Goal: Task Accomplishment & Management: Manage account settings

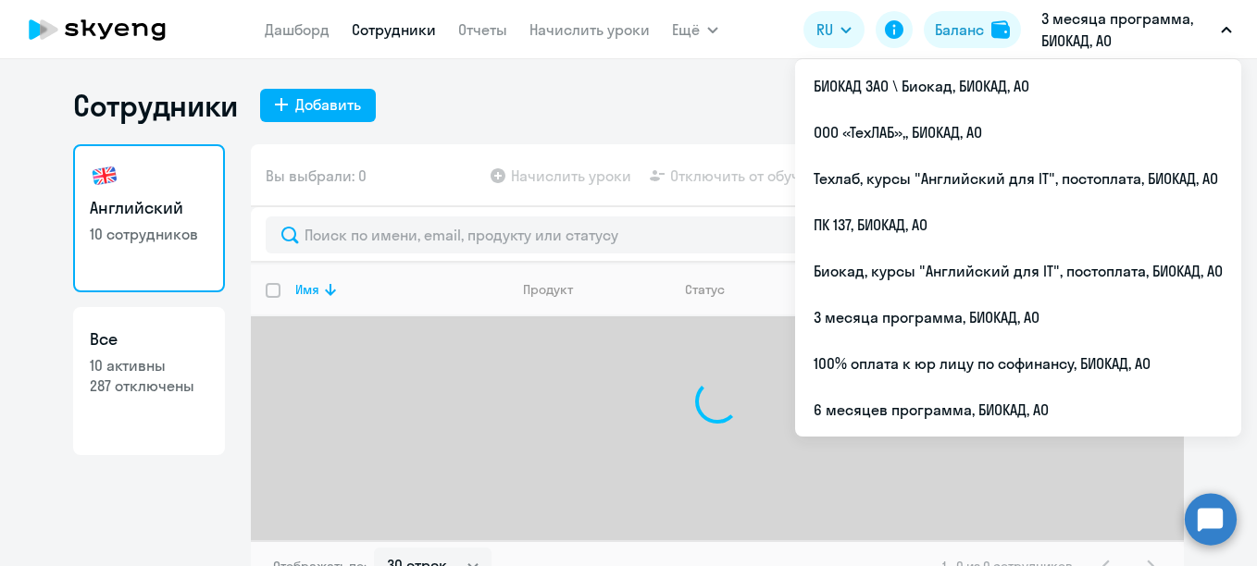
select select "30"
click at [872, 436] on ul "БИОКАД ЗАО \ Биокад, БИОКАД, АО ООО «ТехЛАБ»,, БИОКАД, АО Техлаб, курсы "Англий…" at bounding box center [1018, 248] width 446 height 378
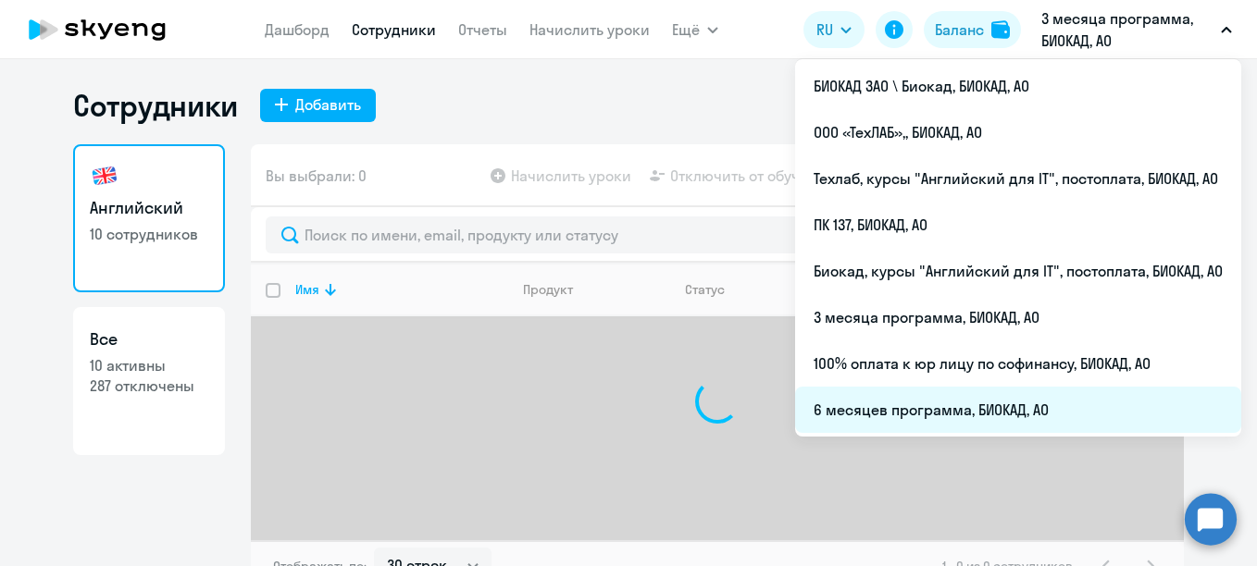
click at [863, 397] on li "6 месяцев программа, БИОКАД, АО" at bounding box center [1018, 410] width 446 height 46
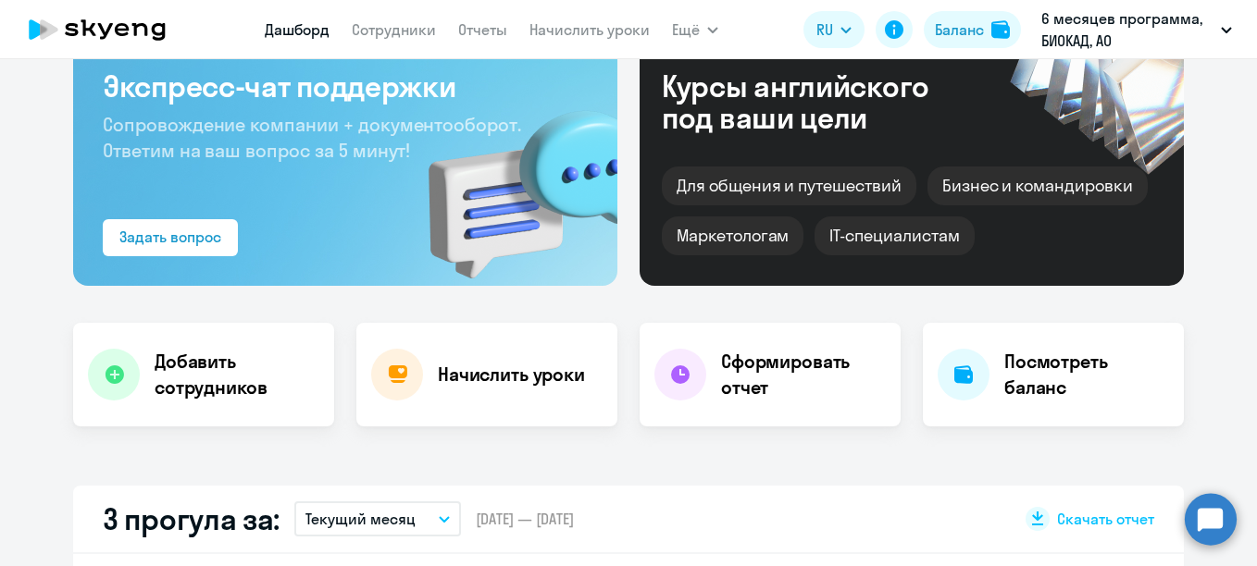
scroll to position [278, 0]
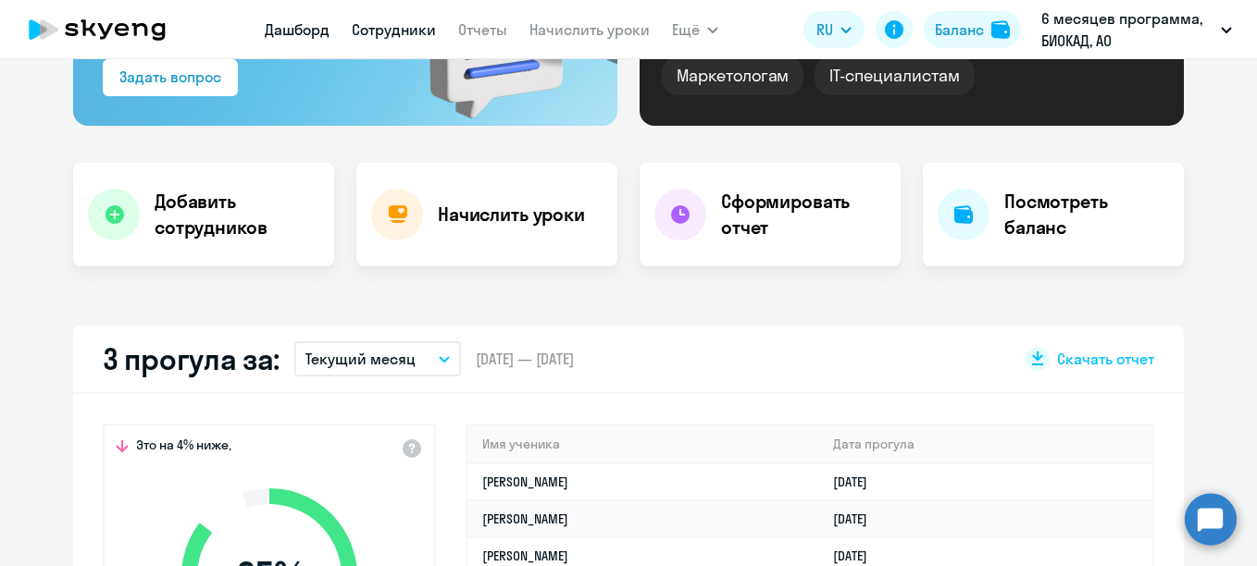
click at [404, 28] on link "Сотрудники" at bounding box center [394, 29] width 84 height 19
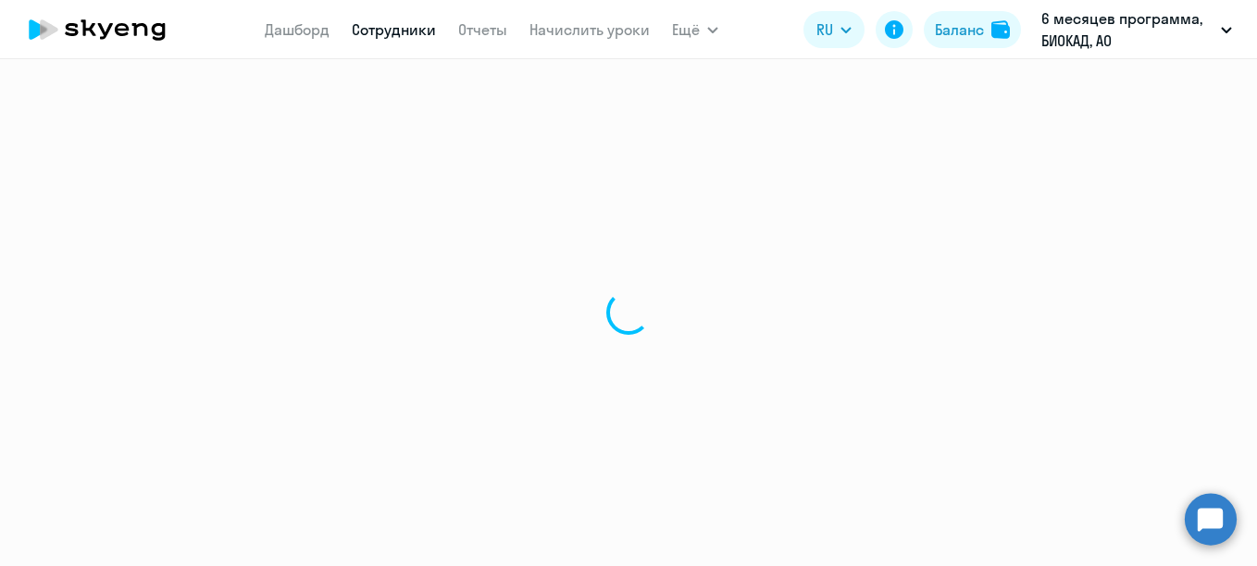
select select "30"
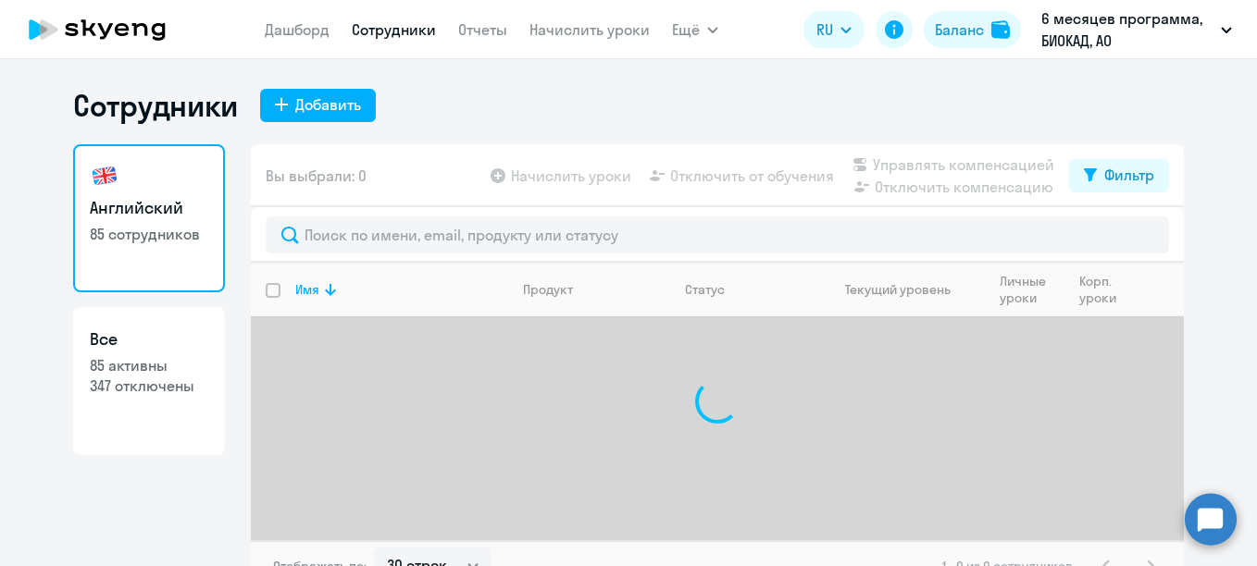
drag, startPoint x: 450, startPoint y: 198, endPoint x: 445, endPoint y: 210, distance: 12.9
click at [449, 199] on div "Вы выбрали: 0 Начислить уроки Отключить от обучения Управлять компенсацией Откл…" at bounding box center [717, 175] width 933 height 63
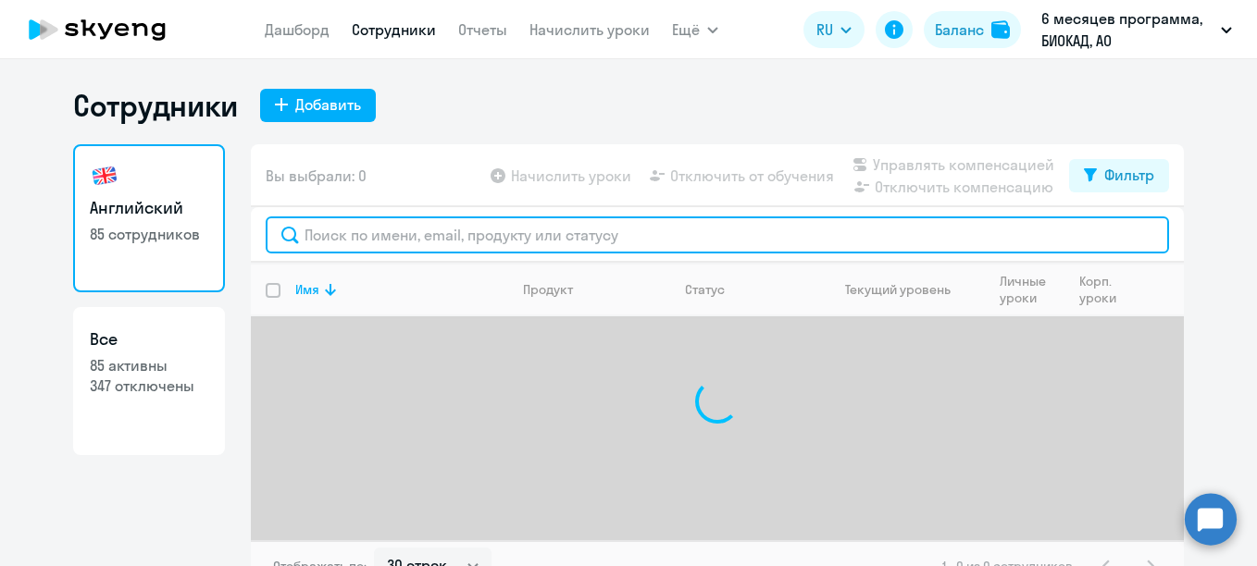
click at [449, 219] on input "text" at bounding box center [717, 235] width 903 height 37
type input "с"
type input "мороз"
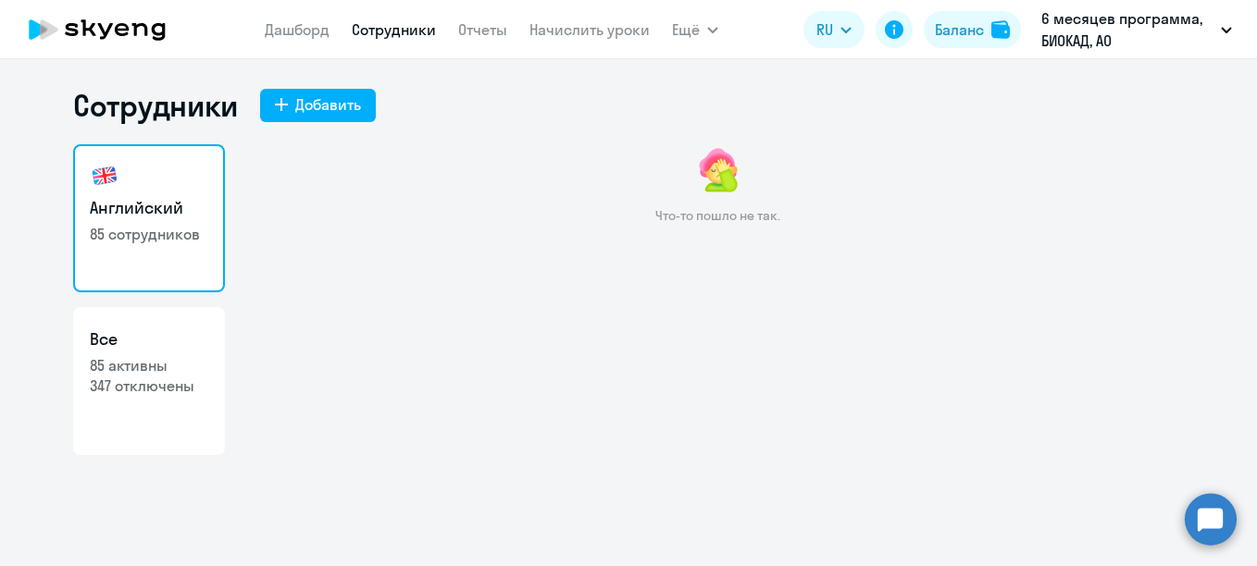
click at [395, 31] on link "Сотрудники" at bounding box center [394, 29] width 84 height 19
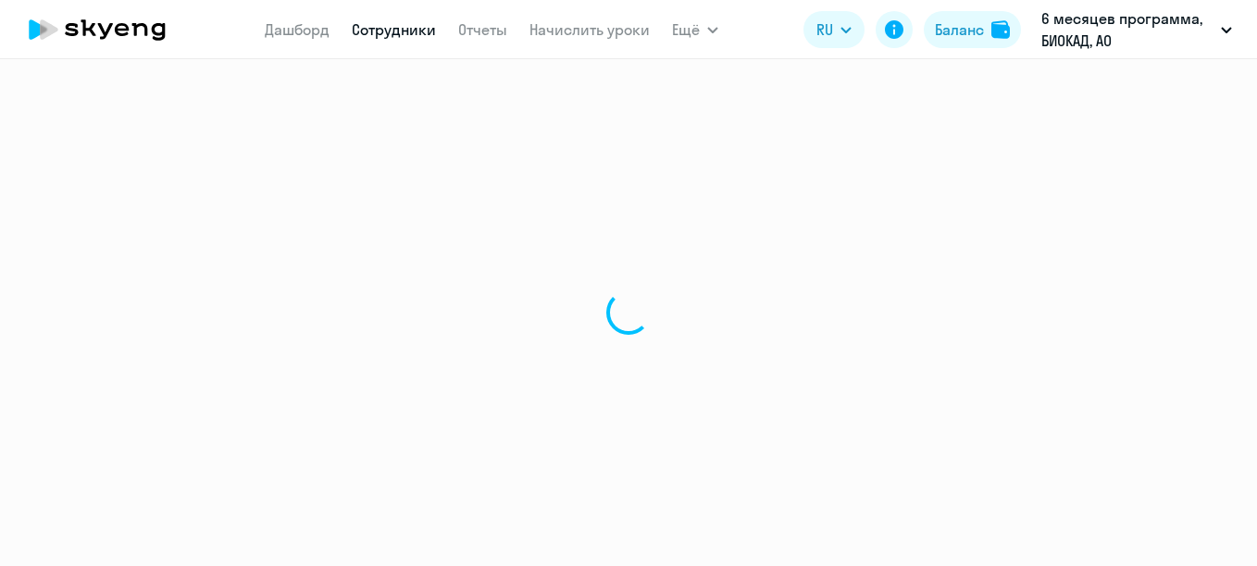
select select "30"
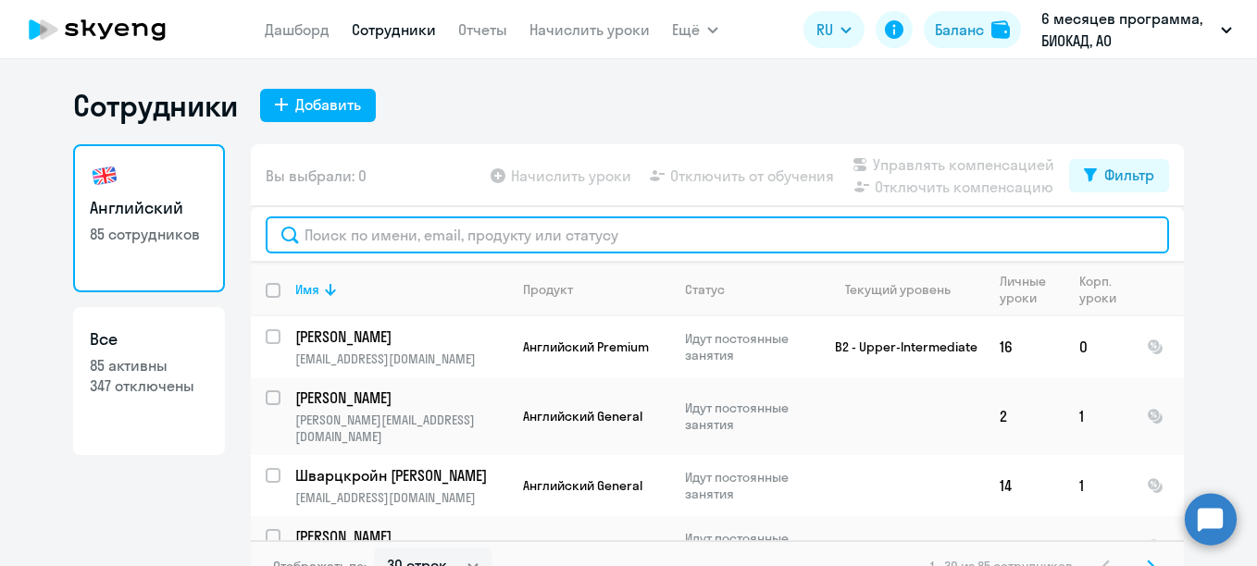
click at [335, 242] on input "text" at bounding box center [717, 235] width 903 height 37
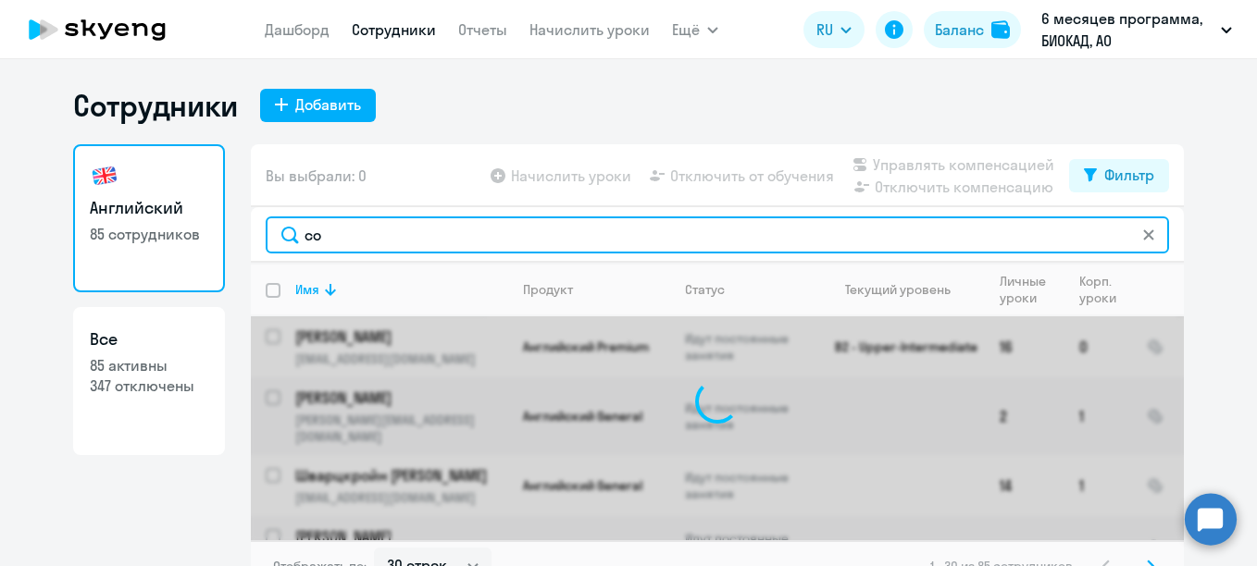
type input "с"
type input "[PERSON_NAME]"
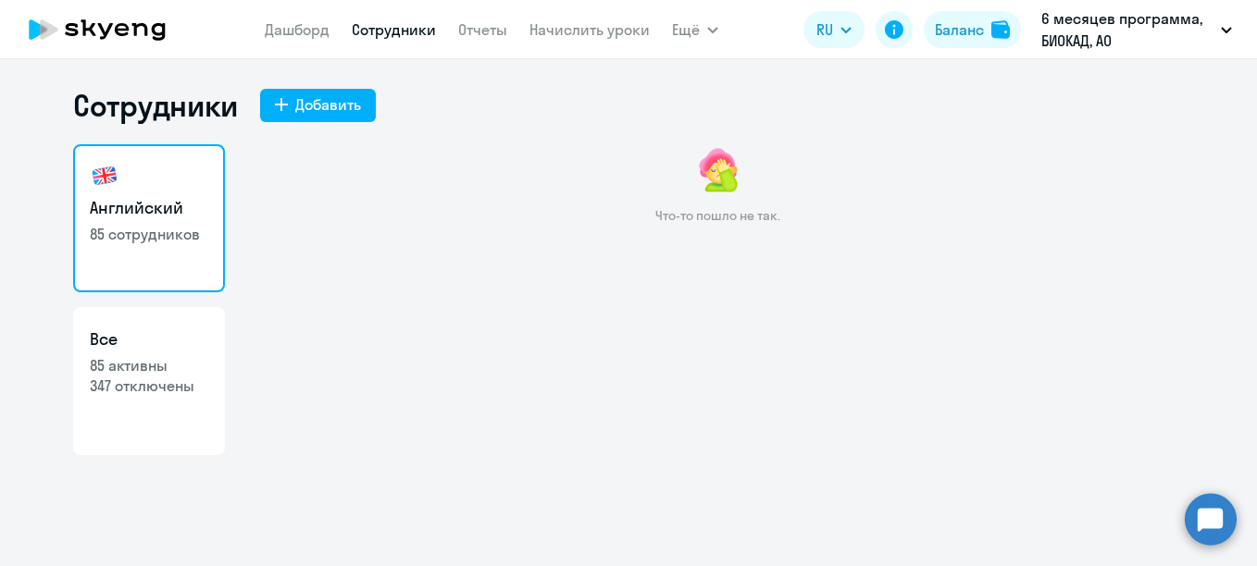
click at [133, 219] on h3 "Английский" at bounding box center [149, 208] width 118 height 24
click at [384, 35] on link "Сотрудники" at bounding box center [394, 29] width 84 height 19
drag, startPoint x: 394, startPoint y: 30, endPoint x: 331, endPoint y: 64, distance: 71.6
click at [393, 30] on link "Сотрудники" at bounding box center [394, 29] width 84 height 19
click at [309, 123] on div "Сотрудники Добавить" at bounding box center [628, 105] width 1111 height 37
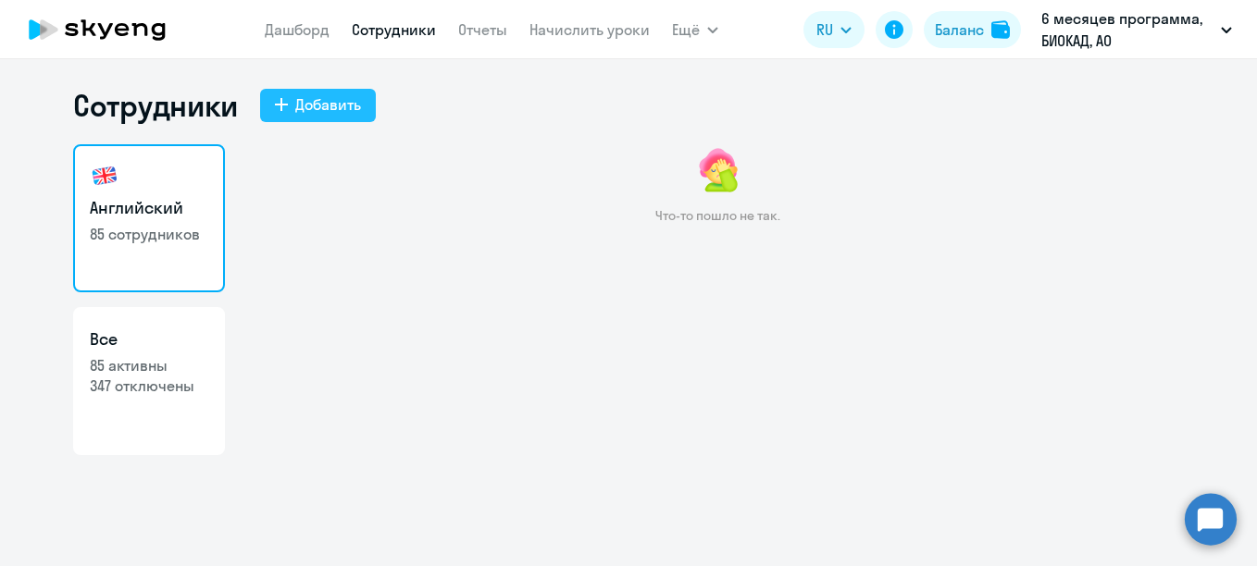
click at [311, 112] on div "Добавить" at bounding box center [328, 104] width 66 height 22
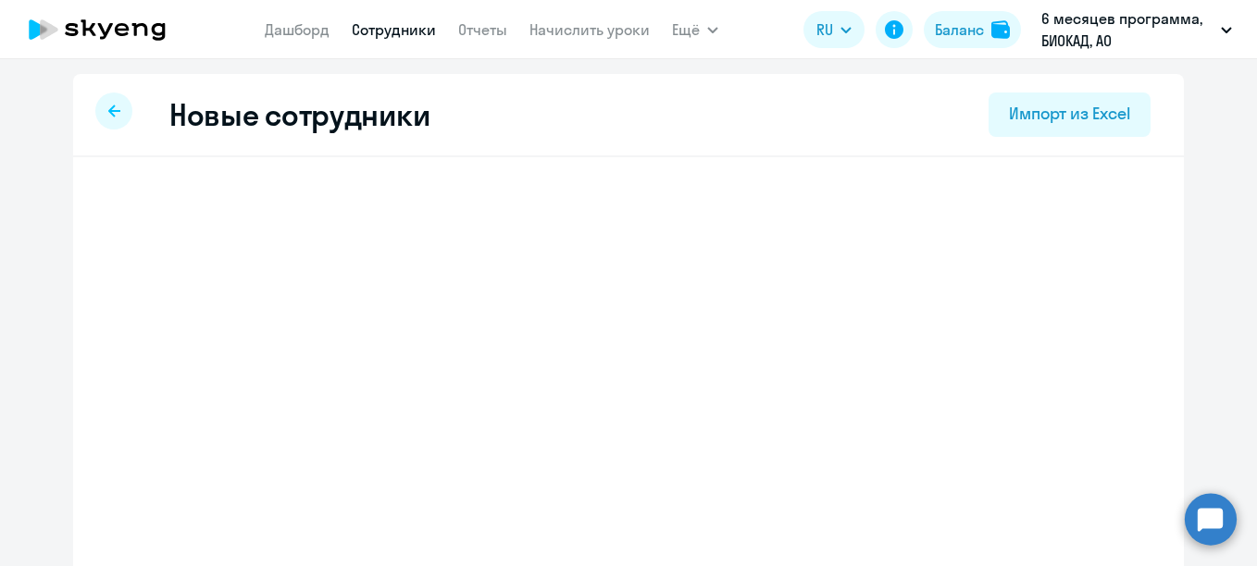
select select "english_adult_not_native_speaker"
select select "3"
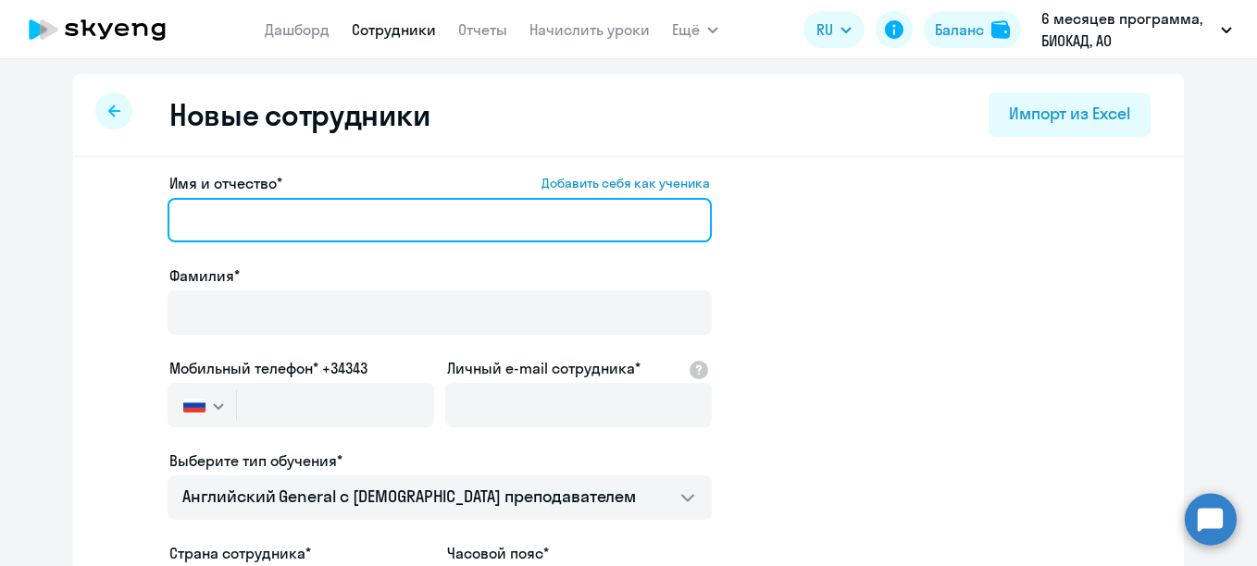
click at [257, 207] on input "Имя и отчество* Добавить себя как ученика" at bounding box center [440, 220] width 544 height 44
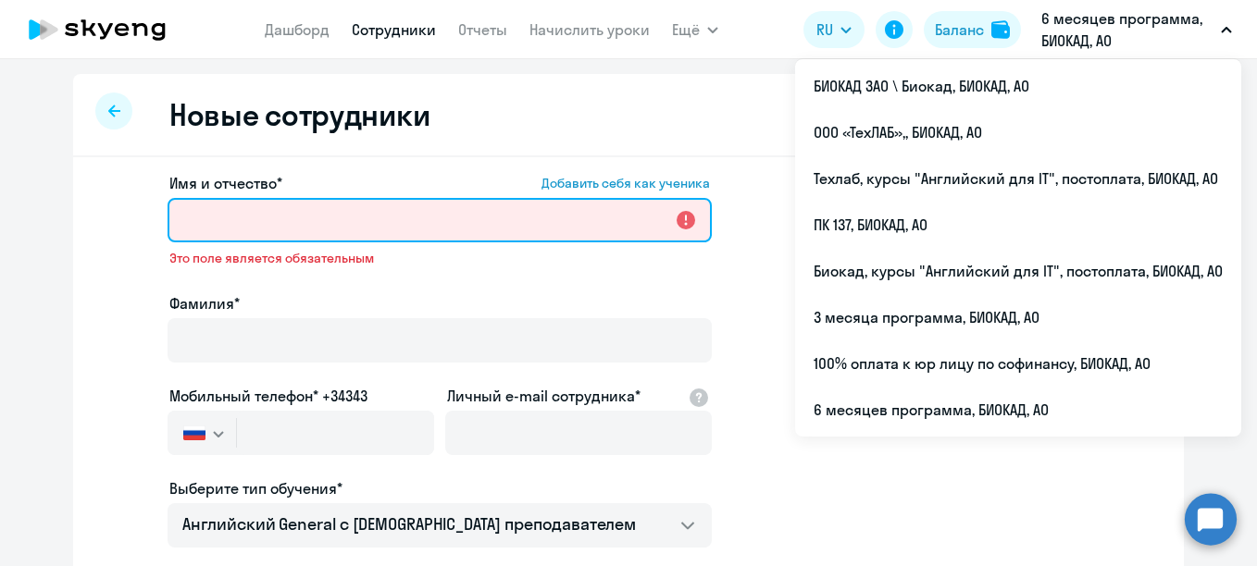
paste input "Мороз Марина Сергеевна"
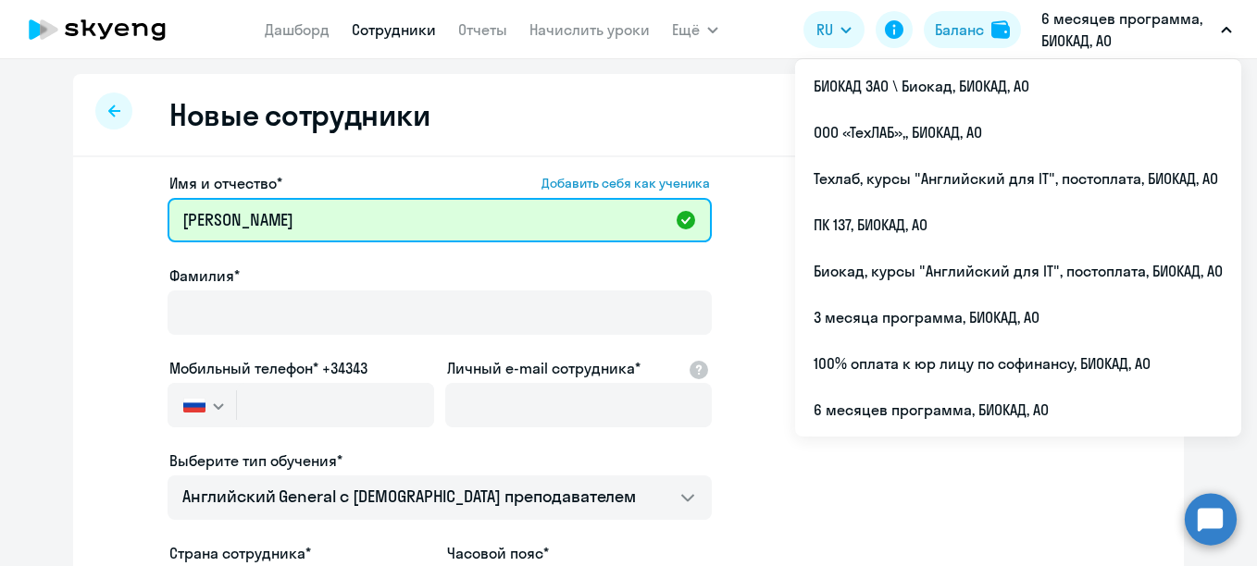
drag, startPoint x: 234, startPoint y: 221, endPoint x: 182, endPoint y: 220, distance: 51.8
click at [182, 220] on input "Мороз Марина Сергеевна" at bounding box center [440, 220] width 544 height 44
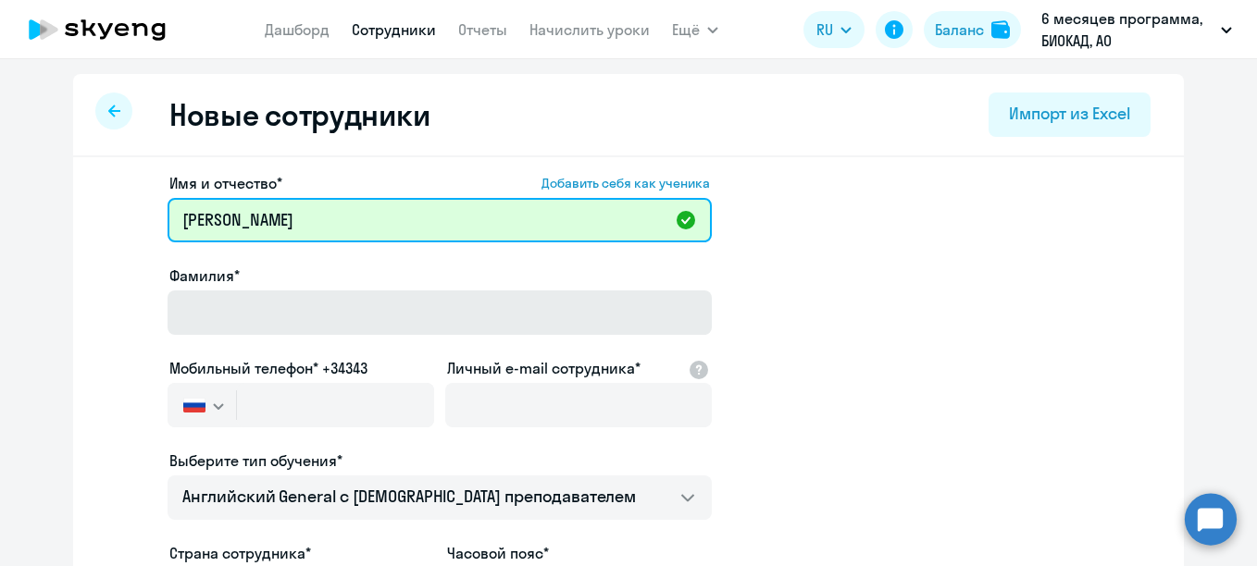
type input "Марина Сергеевна"
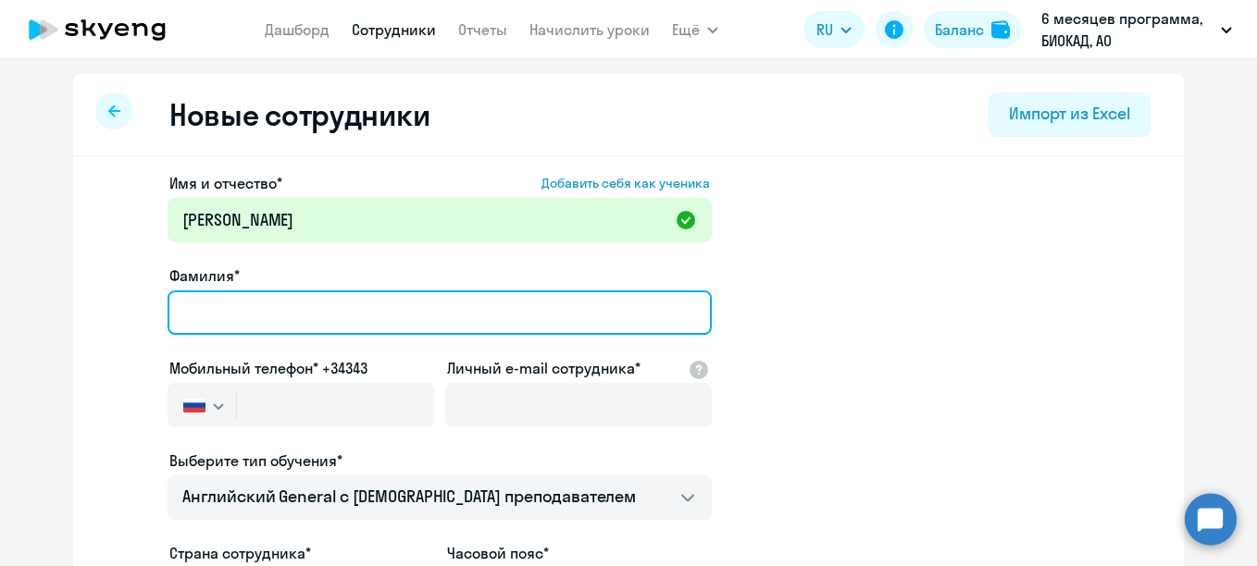
click at [249, 319] on input "Фамилия*" at bounding box center [440, 313] width 544 height 44
paste input "Мороз"
type input "Мороз"
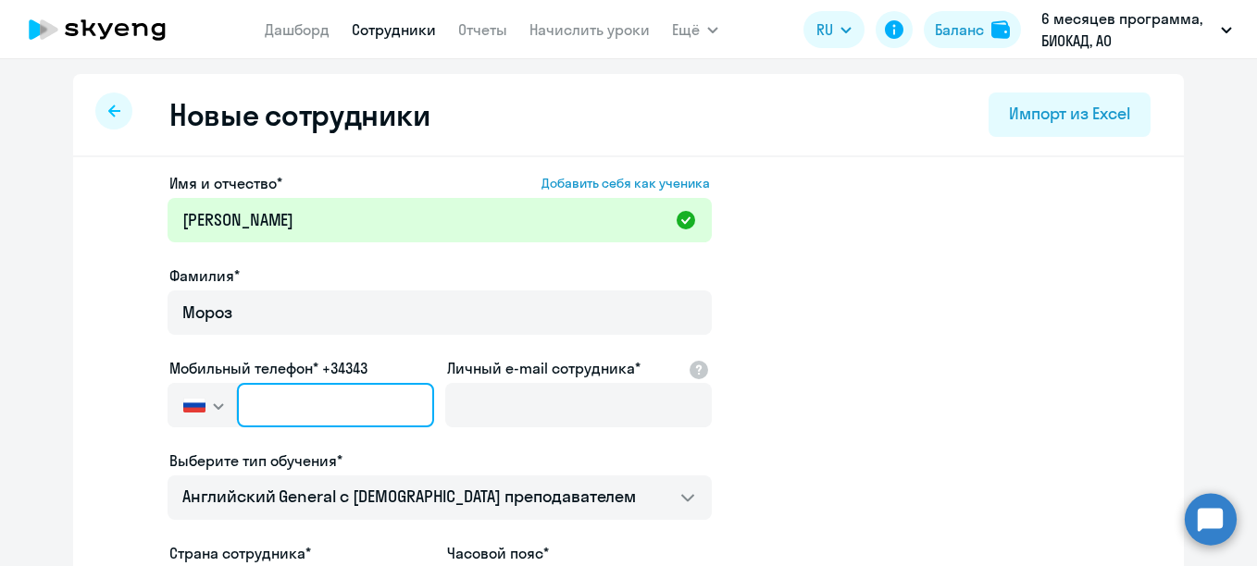
click at [261, 393] on input "text" at bounding box center [335, 405] width 197 height 44
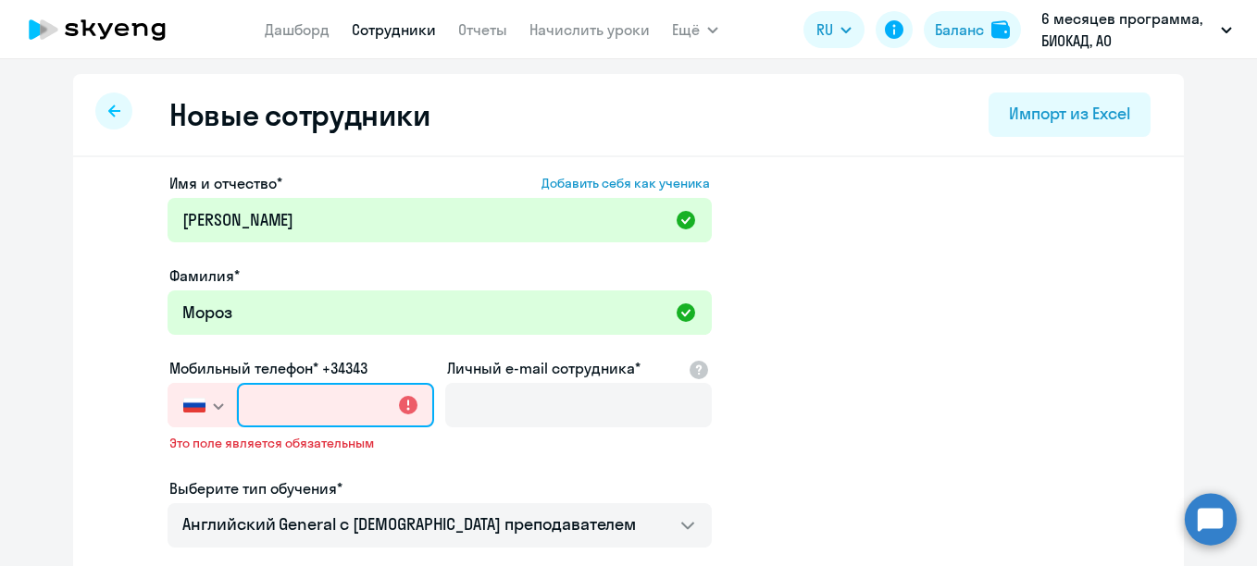
paste input "+7 981 813-63-04"
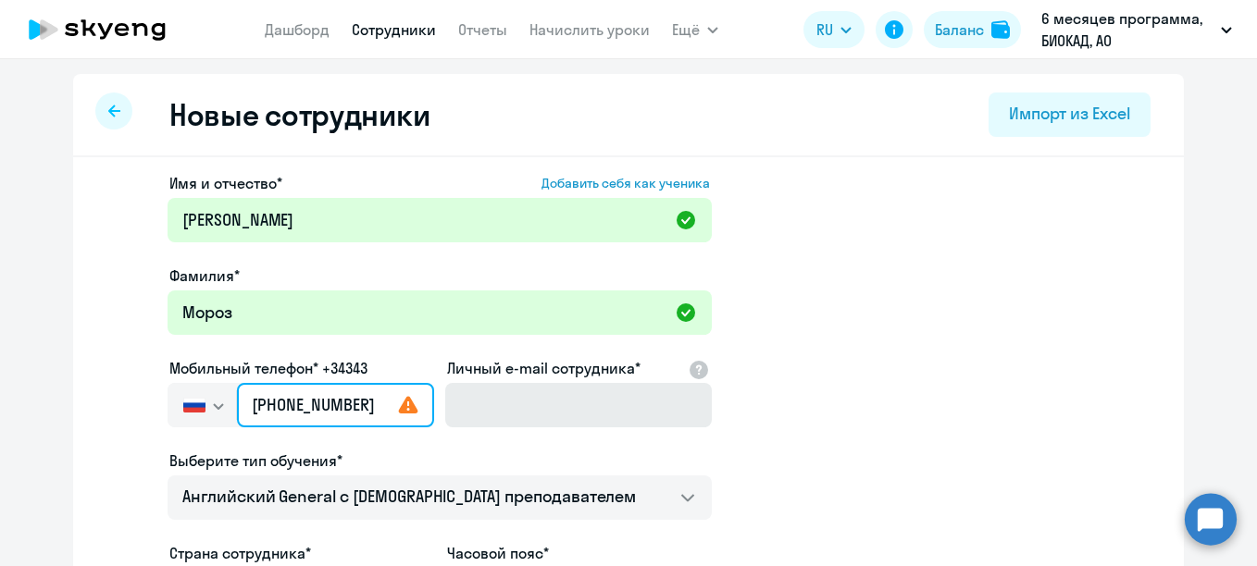
type input "+7 981 813-63-04"
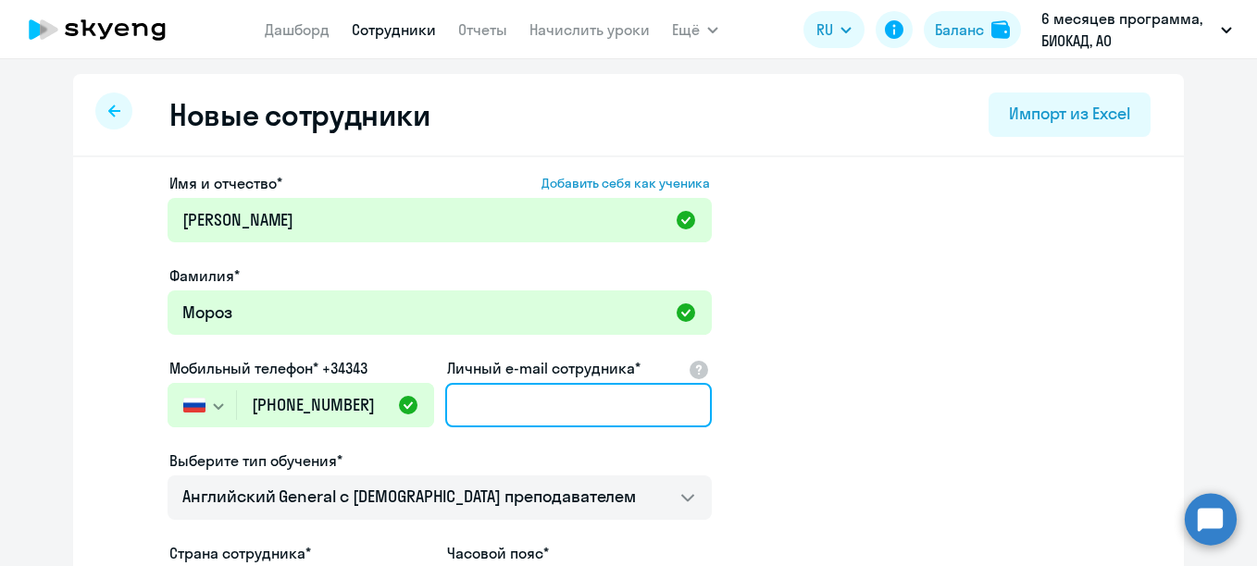
click at [467, 404] on input "Личный e-mail сотрудника*" at bounding box center [578, 405] width 267 height 44
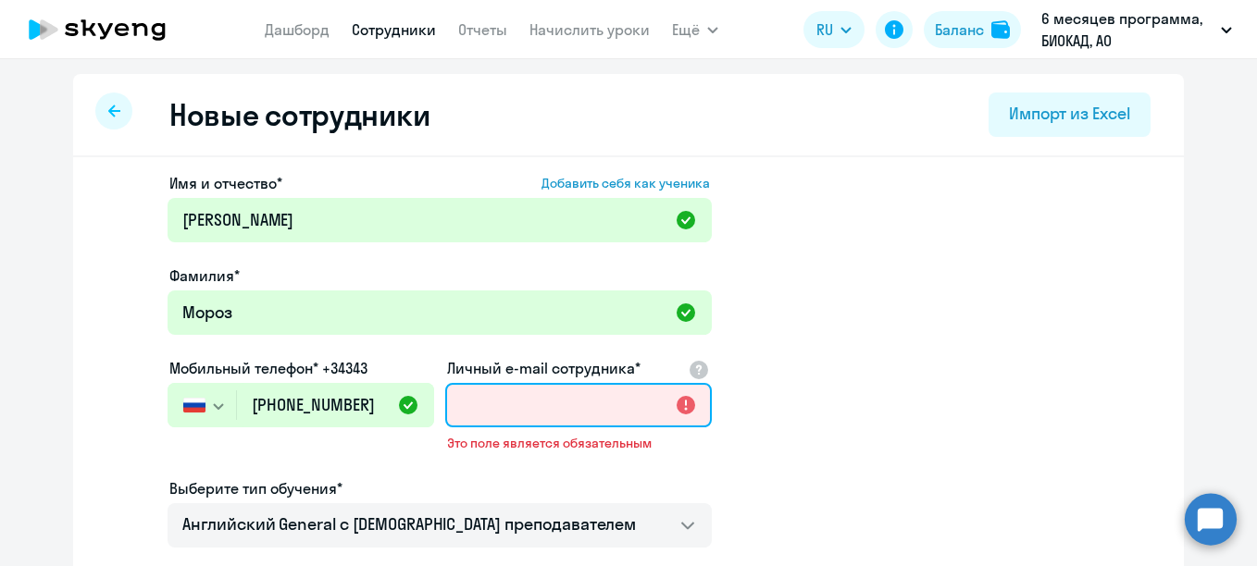
paste input "[EMAIL_ADDRESS][DOMAIN_NAME]"
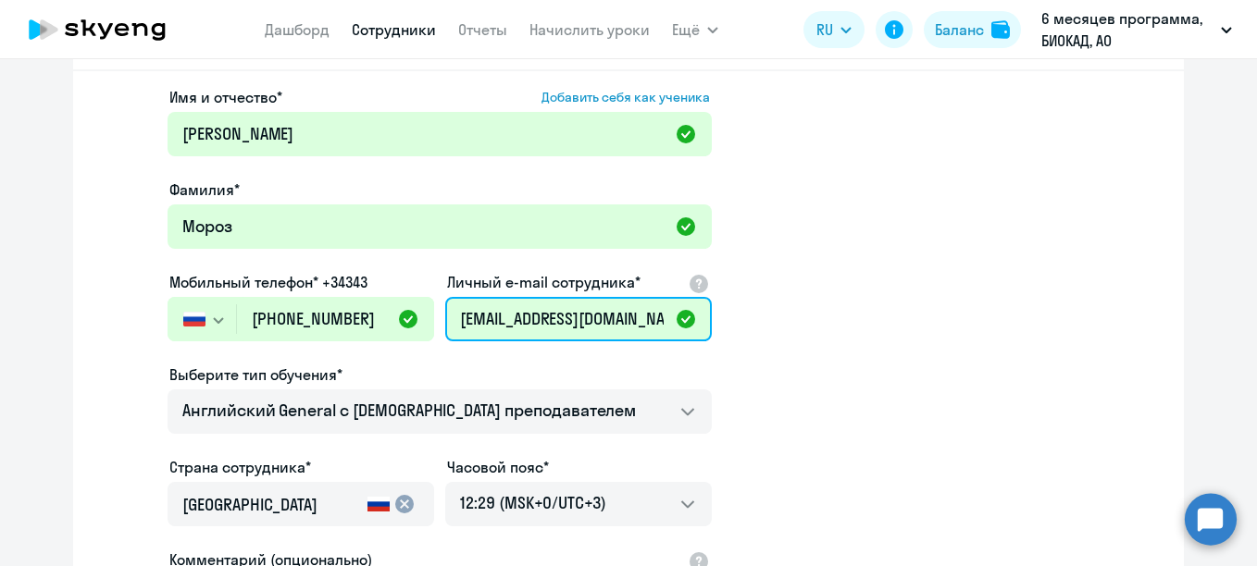
scroll to position [278, 0]
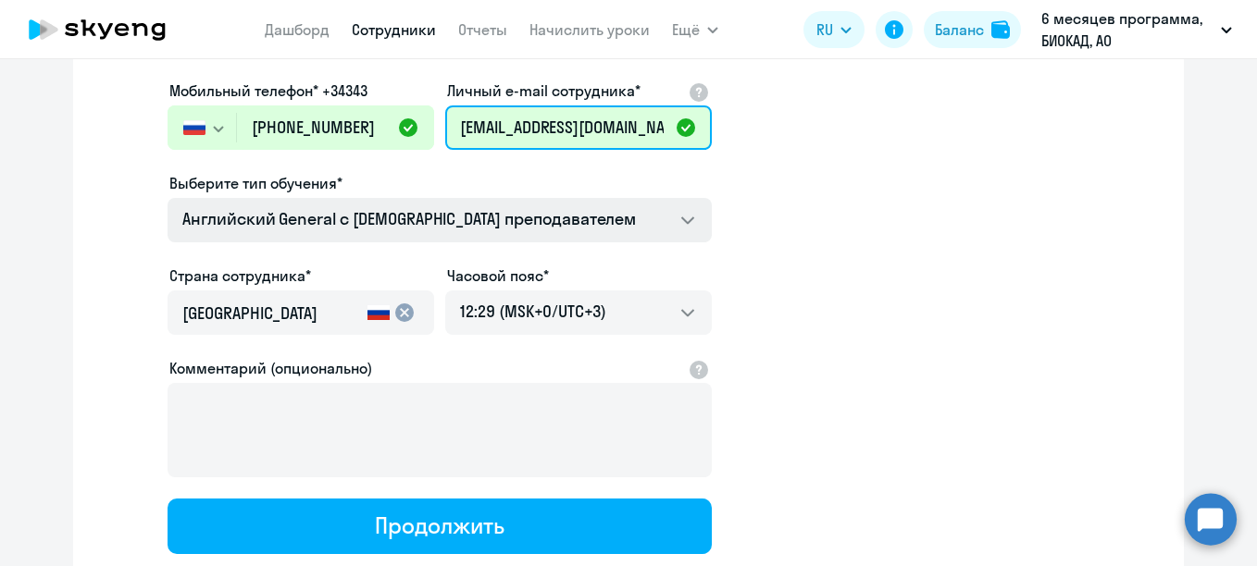
type input "[EMAIL_ADDRESS][DOMAIN_NAME]"
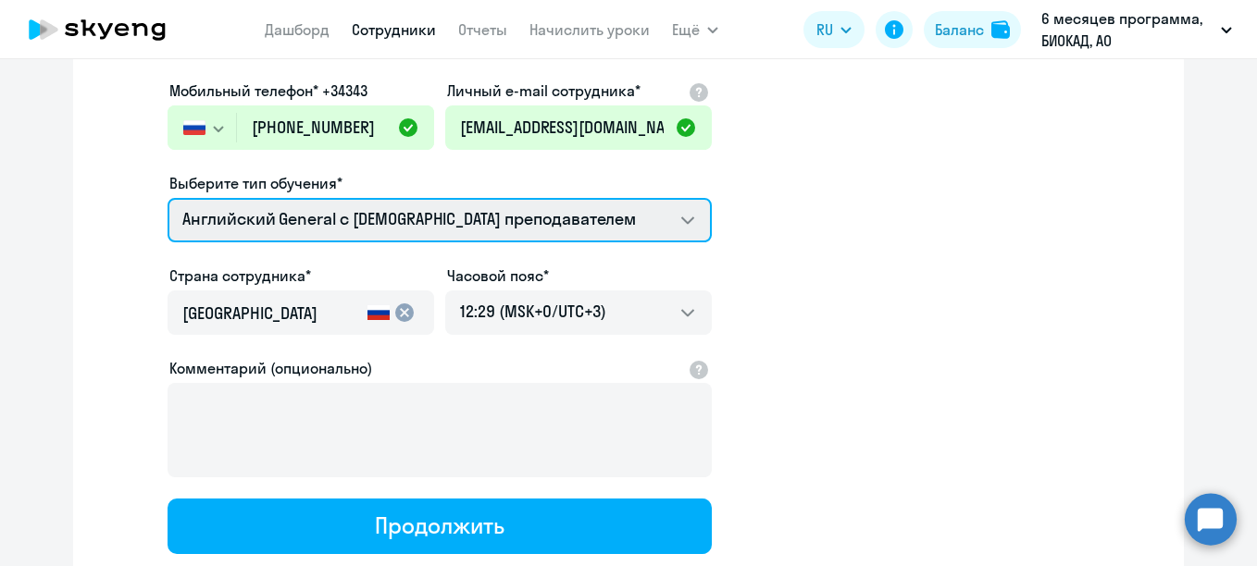
click at [479, 227] on select "Премиум английский с русскоговорящим преподавателем Английский General с русско…" at bounding box center [440, 220] width 544 height 44
click at [168, 198] on select "Премиум английский с русскоговорящим преподавателем Английский General с русско…" at bounding box center [440, 220] width 544 height 44
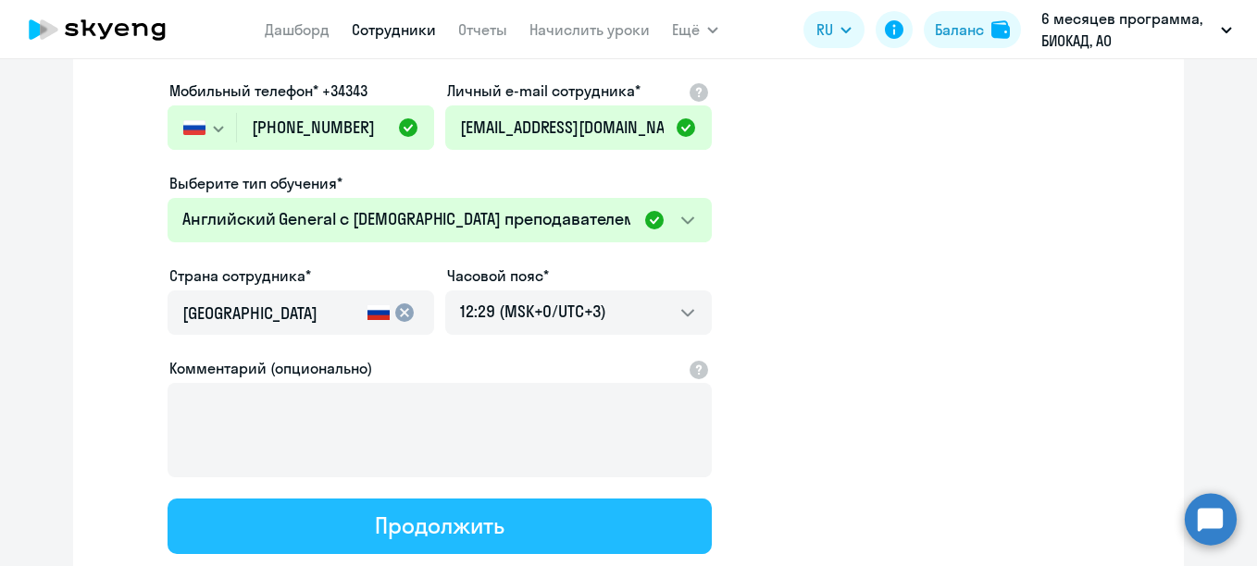
click at [440, 517] on div "Продолжить" at bounding box center [439, 526] width 129 height 30
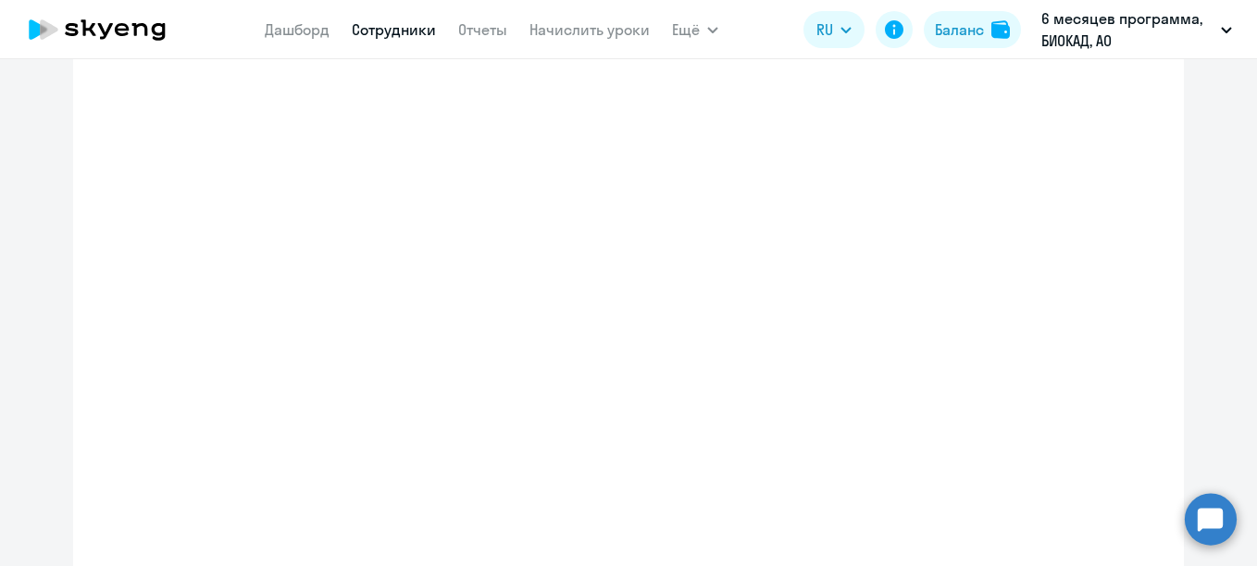
select select "english_adult_not_native_speaker"
select select "3"
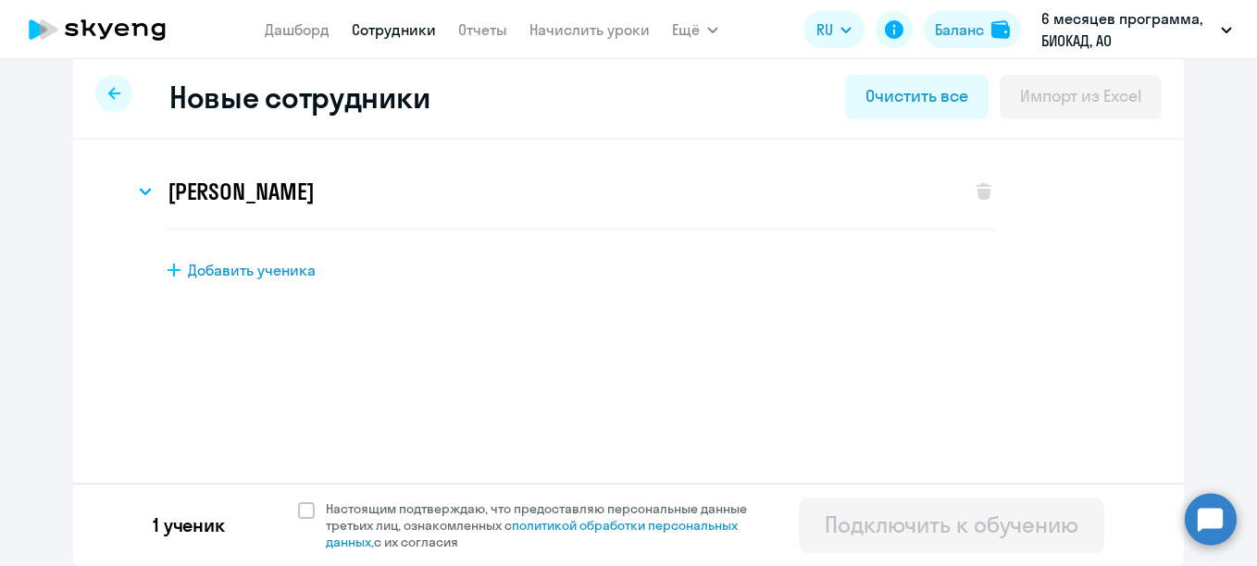
scroll to position [18, 0]
click at [447, 519] on span "Настоящим подтверждаю, что предоставляю персональные данные третьих лиц, ознако…" at bounding box center [547, 526] width 443 height 50
click at [298, 501] on input "Настоящим подтверждаю, что предоставляю персональные данные третьих лиц, ознако…" at bounding box center [297, 500] width 1 height 1
checkbox input "true"
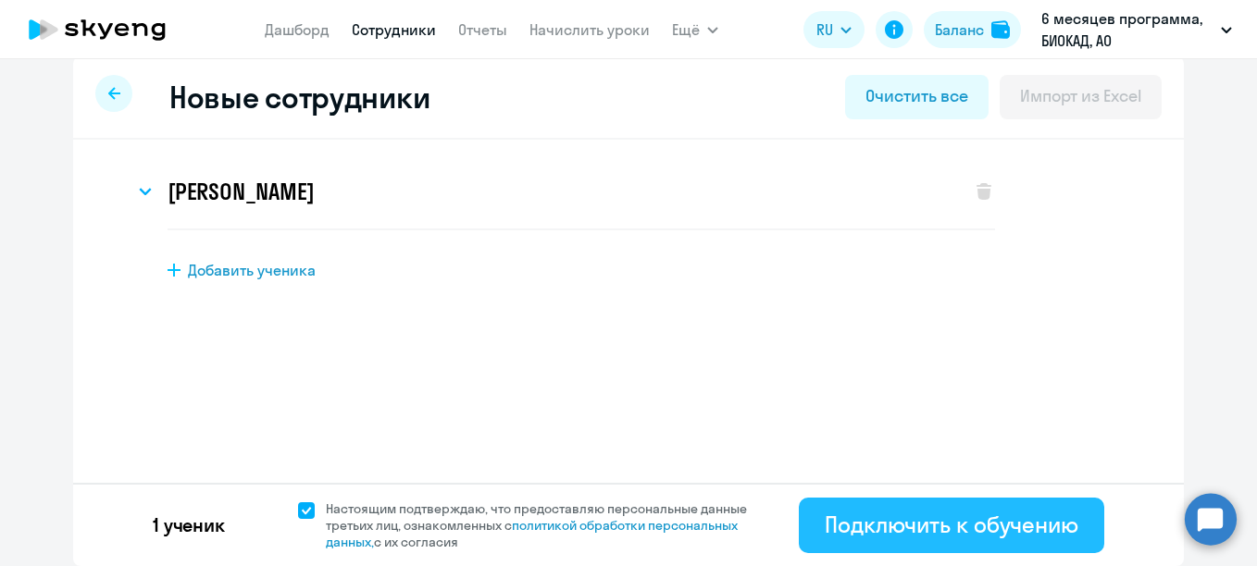
click at [812, 520] on button "Подключить к обучению" at bounding box center [951, 526] width 305 height 56
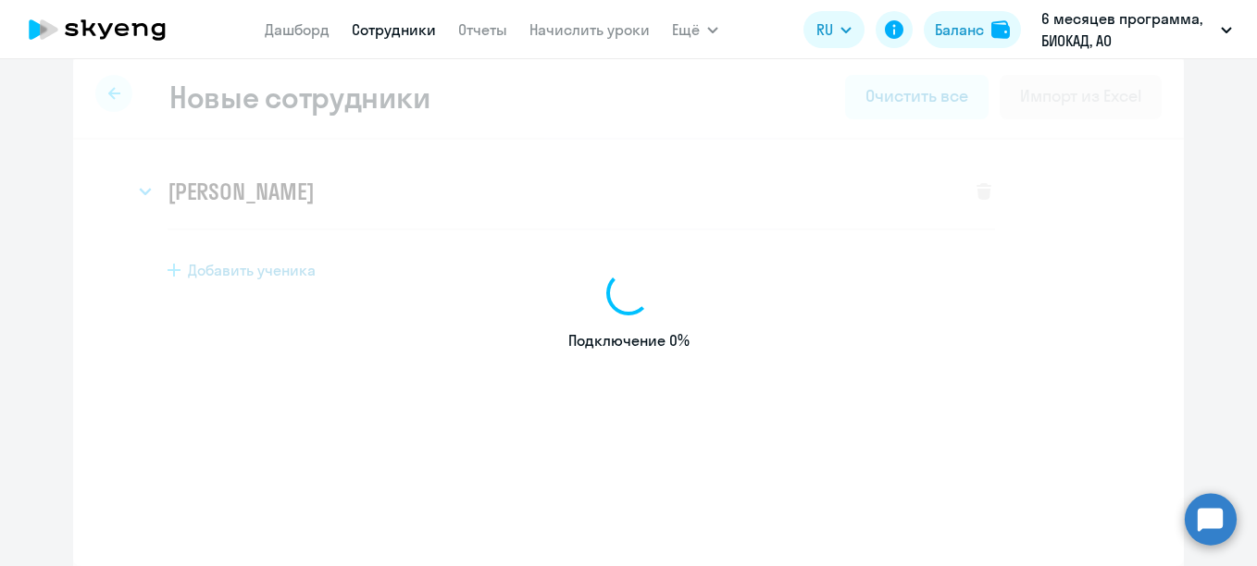
select select "english_adult_not_native_speaker"
select select "3"
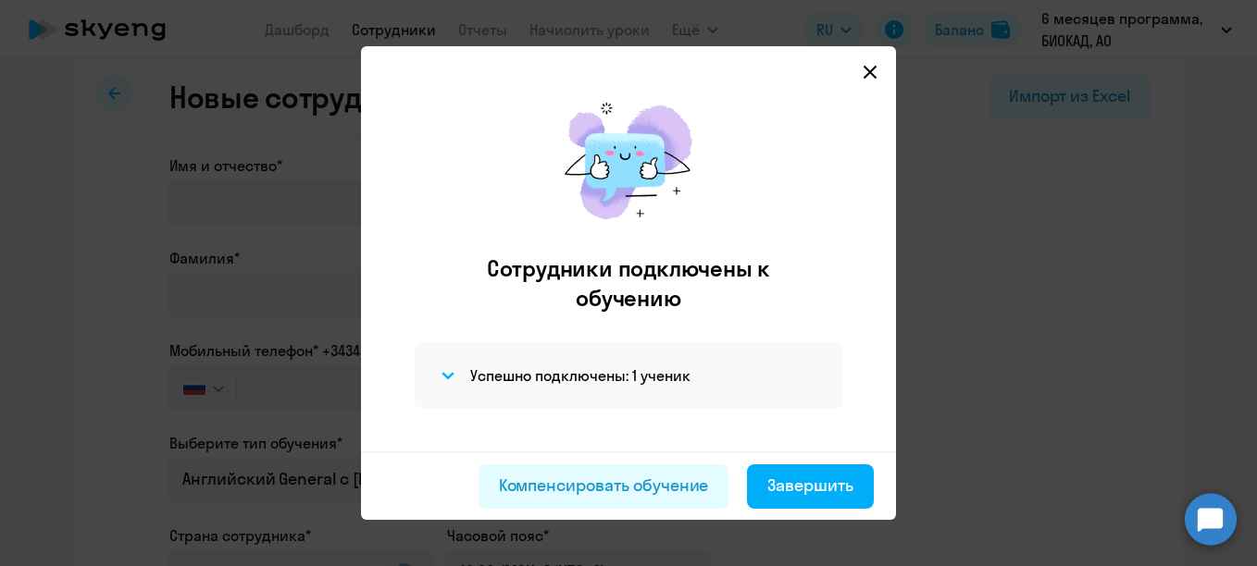
click at [554, 357] on div "Успешно подключены: 1 ученик" at bounding box center [629, 375] width 428 height 67
click at [558, 372] on h4 "Успешно подключены: 1 ученик" at bounding box center [580, 376] width 220 height 20
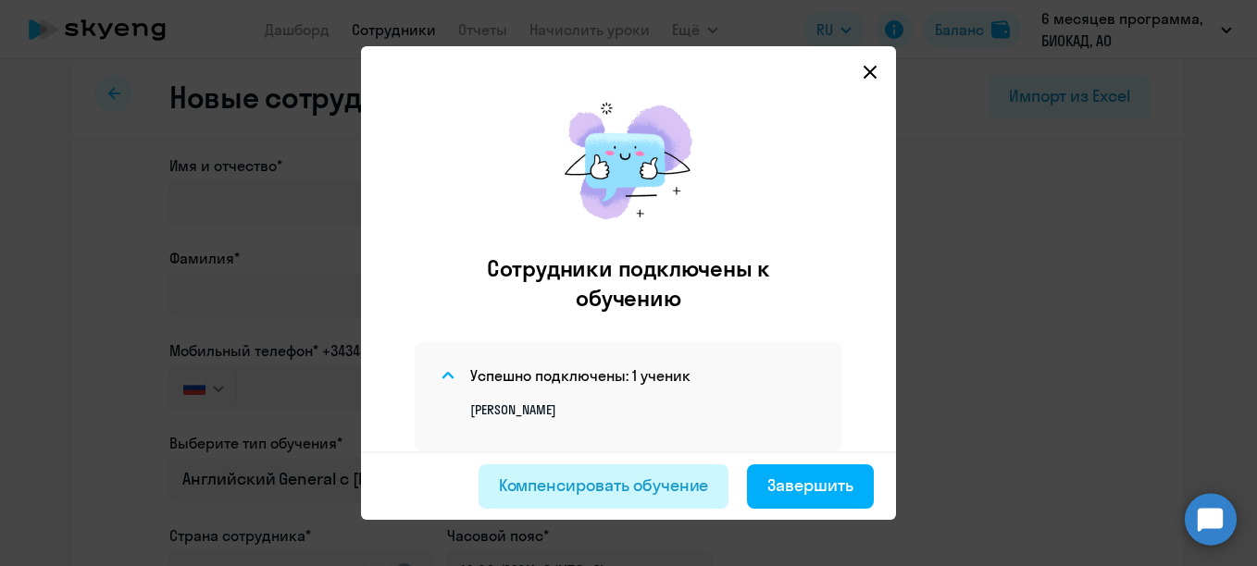
click at [604, 487] on div "Компенсировать обучение" at bounding box center [604, 486] width 210 height 24
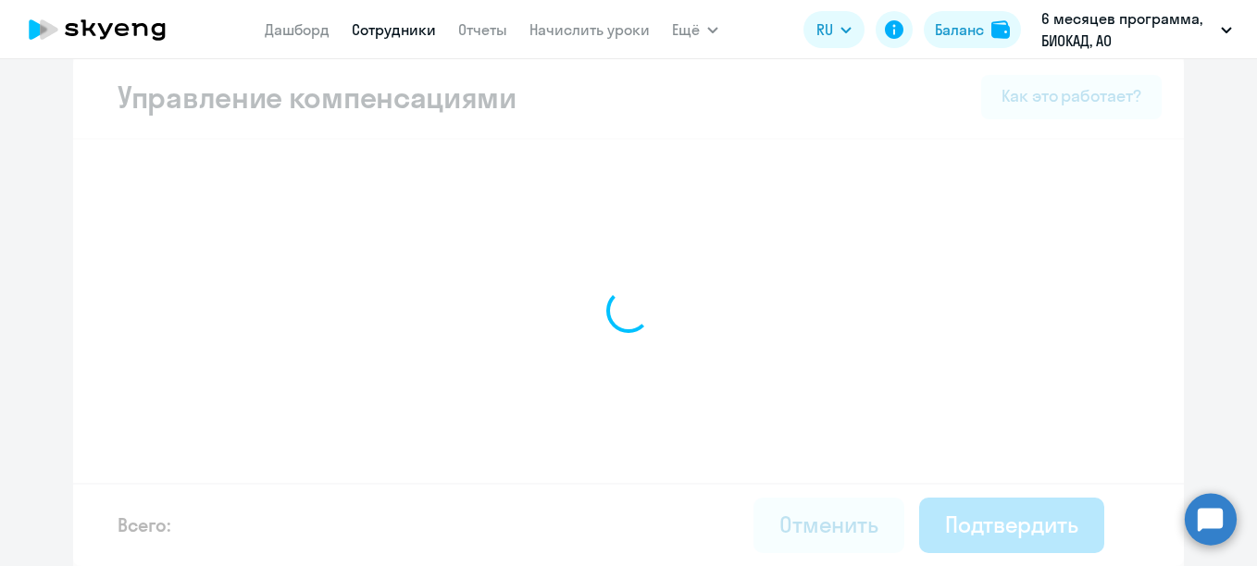
select select "MONTHLY"
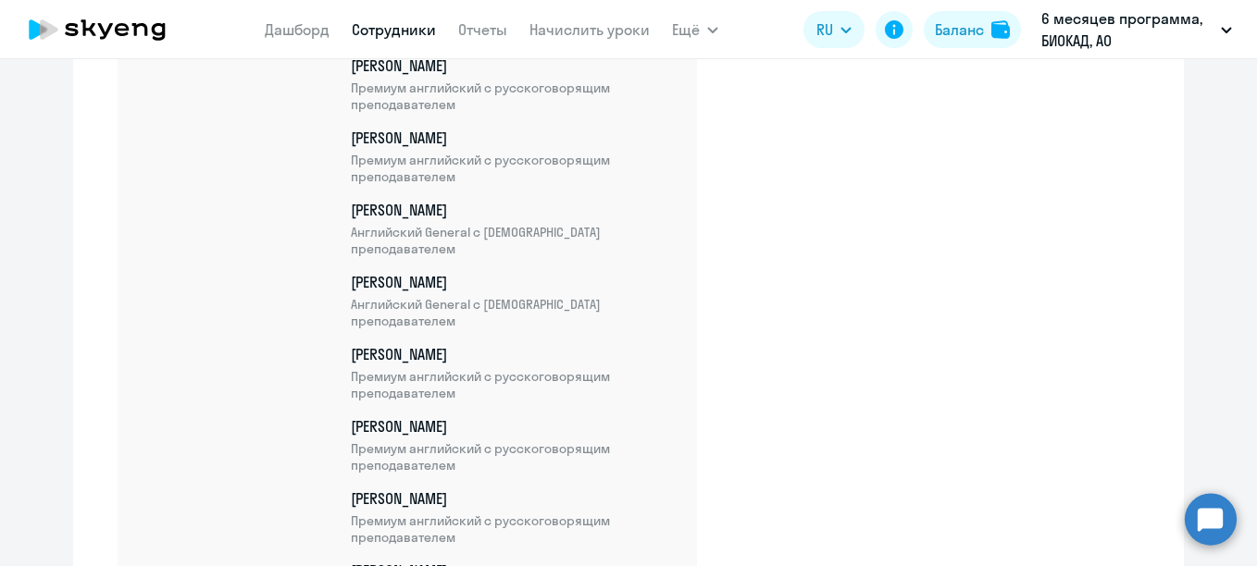
scroll to position [6133, 0]
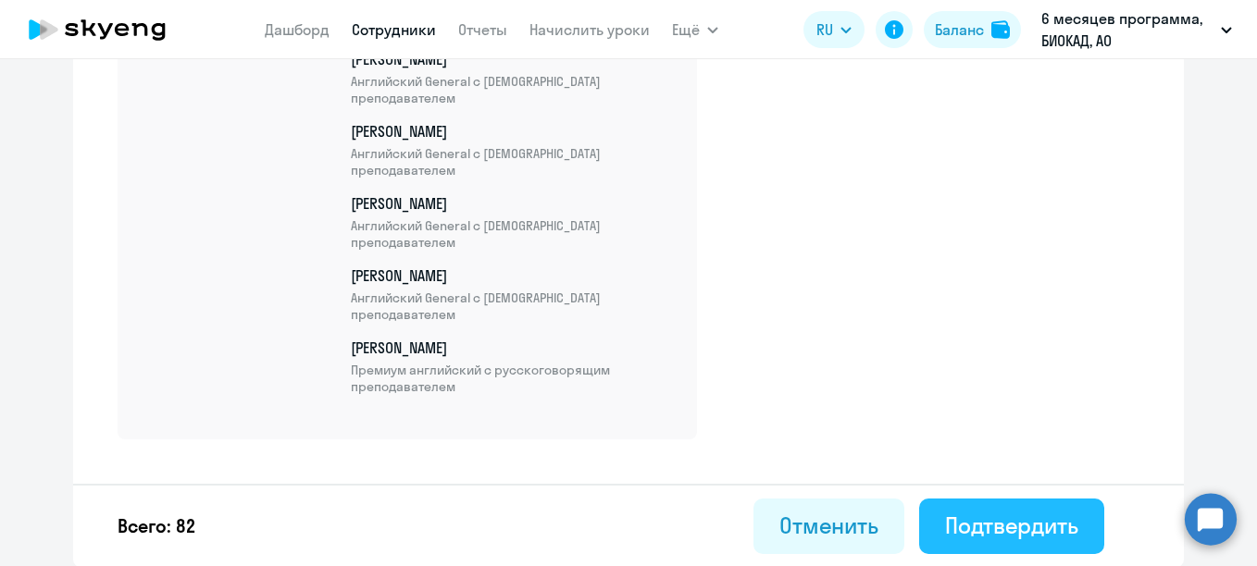
click at [1023, 511] on div "Подтвердить" at bounding box center [1011, 526] width 133 height 30
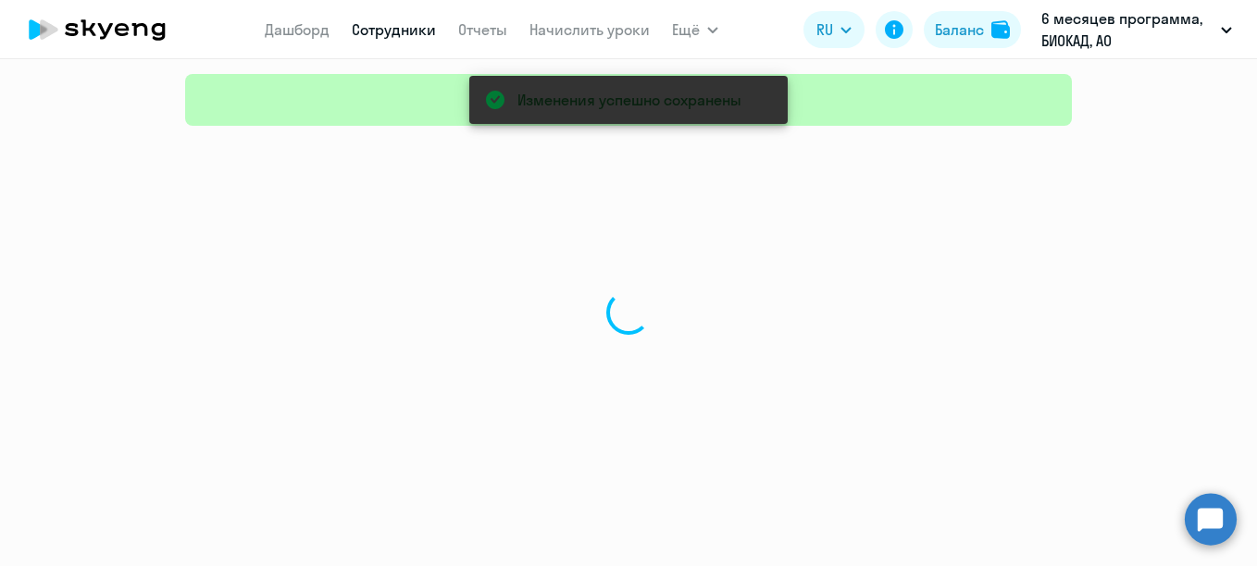
select select "30"
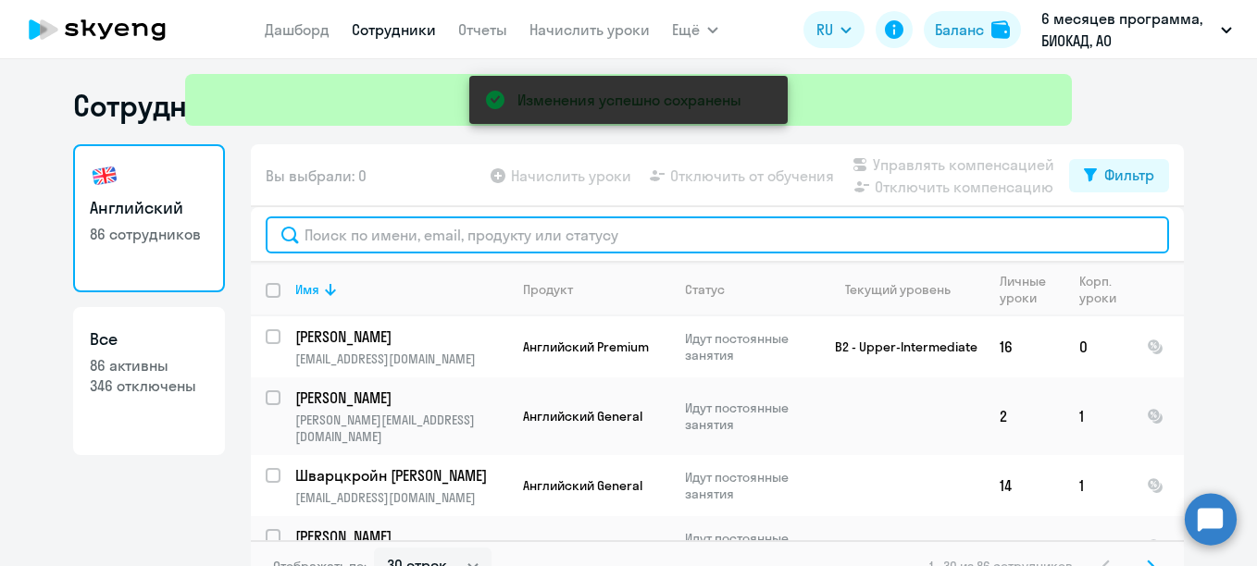
click at [544, 233] on input "text" at bounding box center [717, 235] width 903 height 37
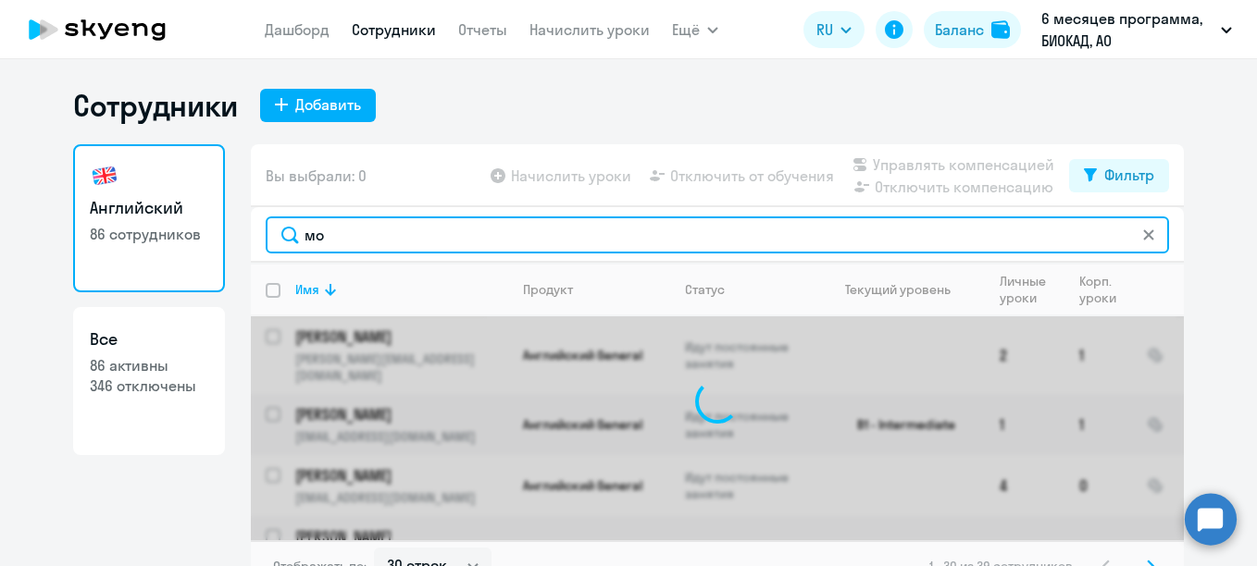
type input "мор"
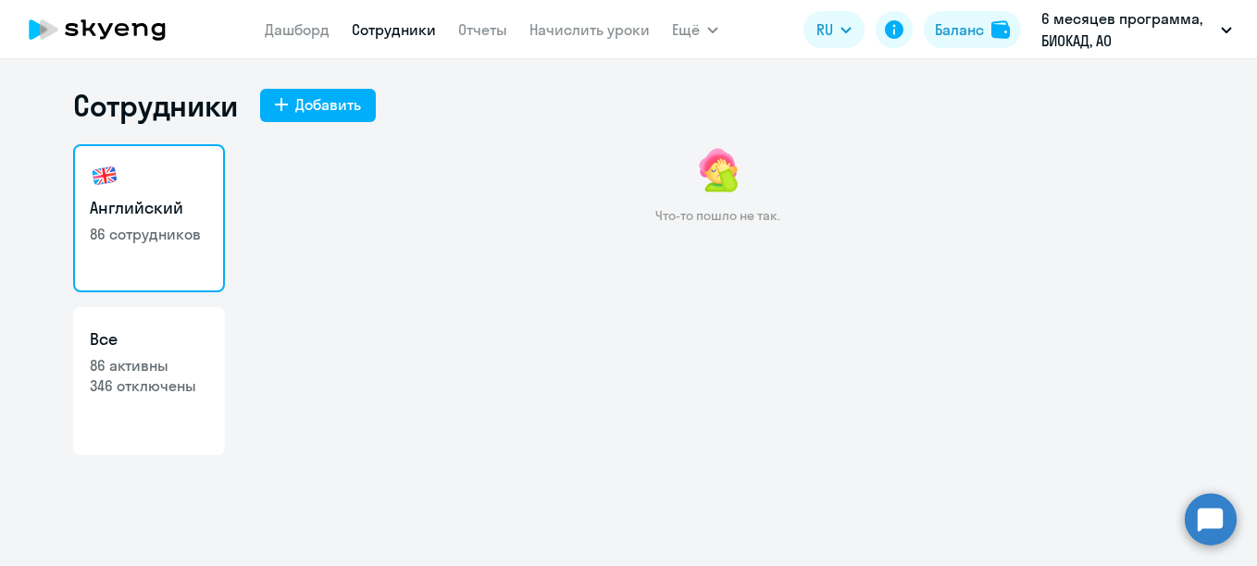
click at [119, 177] on link "Английский 86 сотрудников" at bounding box center [149, 218] width 152 height 148
click at [391, 27] on link "Сотрудники" at bounding box center [394, 29] width 84 height 19
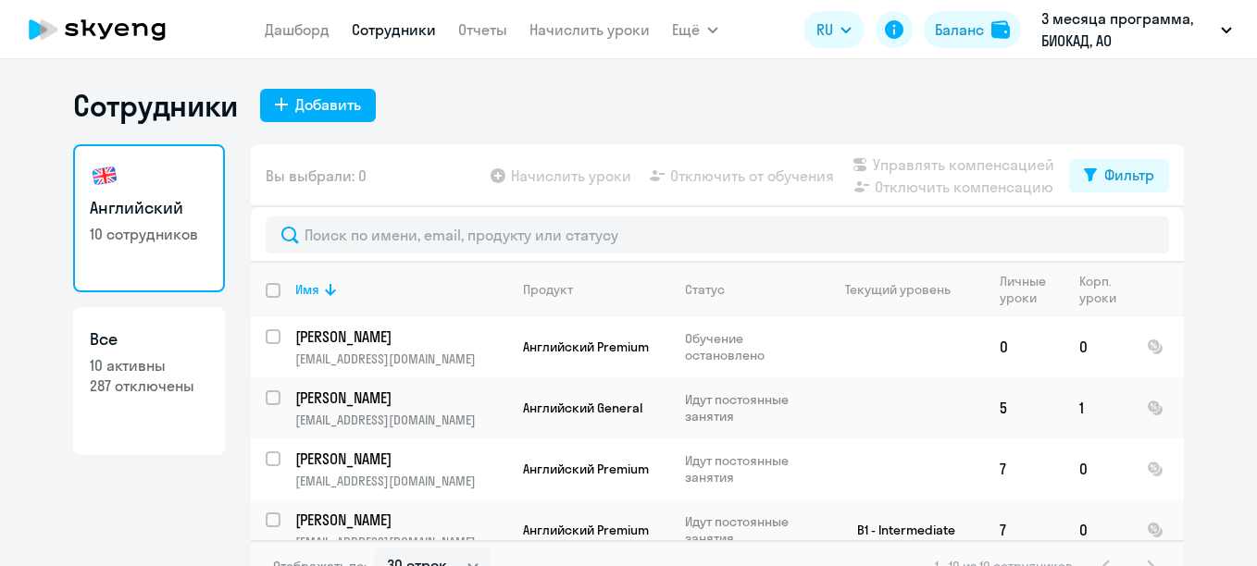
select select "30"
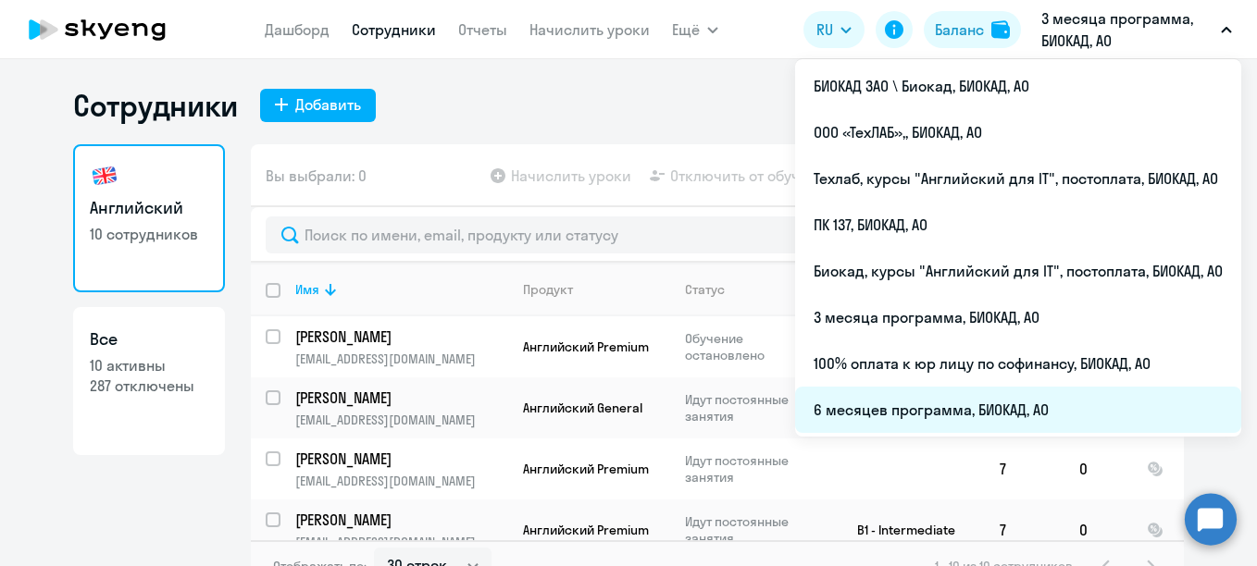
click at [847, 408] on li "6 месяцев программа, БИОКАД, АО" at bounding box center [1018, 410] width 446 height 46
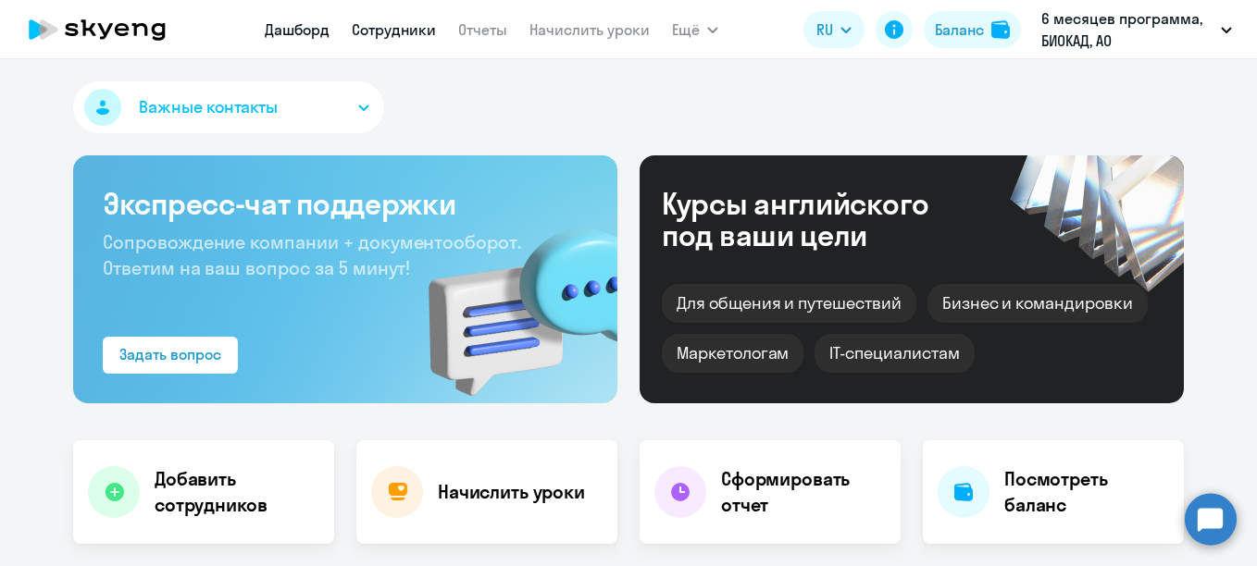
click at [393, 32] on link "Сотрудники" at bounding box center [394, 29] width 84 height 19
select select "30"
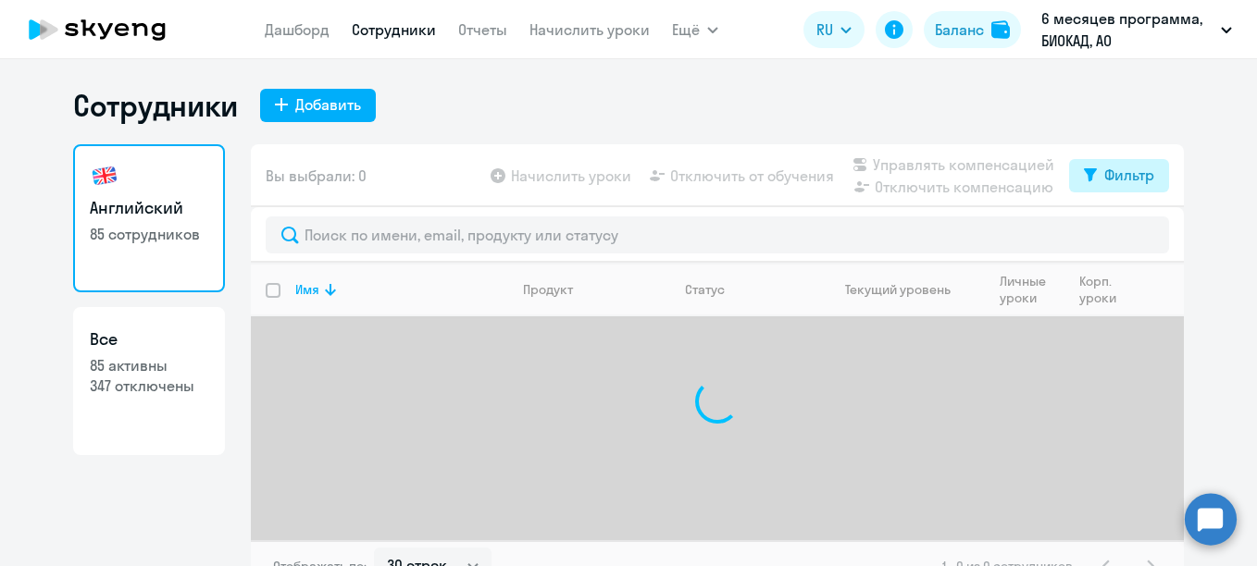
click at [1104, 177] on div "Фильтр" at bounding box center [1129, 175] width 50 height 22
click at [1137, 230] on span at bounding box center [1131, 236] width 31 height 19
click at [1116, 235] on input "checkbox" at bounding box center [1115, 235] width 1 height 1
checkbox input "true"
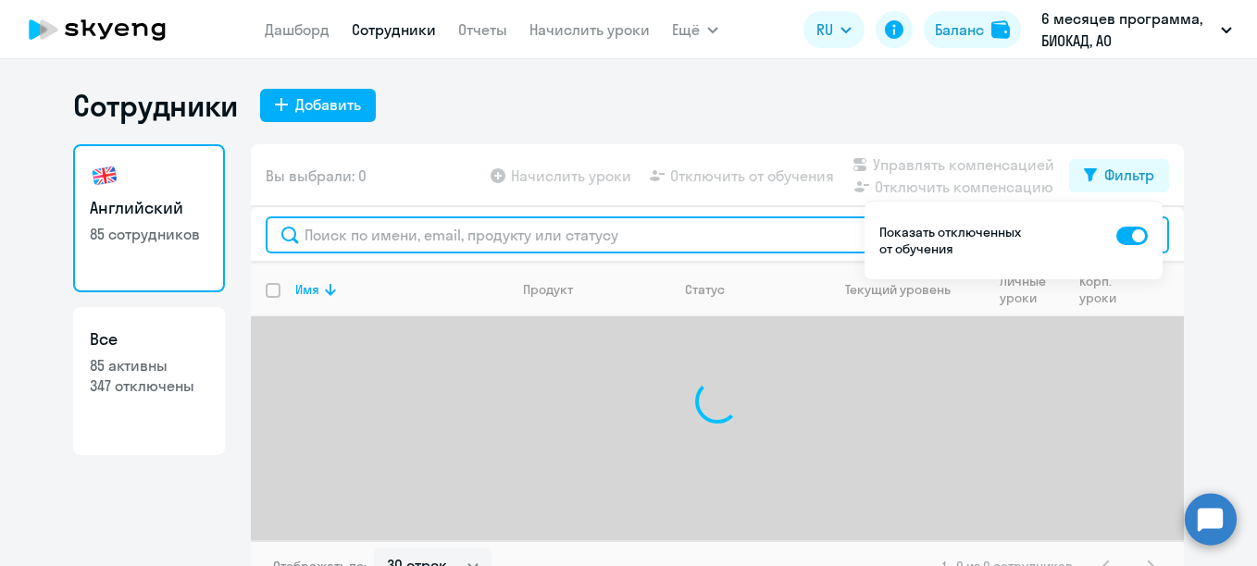
click at [677, 235] on input "text" at bounding box center [717, 235] width 903 height 37
type input "мороз"
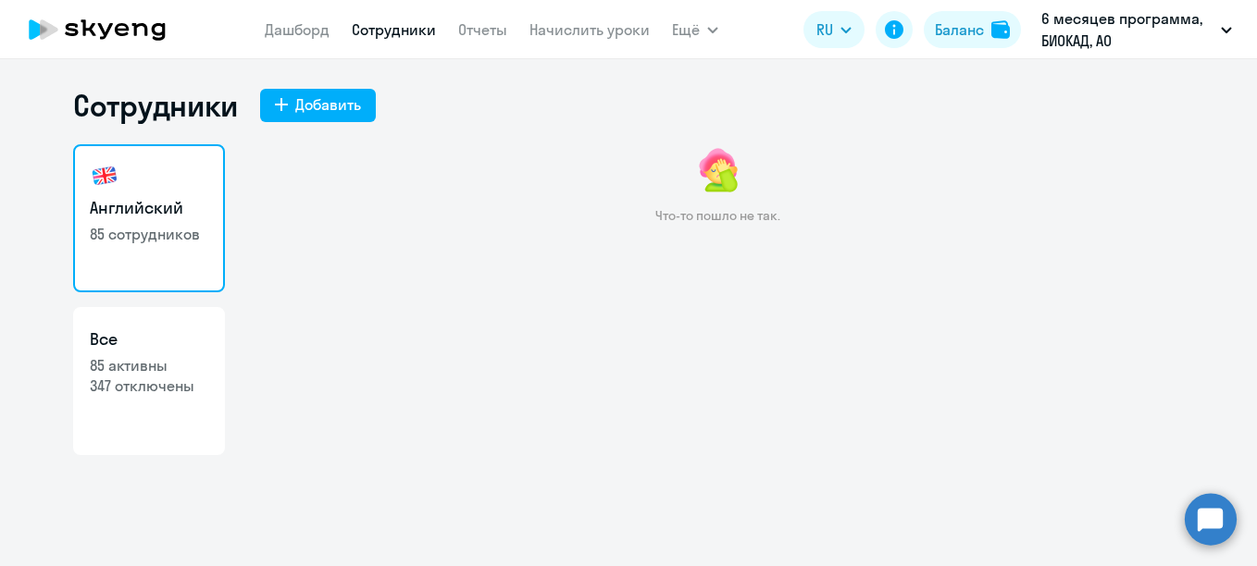
click at [699, 201] on div "Что-то пошло не так." at bounding box center [717, 195] width 933 height 102
click at [701, 200] on div "Что-то пошло не так." at bounding box center [717, 195] width 933 height 102
click at [292, 265] on div "Что-то пошло не так." at bounding box center [717, 338] width 933 height 389
click at [113, 339] on h3 "Все" at bounding box center [149, 340] width 118 height 24
select select "30"
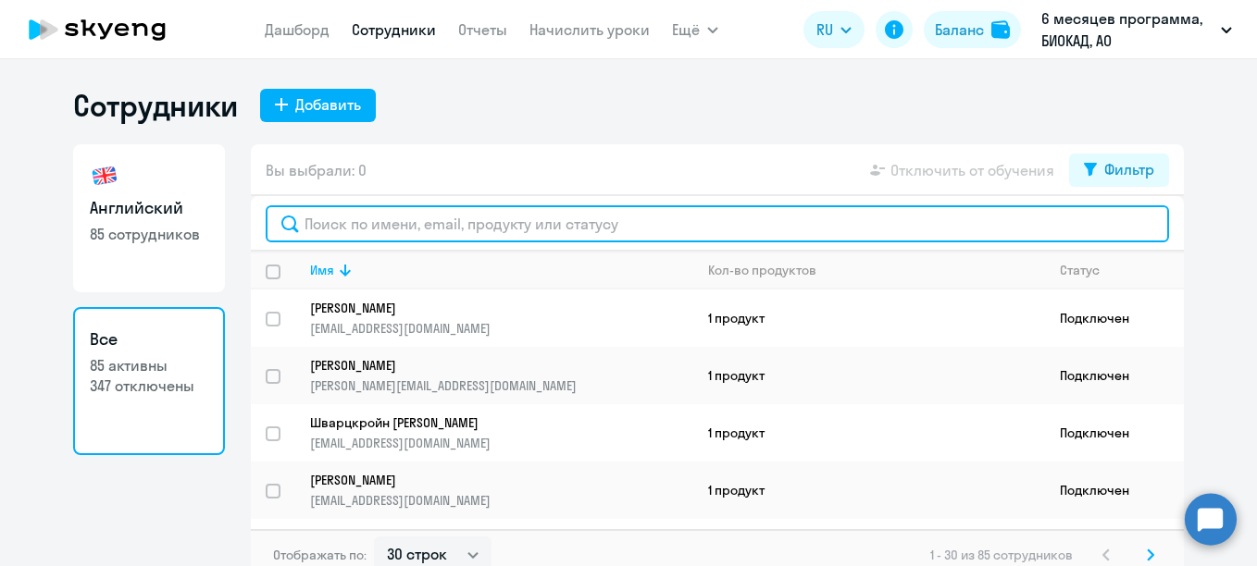
click at [331, 233] on input "text" at bounding box center [717, 223] width 903 height 37
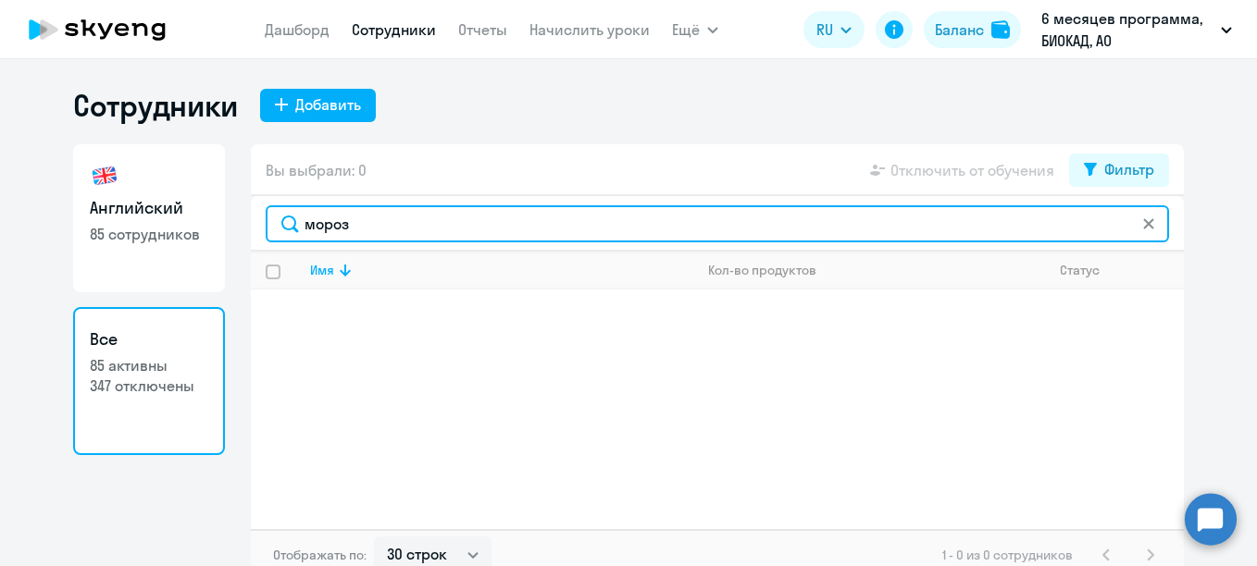
drag, startPoint x: 385, startPoint y: 227, endPoint x: 246, endPoint y: 228, distance: 138.8
click at [251, 228] on div "мороз" at bounding box center [717, 224] width 933 height 56
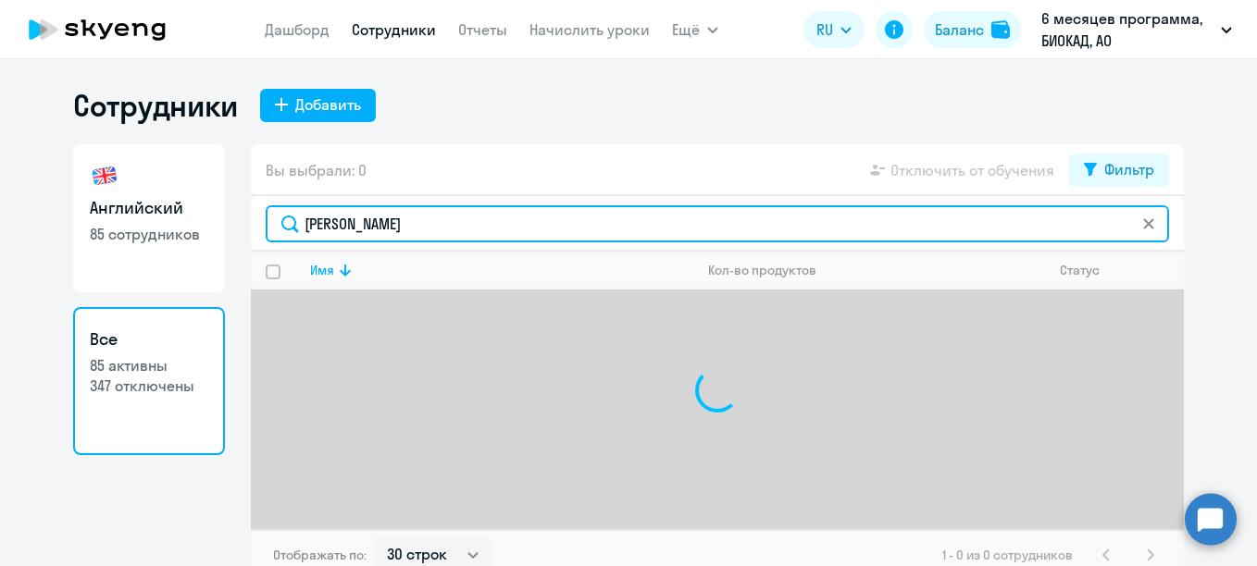
type input "[PERSON_NAME]"
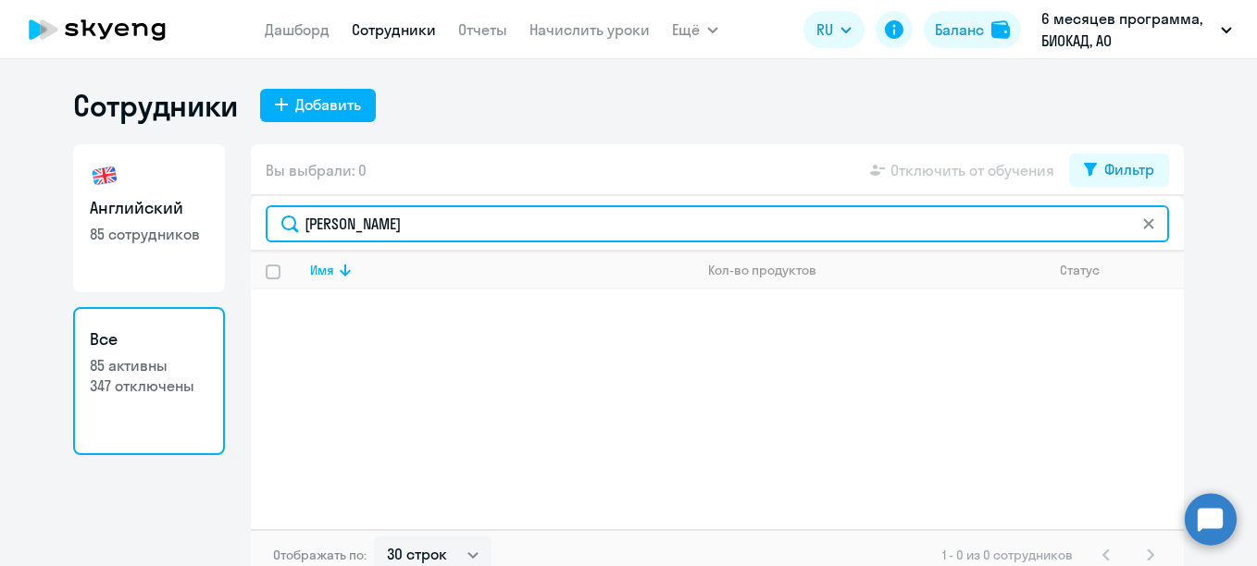
click at [169, 212] on div "Английский 85 сотрудников Все 85 активны 347 отключены Вы выбрали: 0 Отключить …" at bounding box center [628, 362] width 1111 height 437
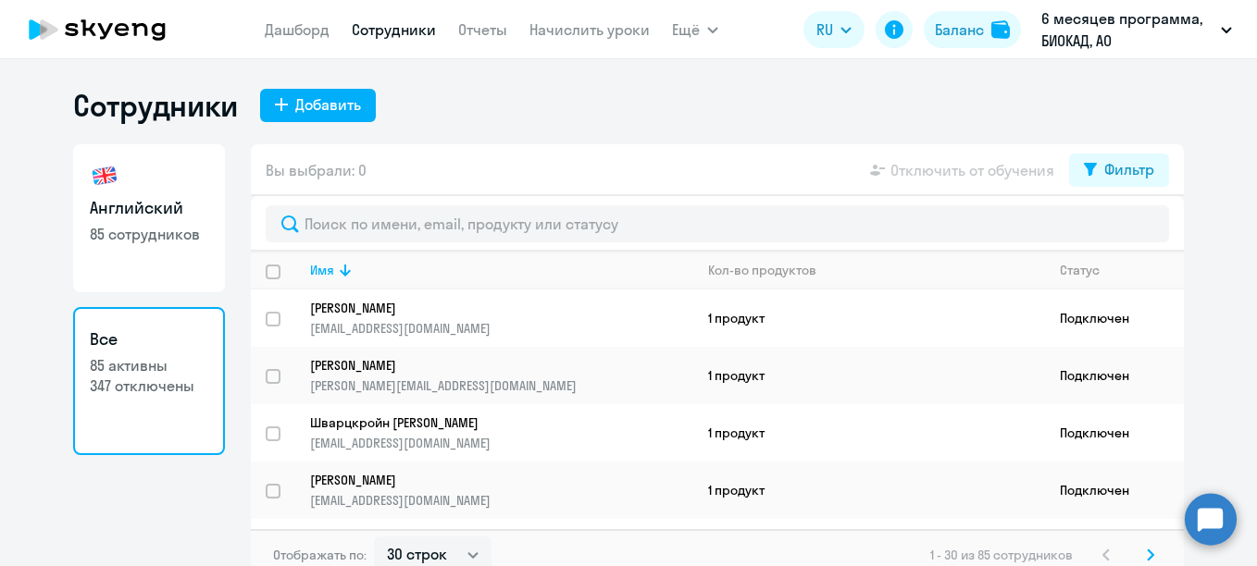
click at [1100, 150] on div "Вы выбрали: 0 Отключить от обучения Фильтр" at bounding box center [717, 170] width 933 height 52
click at [1105, 156] on button "Фильтр" at bounding box center [1119, 170] width 100 height 33
click at [1129, 223] on span at bounding box center [1131, 230] width 31 height 19
click at [1116, 230] on input "checkbox" at bounding box center [1115, 230] width 1 height 1
checkbox input "true"
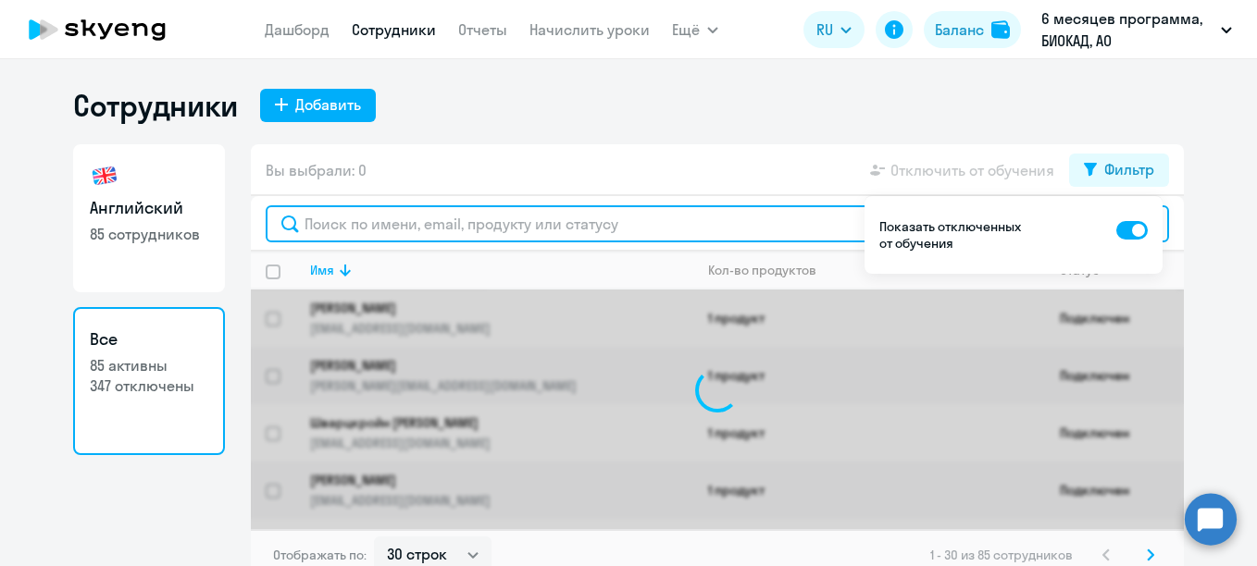
click at [740, 230] on input "text" at bounding box center [717, 223] width 903 height 37
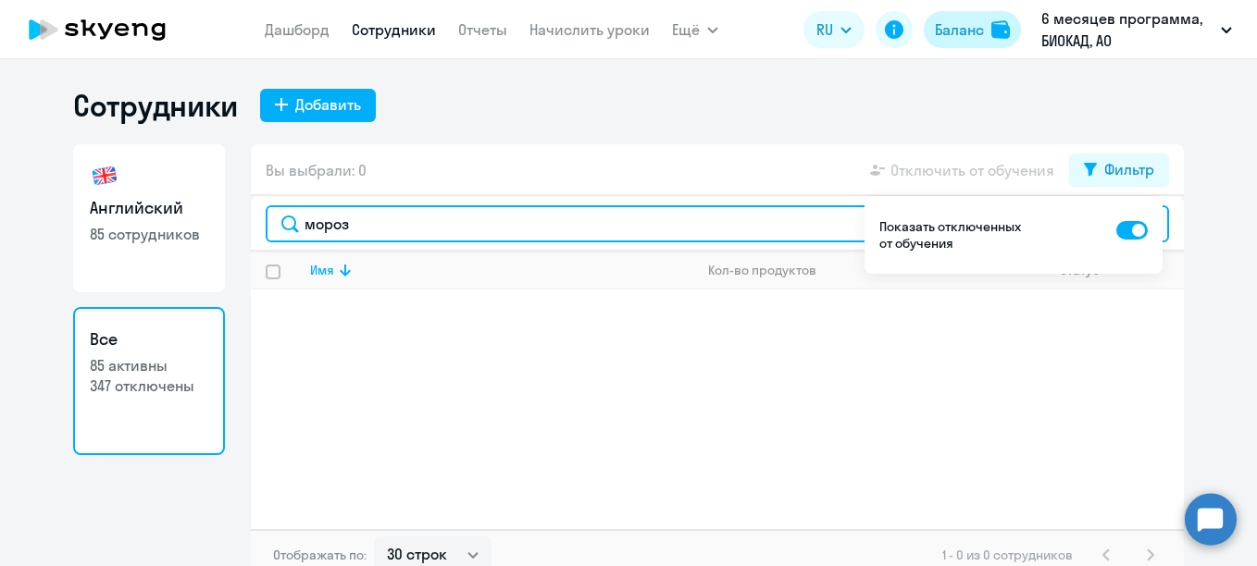
type input "мороз"
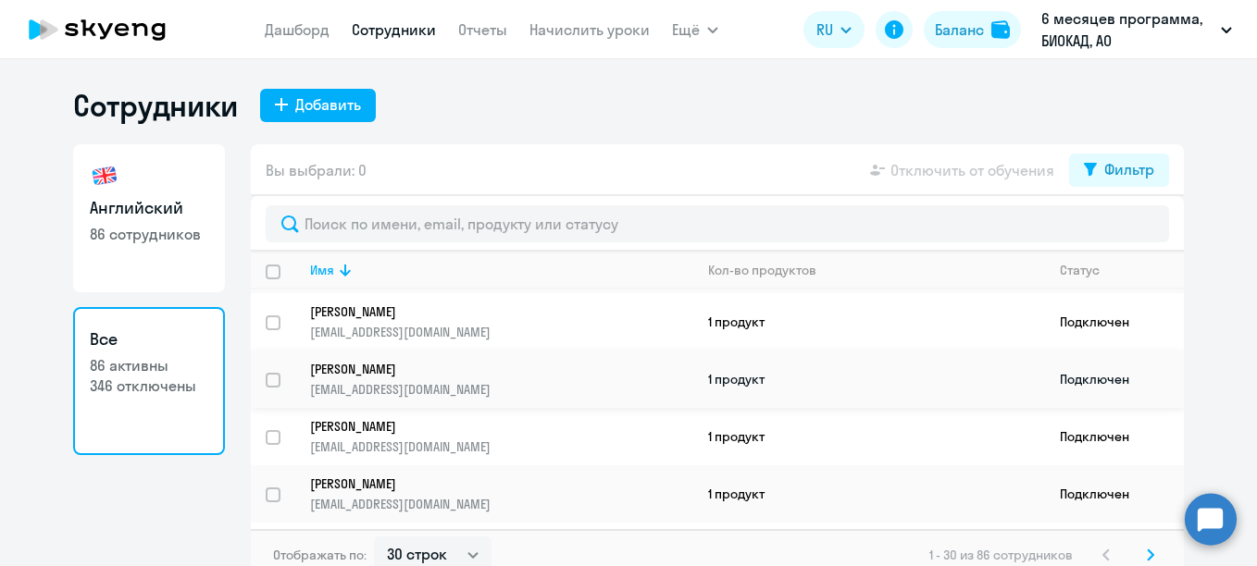
scroll to position [833, 0]
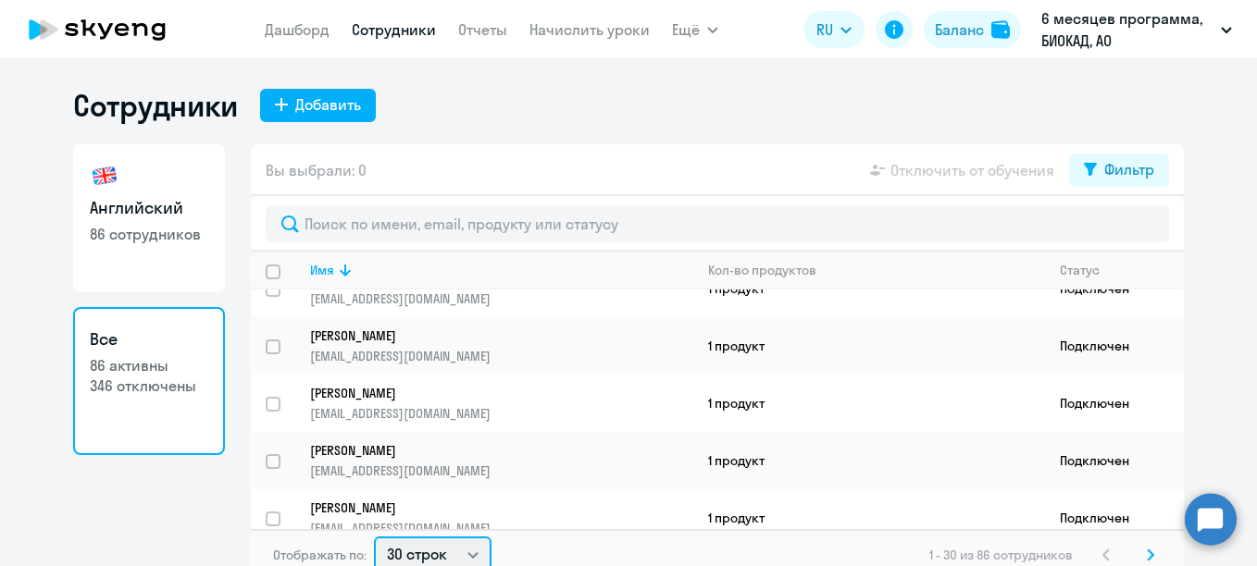
click at [450, 557] on select "30 строк 50 строк 100 строк" at bounding box center [433, 555] width 118 height 37
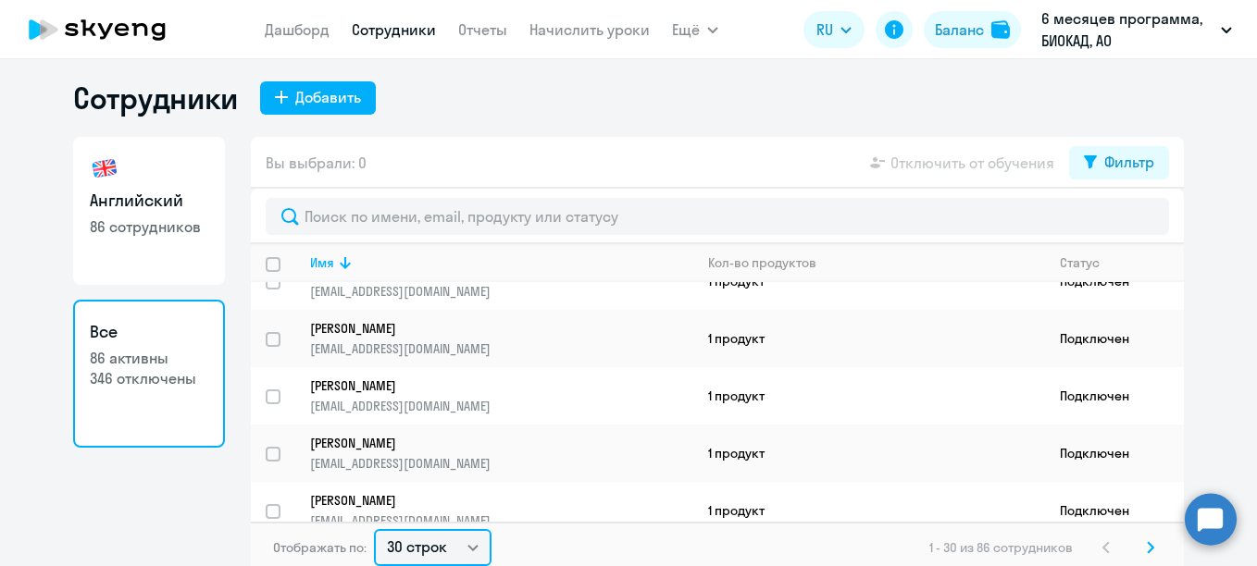
select select "100"
click at [374, 529] on select "30 строк 50 строк 100 строк" at bounding box center [433, 547] width 118 height 37
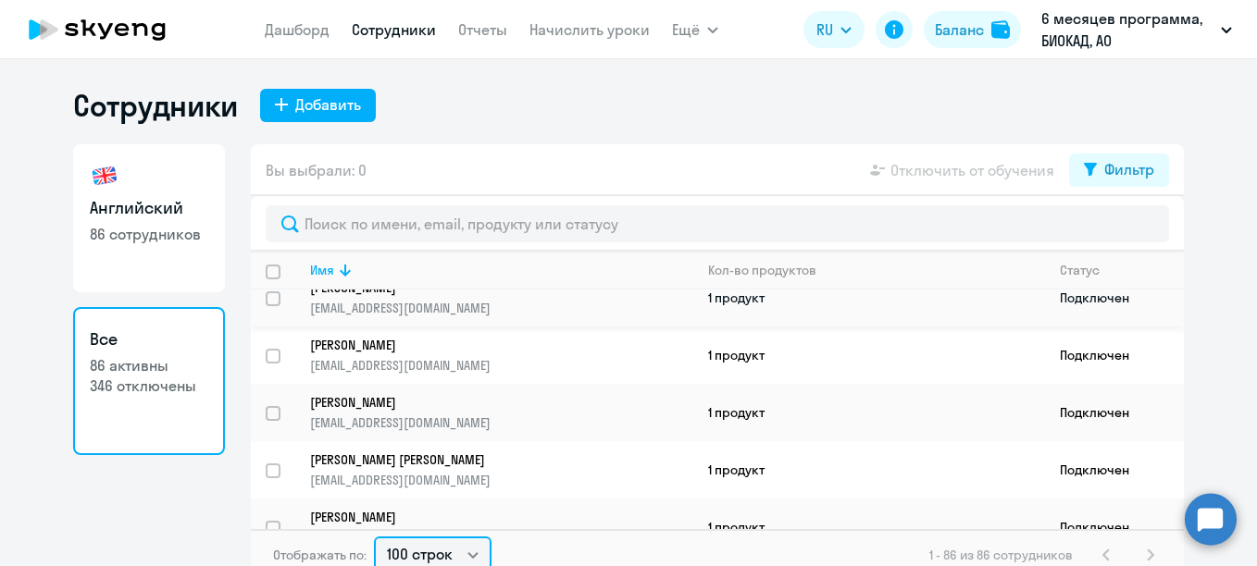
scroll to position [555, 0]
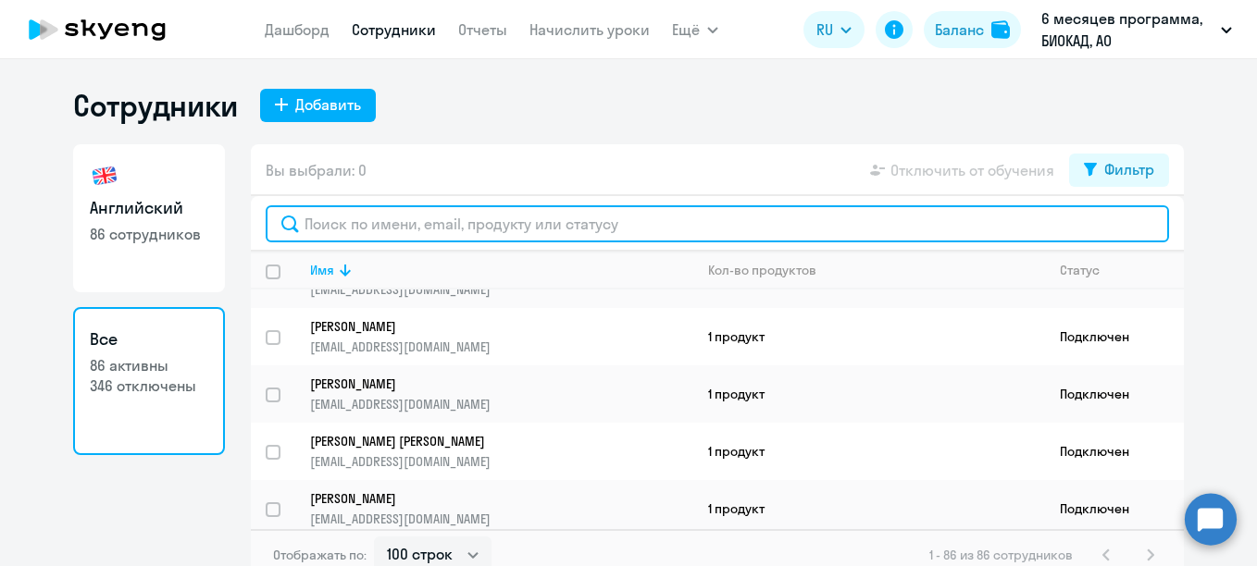
click at [553, 220] on input "text" at bounding box center [717, 223] width 903 height 37
click at [554, 220] on input "text" at bounding box center [717, 223] width 903 height 37
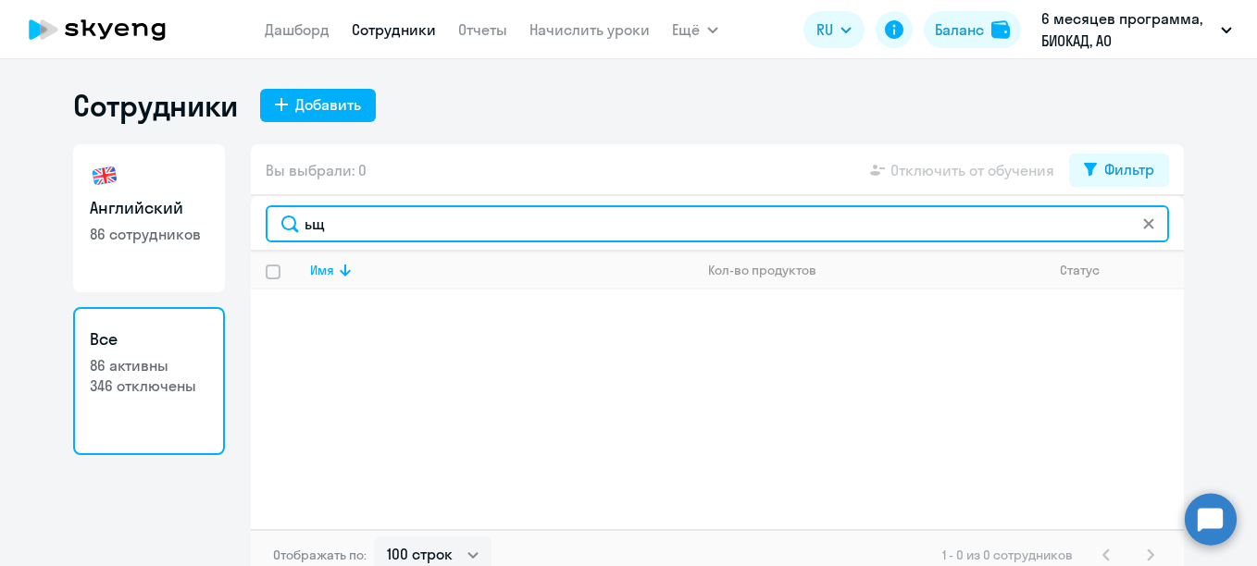
type input "ь"
type input "m"
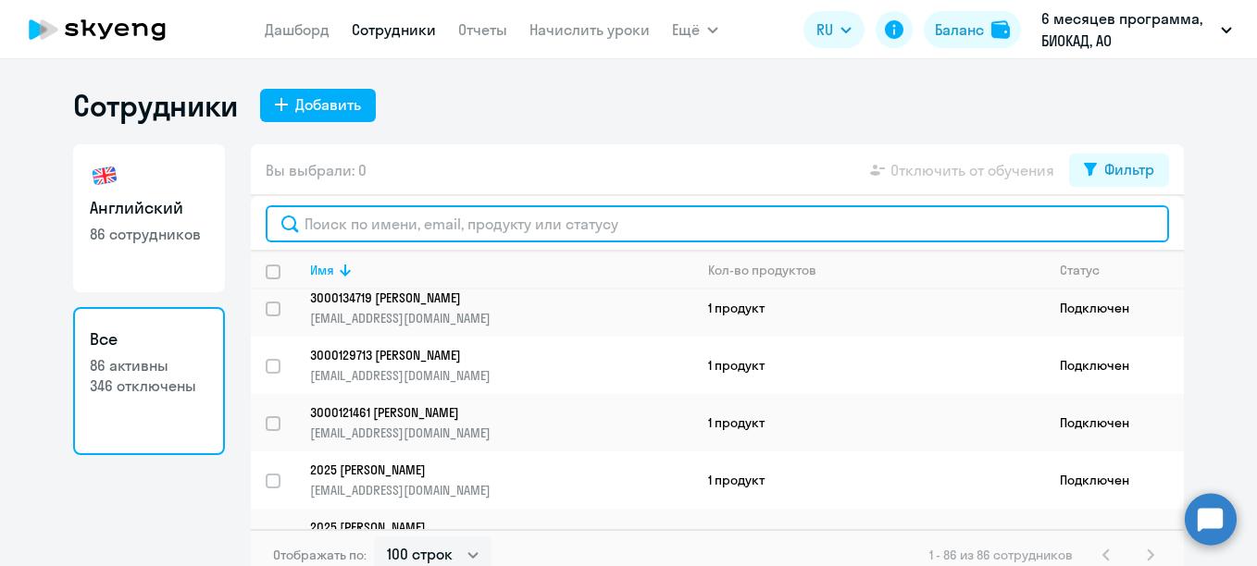
scroll to position [4695, 0]
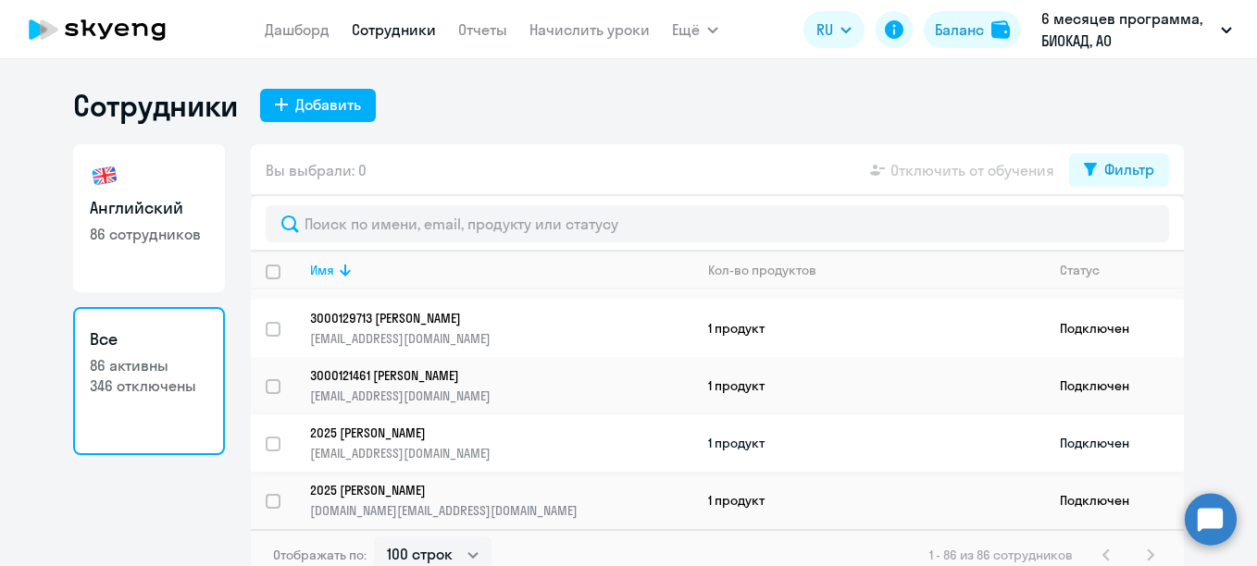
click at [358, 433] on p "2025 Мороз Марина Сергеевна" at bounding box center [488, 433] width 357 height 17
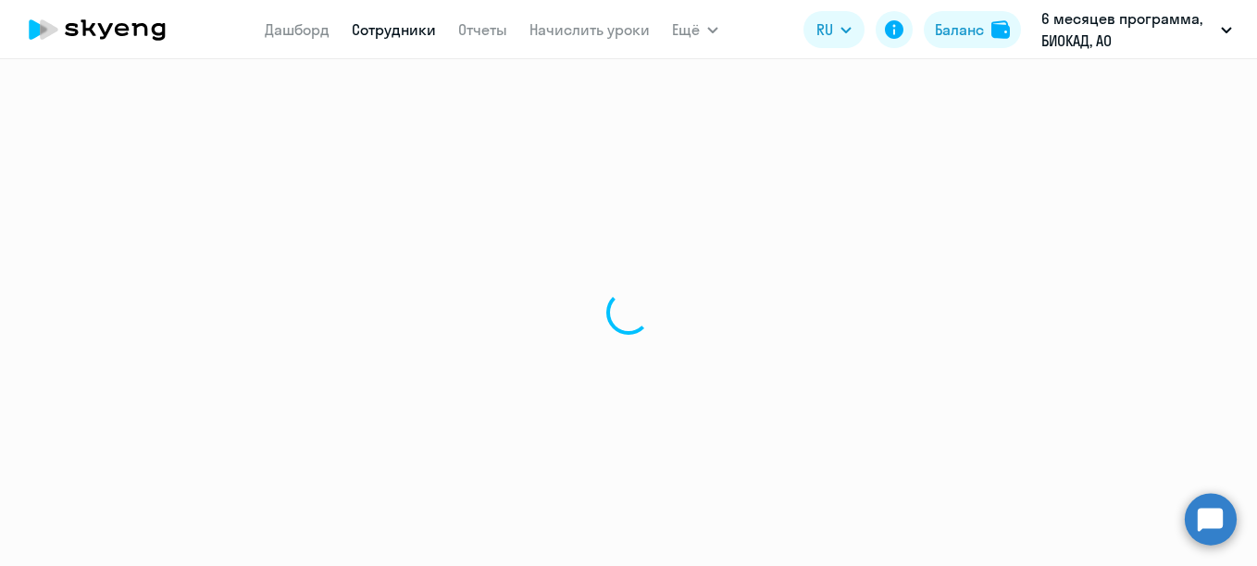
select select "english"
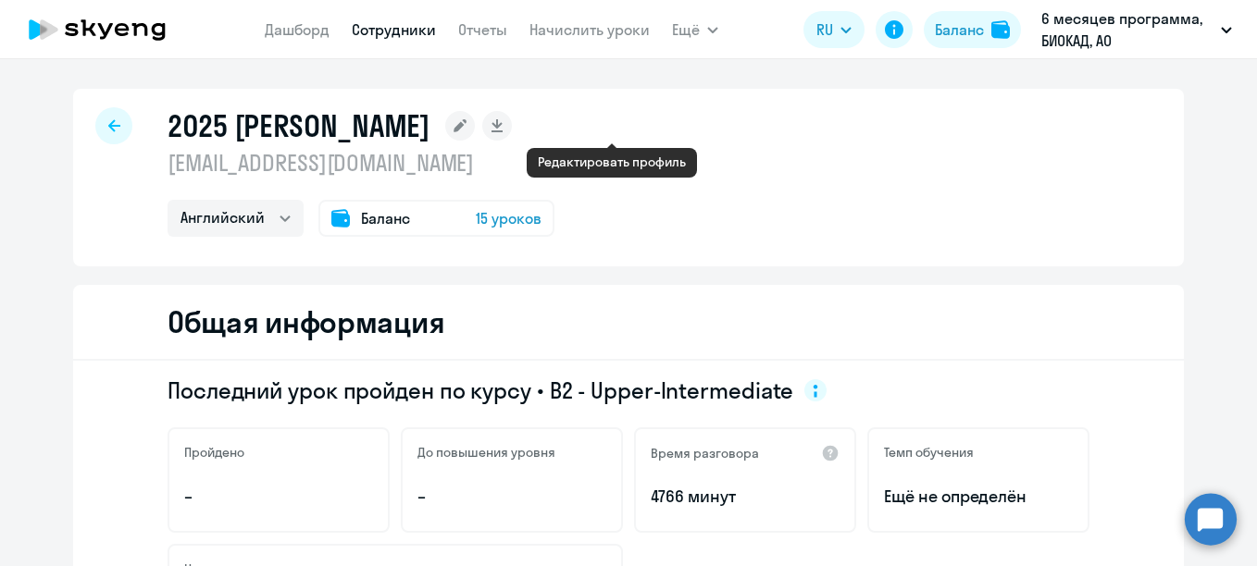
click at [475, 122] on rect at bounding box center [460, 126] width 30 height 30
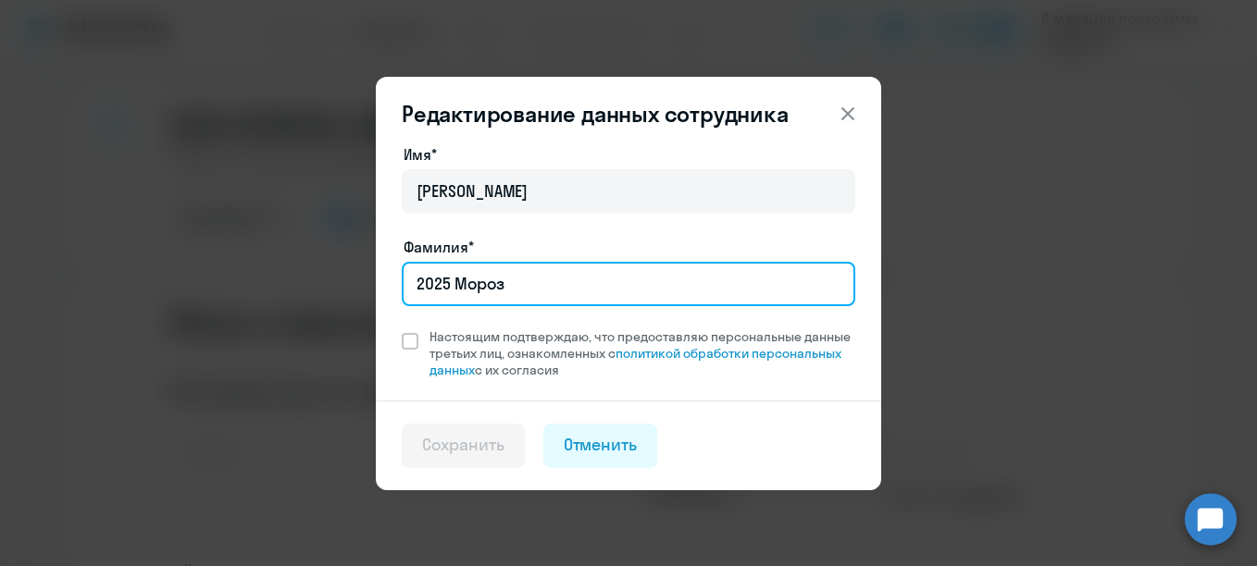
click at [453, 277] on input "2025 Мороз" at bounding box center [628, 284] width 453 height 44
paste input "3000138682"
type input "3000138682 Мороз"
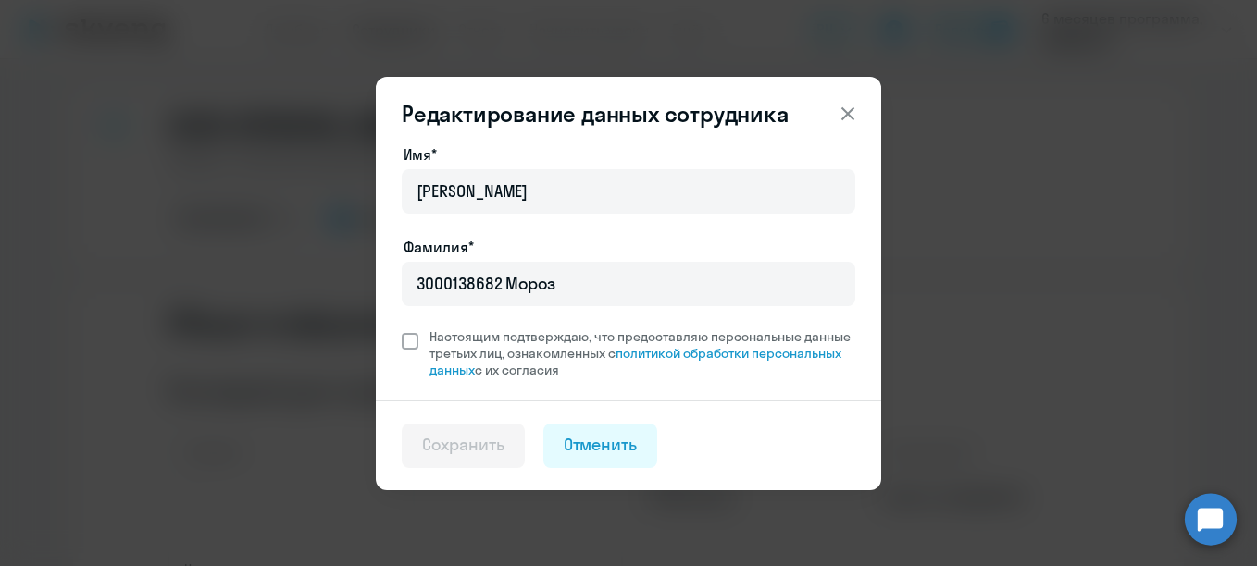
click at [410, 334] on span at bounding box center [410, 341] width 17 height 17
click at [402, 329] on input "Настоящим подтверждаю, что предоставляю персональные данные третьих лиц, ознако…" at bounding box center [401, 328] width 1 height 1
checkbox input "true"
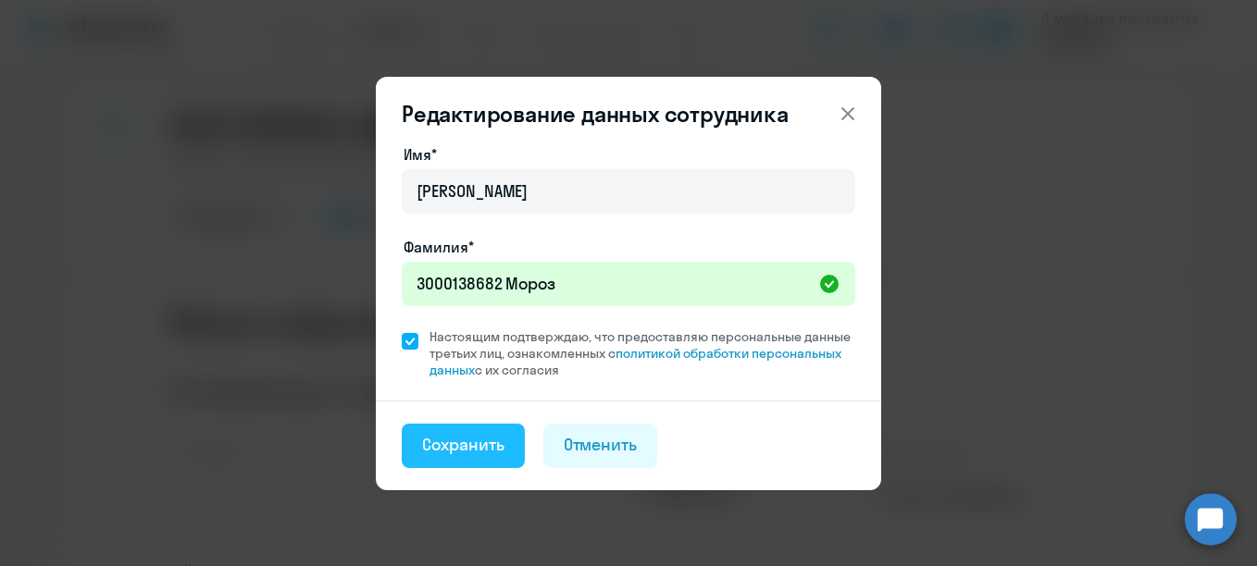
click at [456, 452] on div "Сохранить" at bounding box center [463, 445] width 82 height 24
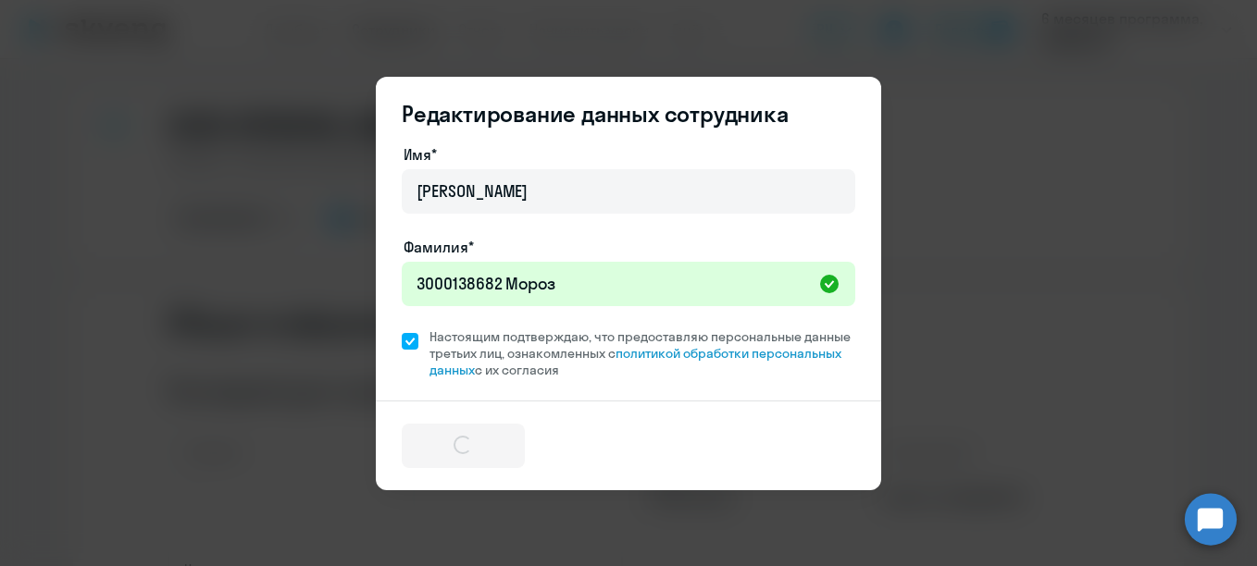
select select "english"
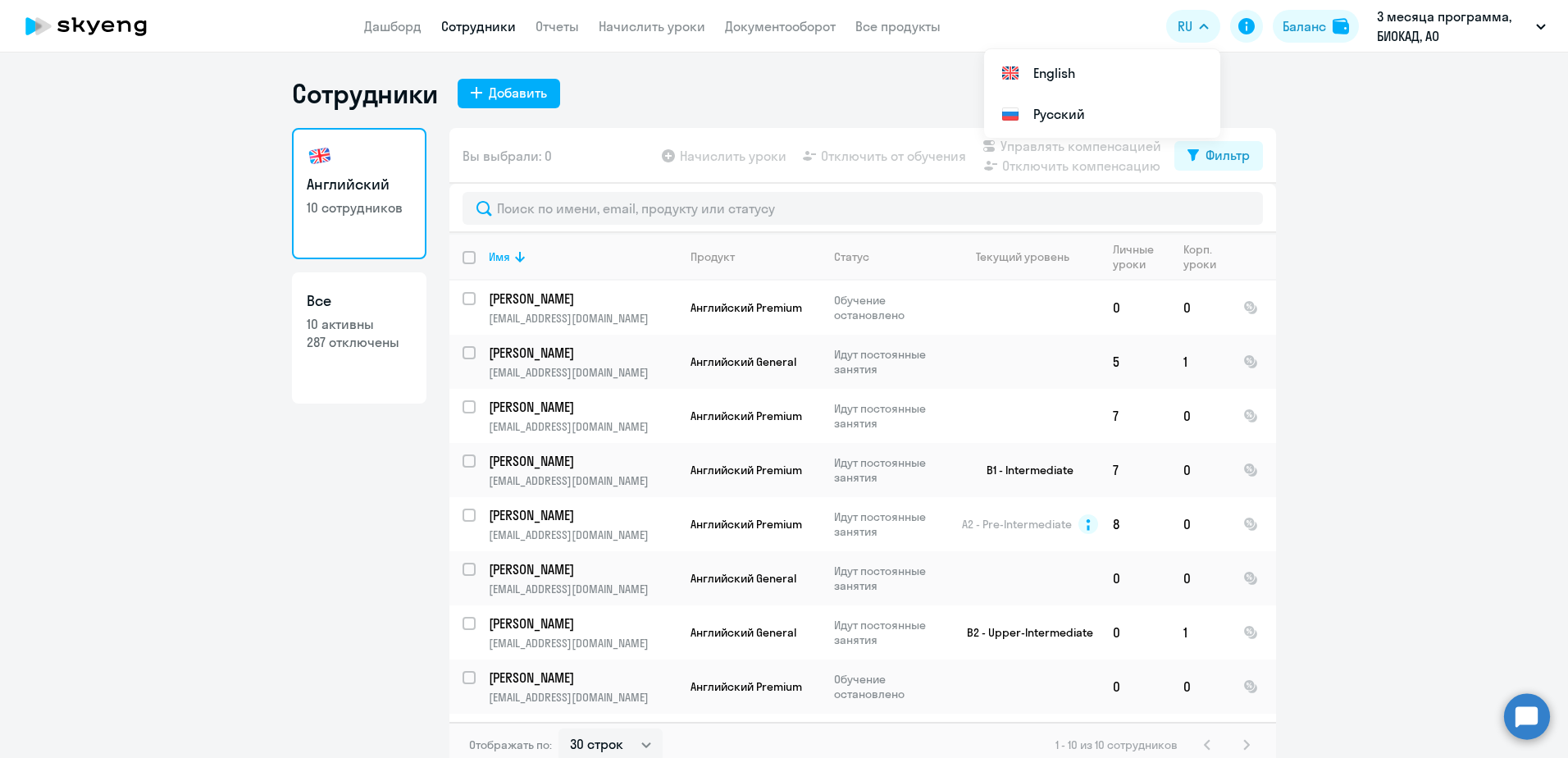
select select "30"
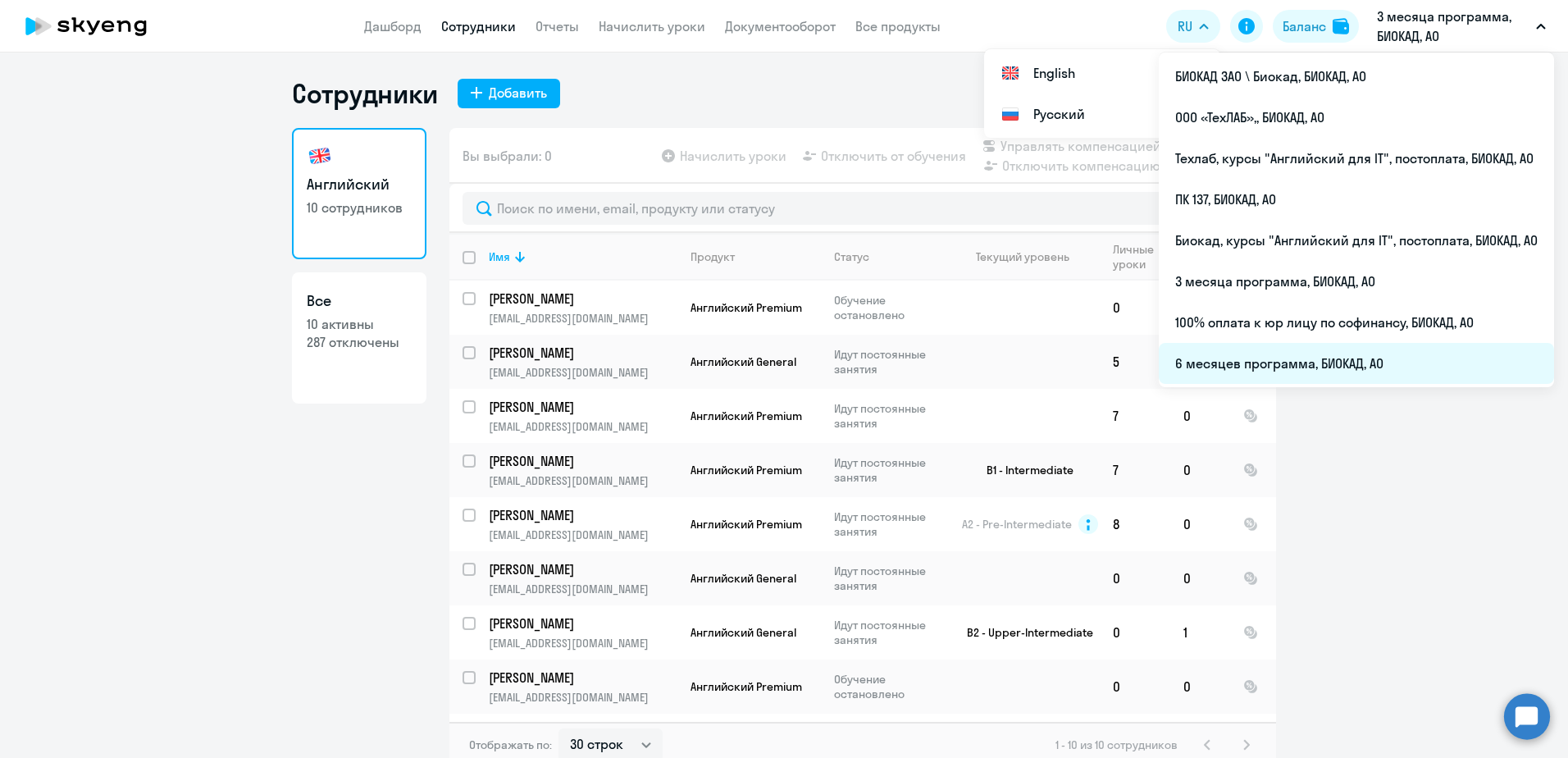
click at [1282, 360] on li "6 месяцев программа, БИОКАД, АО" at bounding box center [1357, 363] width 395 height 41
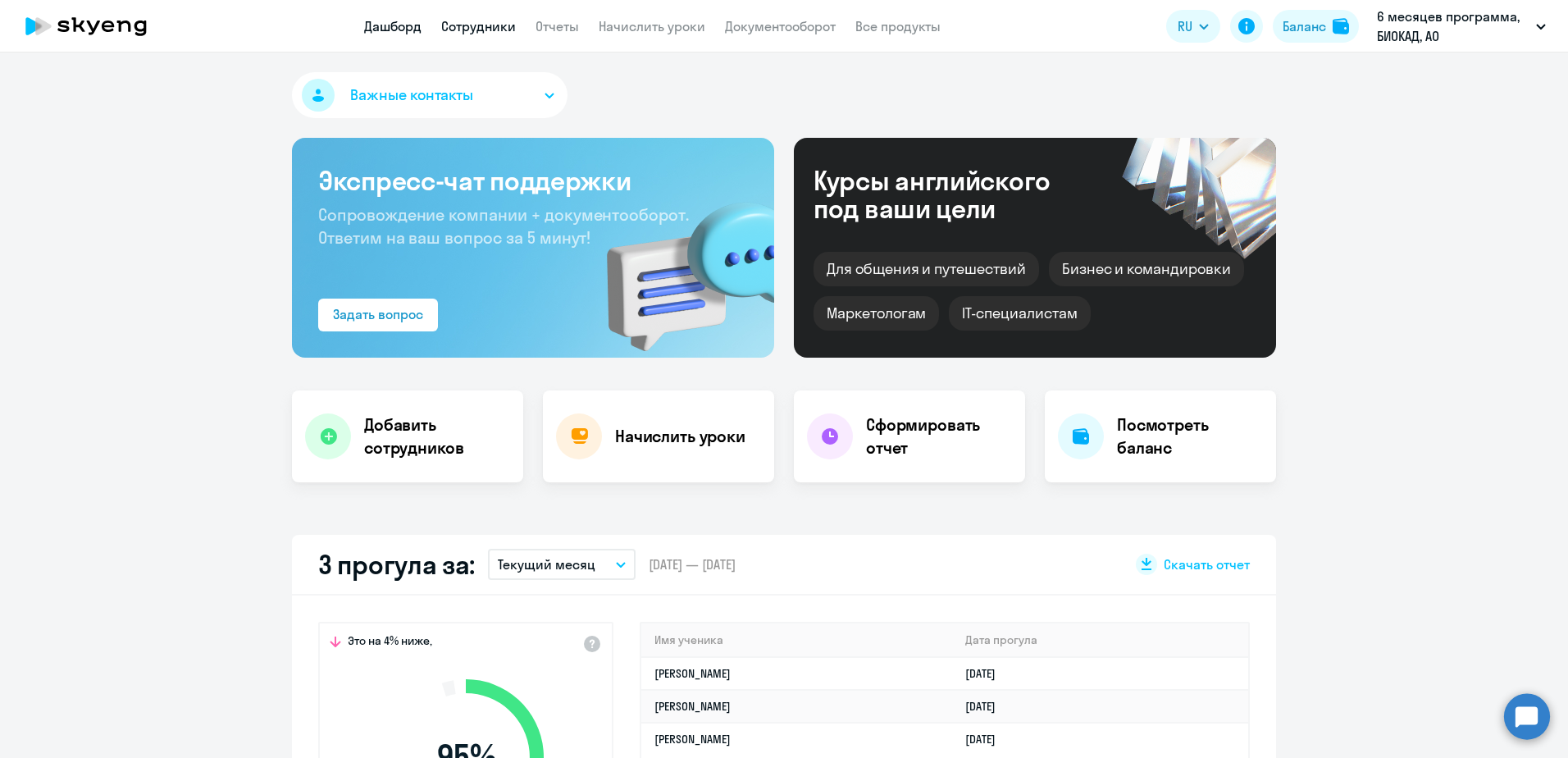
click at [482, 25] on link "Сотрудники" at bounding box center [479, 26] width 74 height 17
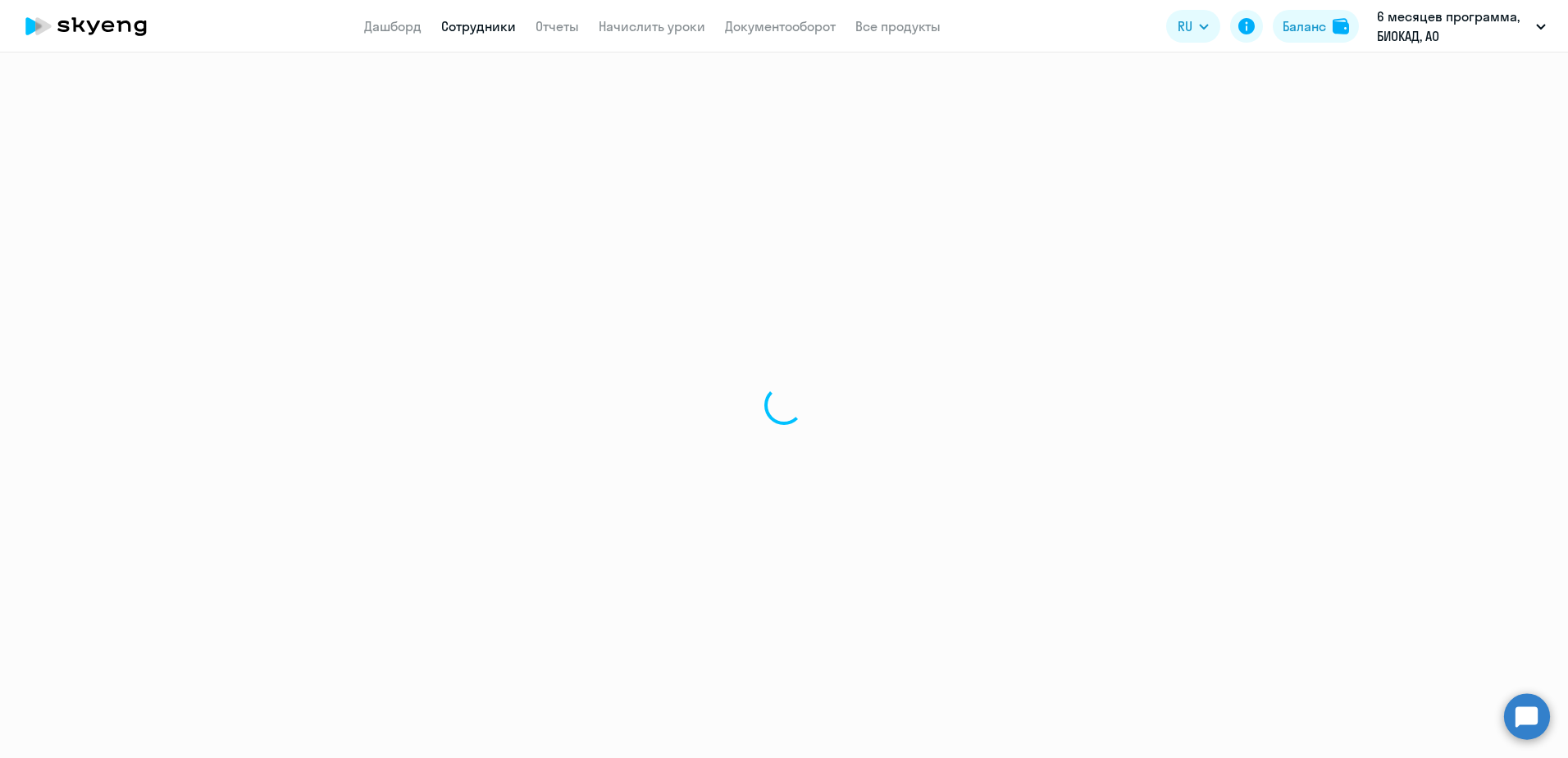
select select "30"
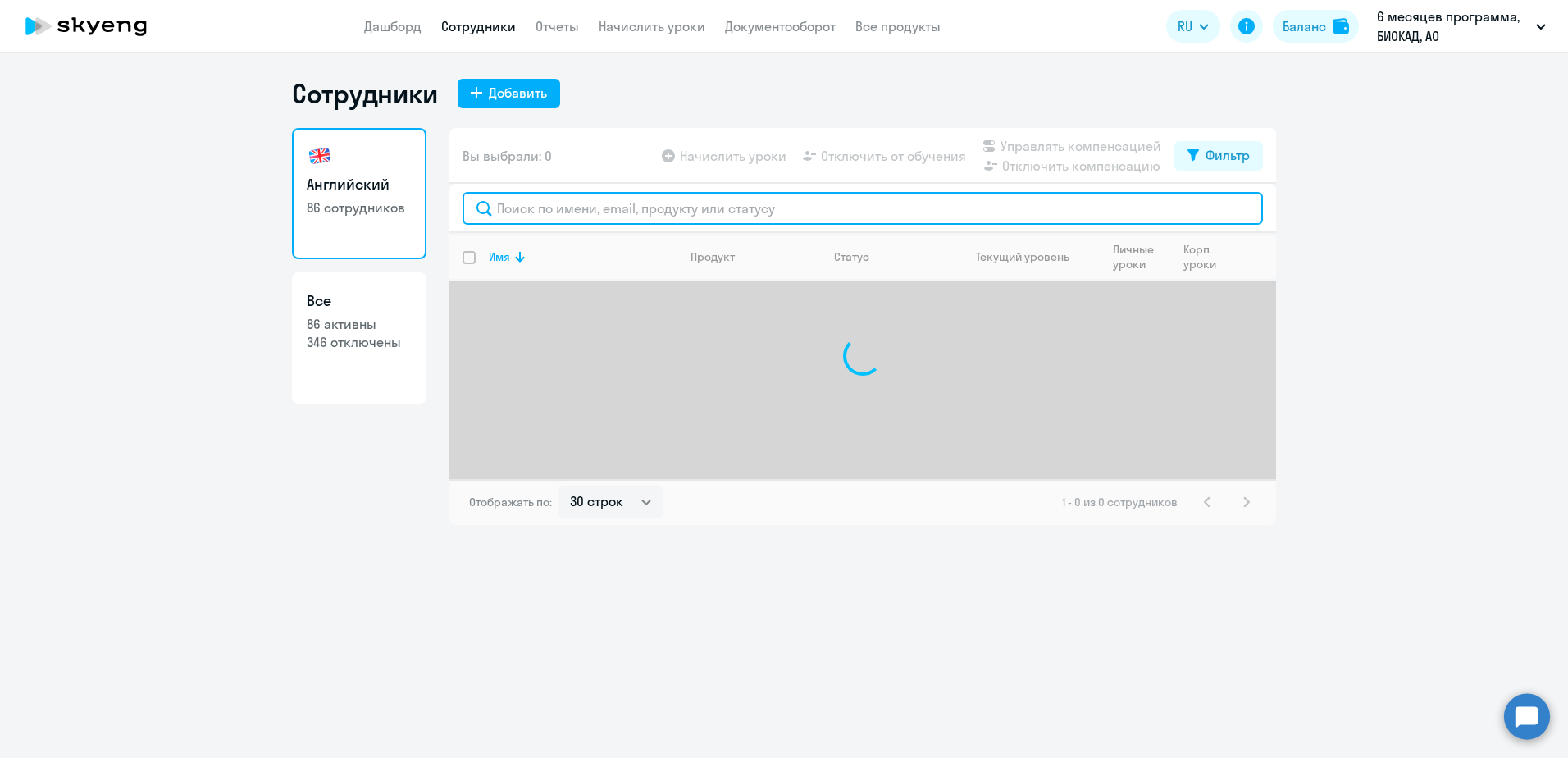
click at [600, 209] on input "text" at bounding box center [862, 208] width 800 height 33
type input "мороз"
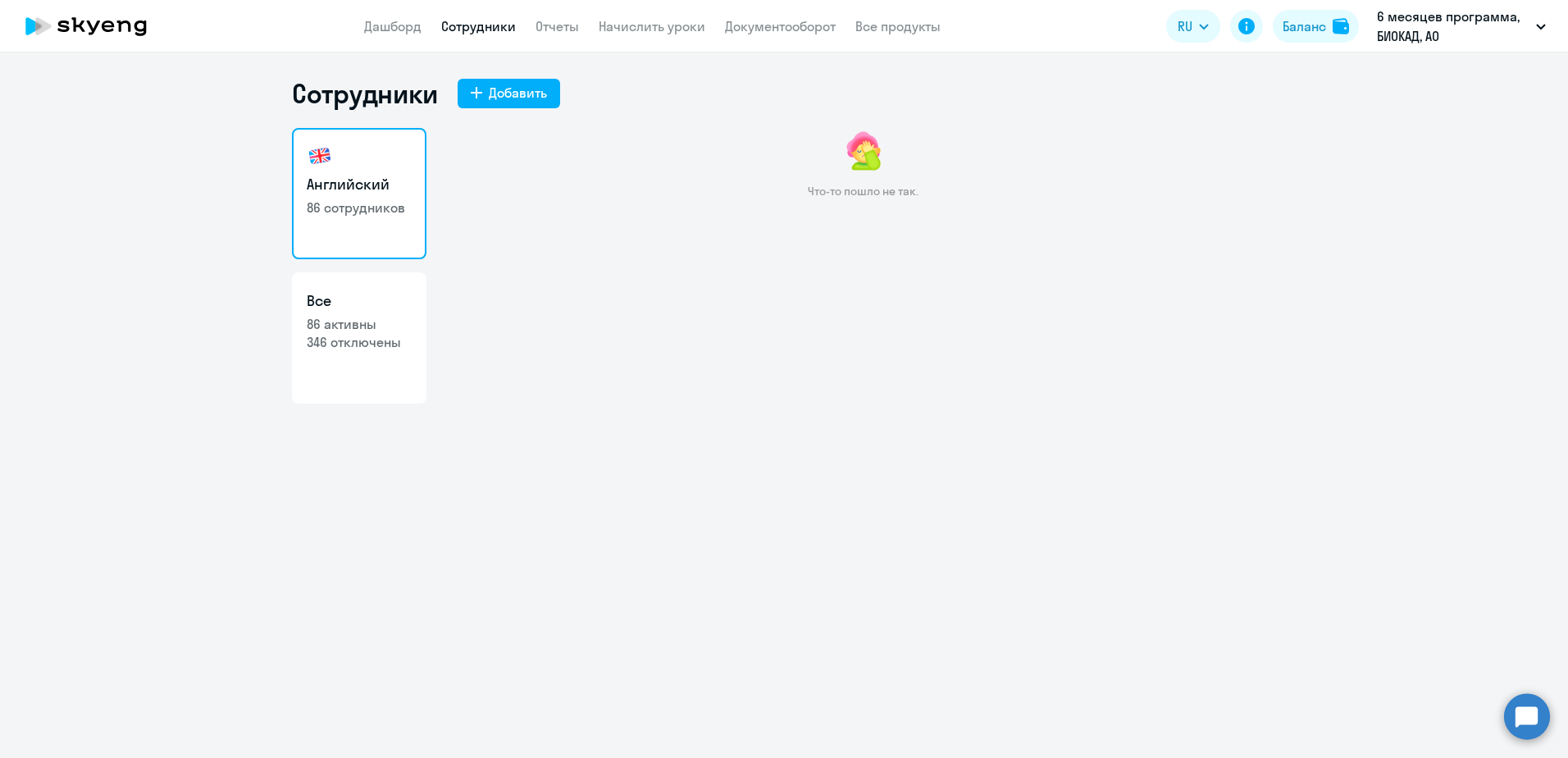
click at [378, 193] on h3 "Английский" at bounding box center [359, 184] width 105 height 21
click at [472, 23] on link "Сотрудники" at bounding box center [479, 26] width 74 height 17
click at [342, 360] on link "Все 86 активны 346 отключены" at bounding box center [359, 338] width 135 height 131
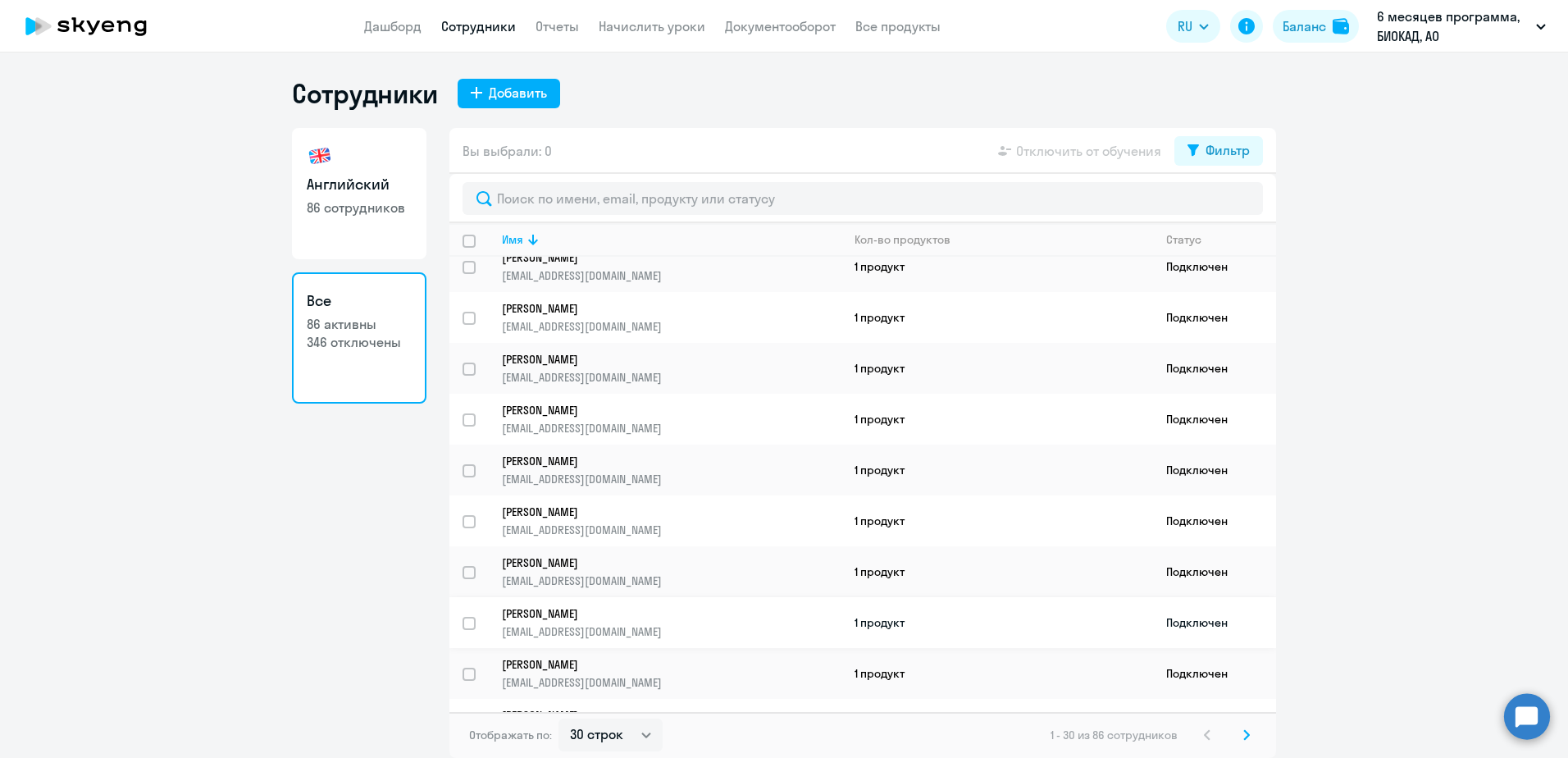
scroll to position [1071, 0]
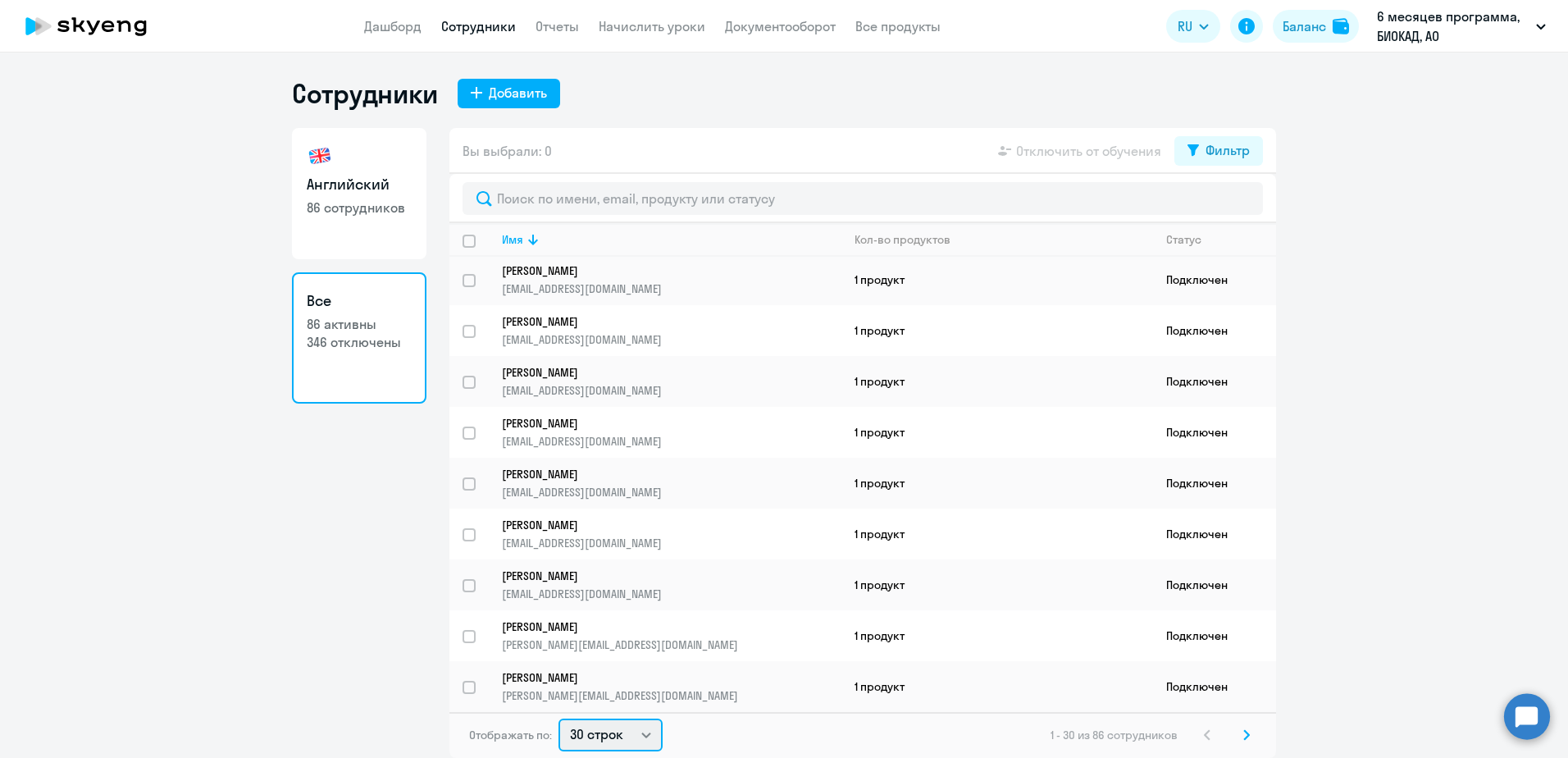
click at [641, 729] on select "30 строк 50 строк 100 строк" at bounding box center [611, 735] width 105 height 33
select select "100"
click at [558, 719] on select "30 строк 50 строк 100 строк" at bounding box center [611, 735] width 105 height 33
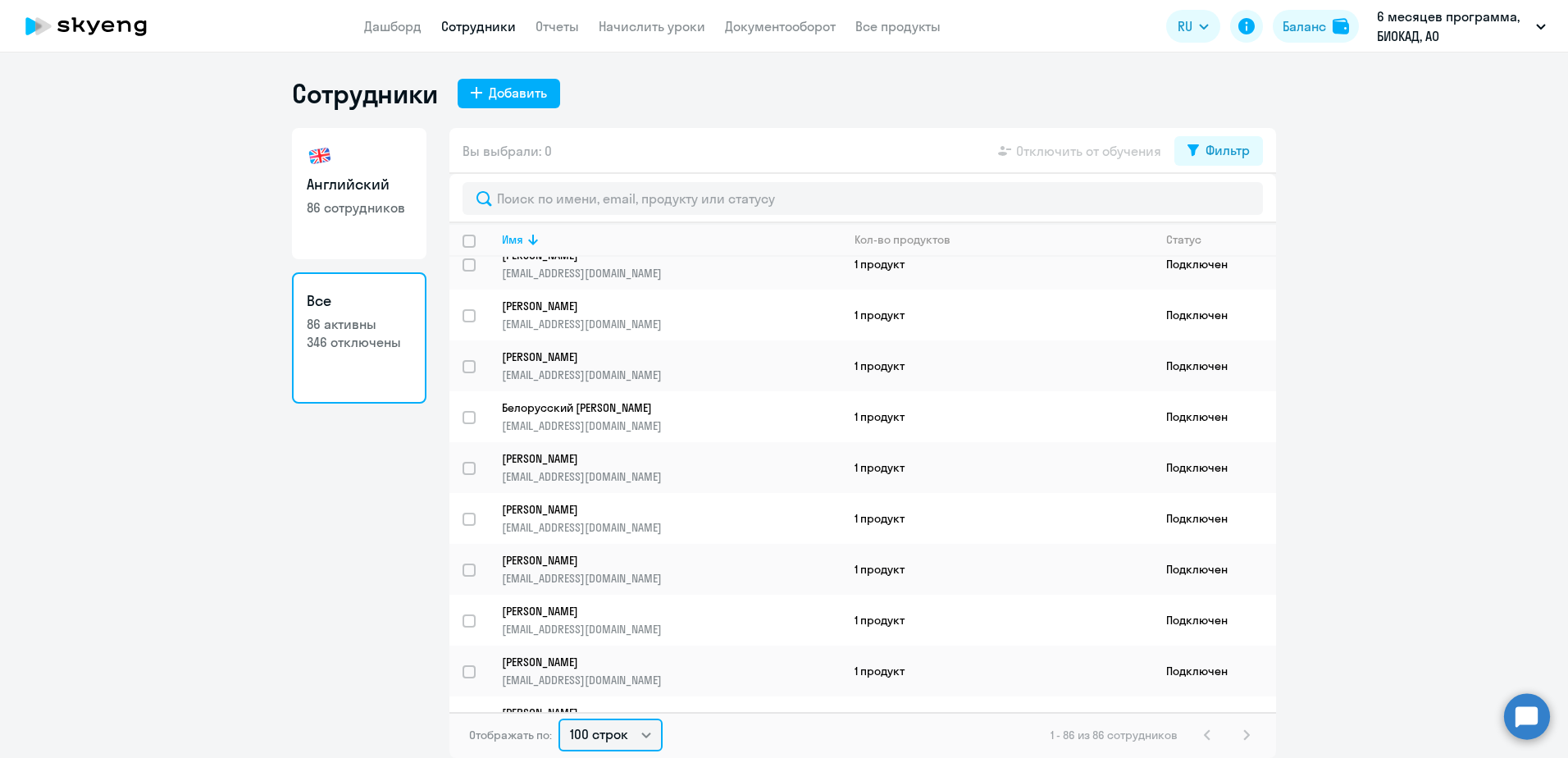
scroll to position [3919, 0]
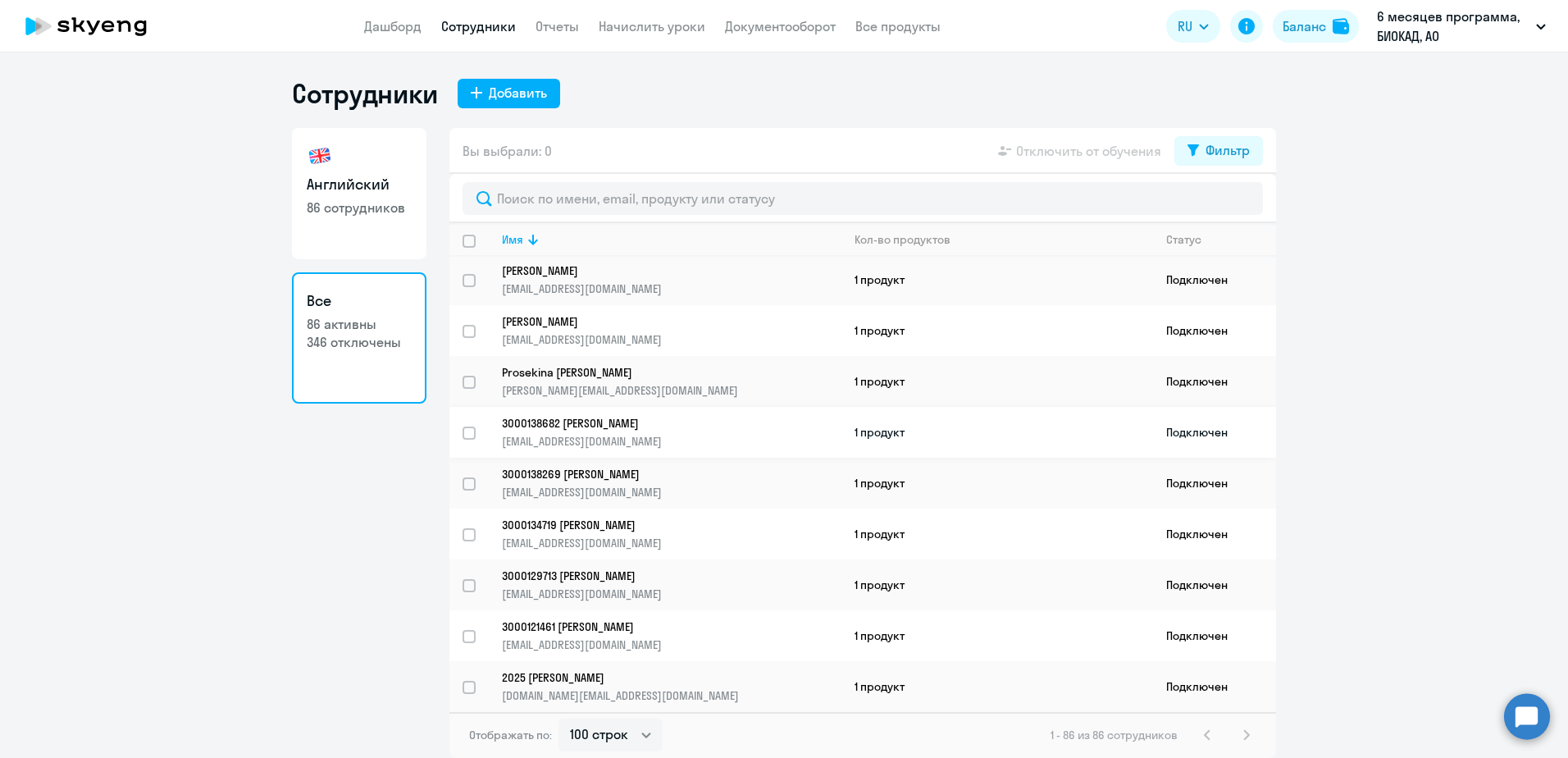
click at [550, 417] on p "3000138682 [PERSON_NAME]" at bounding box center [659, 423] width 316 height 15
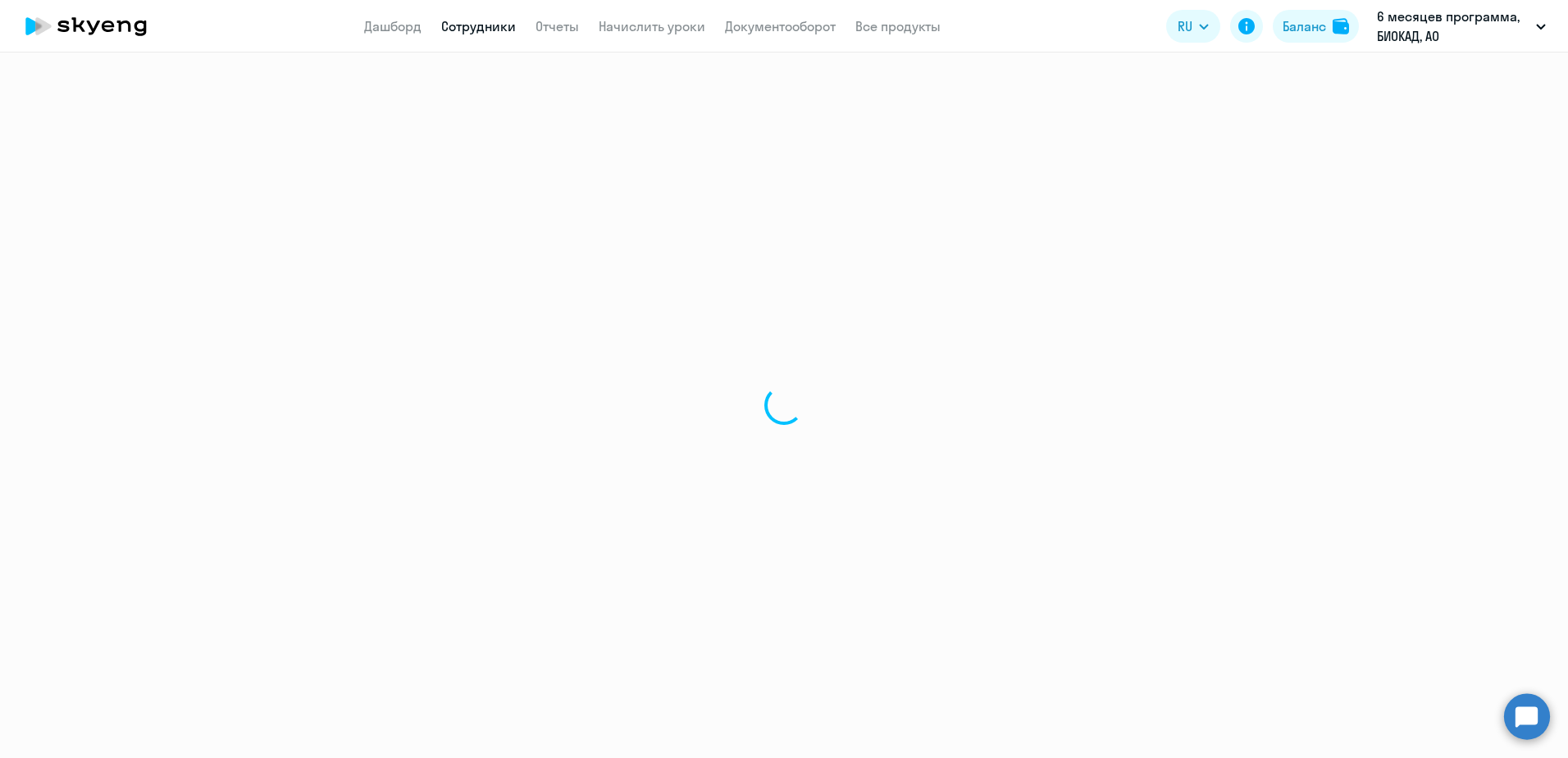
select select "english"
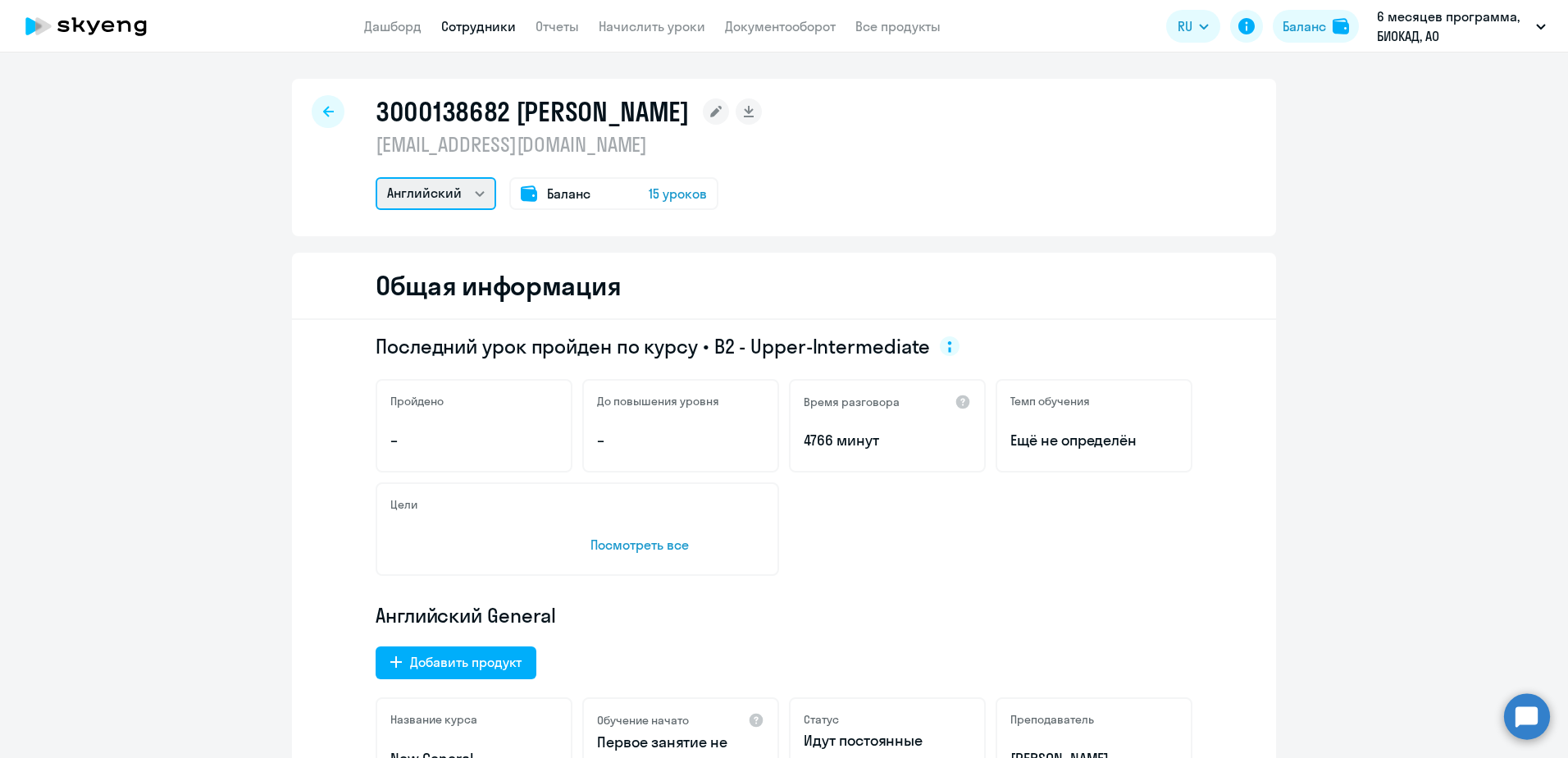
click at [439, 199] on select "Английский" at bounding box center [436, 193] width 121 height 33
click at [438, 200] on select "Английский" at bounding box center [436, 193] width 121 height 33
click at [328, 105] on div at bounding box center [328, 111] width 33 height 33
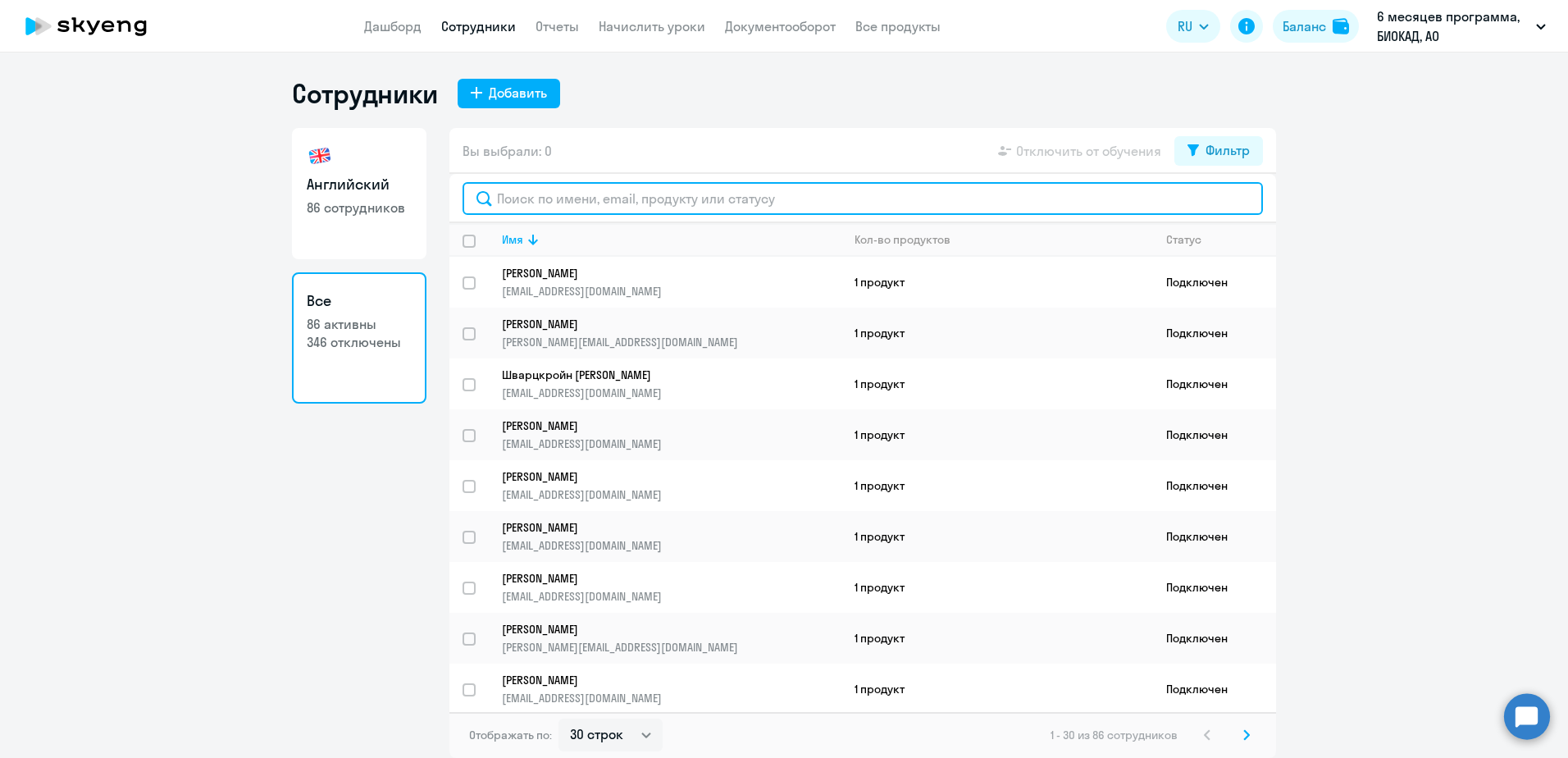
click at [534, 202] on input "text" at bounding box center [862, 198] width 800 height 33
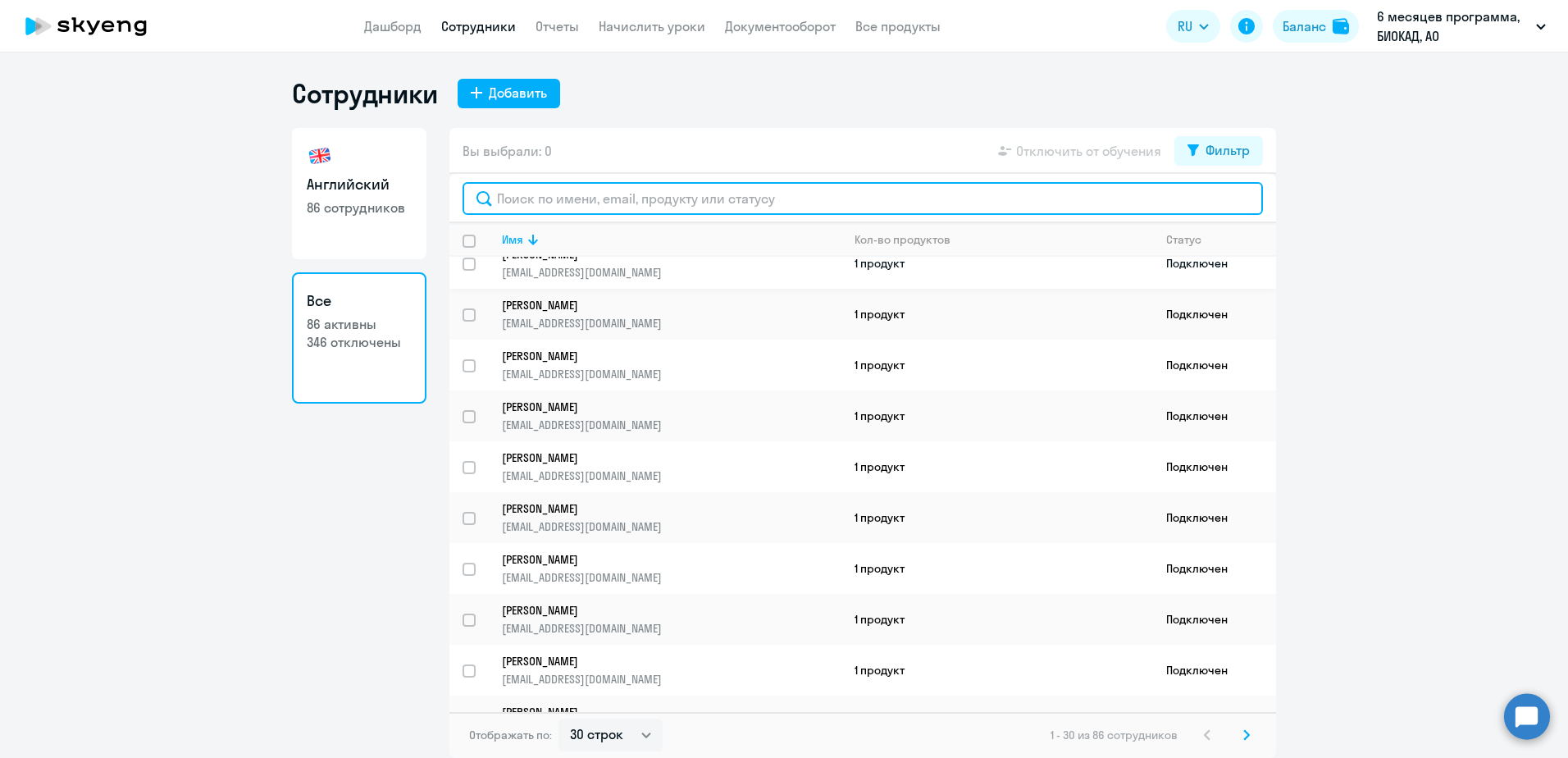
scroll to position [1071, 0]
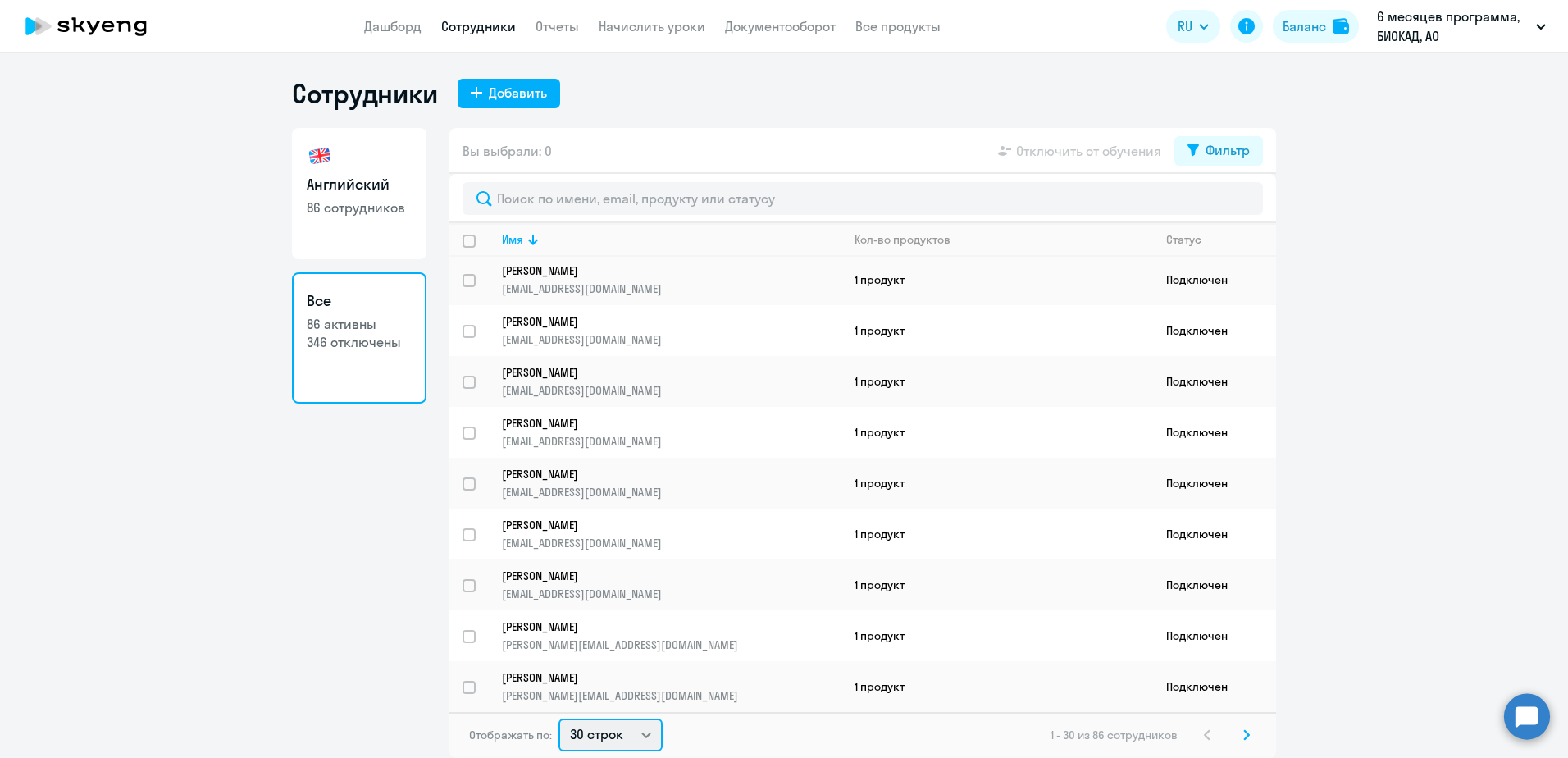
click at [644, 730] on select "30 строк 50 строк 100 строк" at bounding box center [611, 735] width 105 height 33
select select "100"
click at [558, 719] on select "30 строк 50 строк 100 строк" at bounding box center [611, 735] width 105 height 33
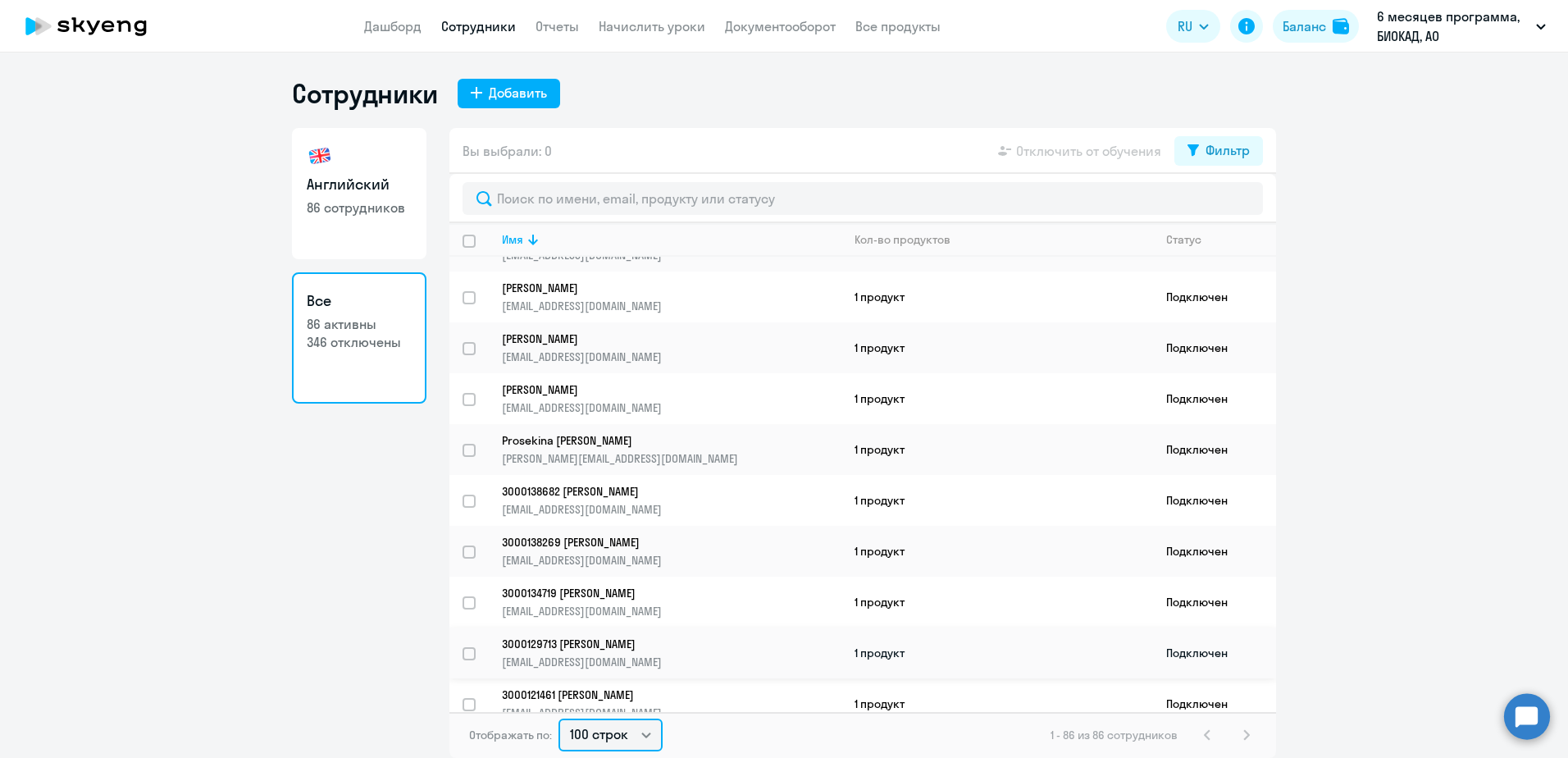
scroll to position [3919, 0]
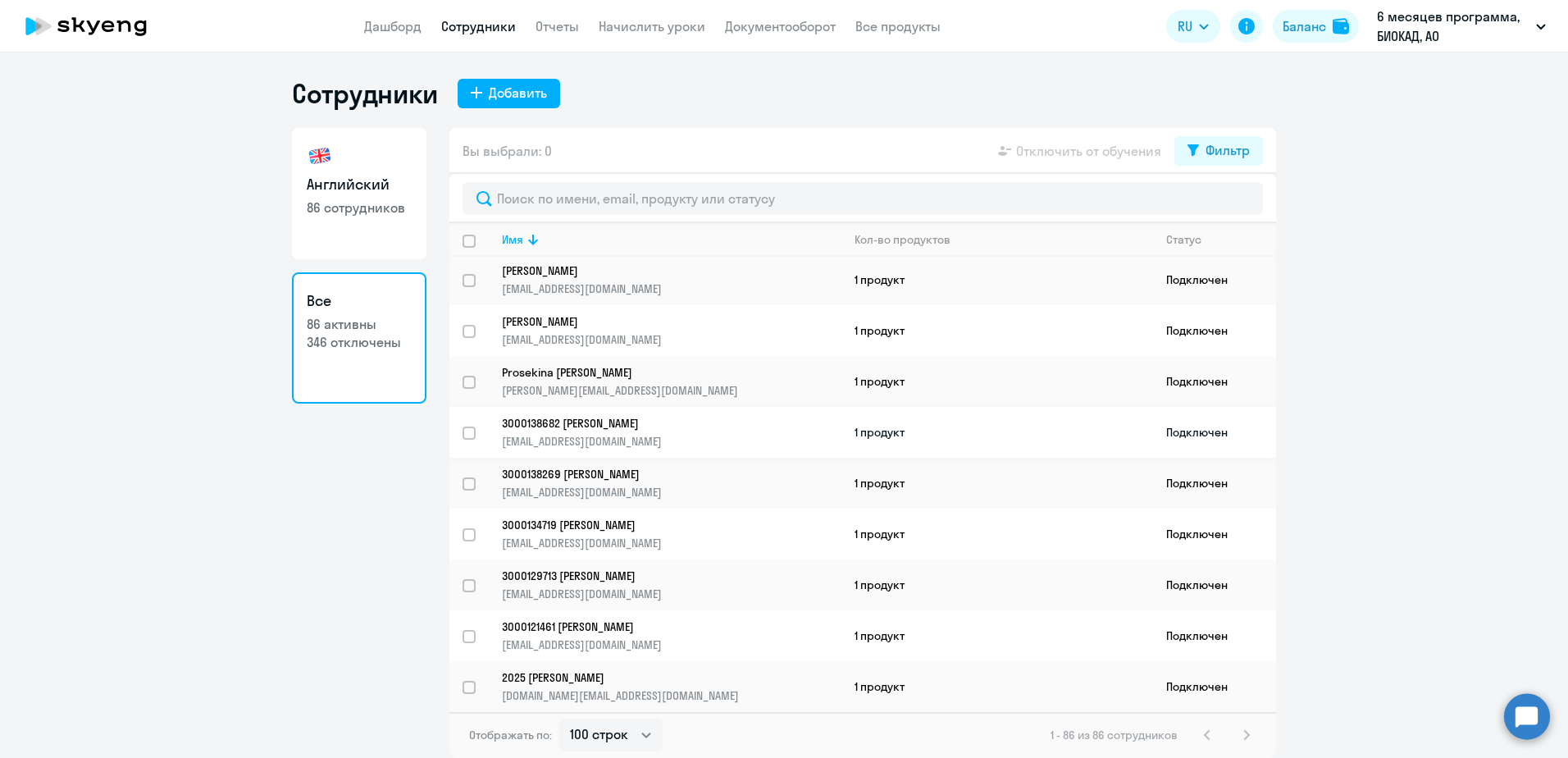
click at [468, 435] on input "select row 1501597" at bounding box center [479, 442] width 33 height 33
checkbox input "true"
click at [378, 177] on h3 "Английский" at bounding box center [359, 184] width 105 height 21
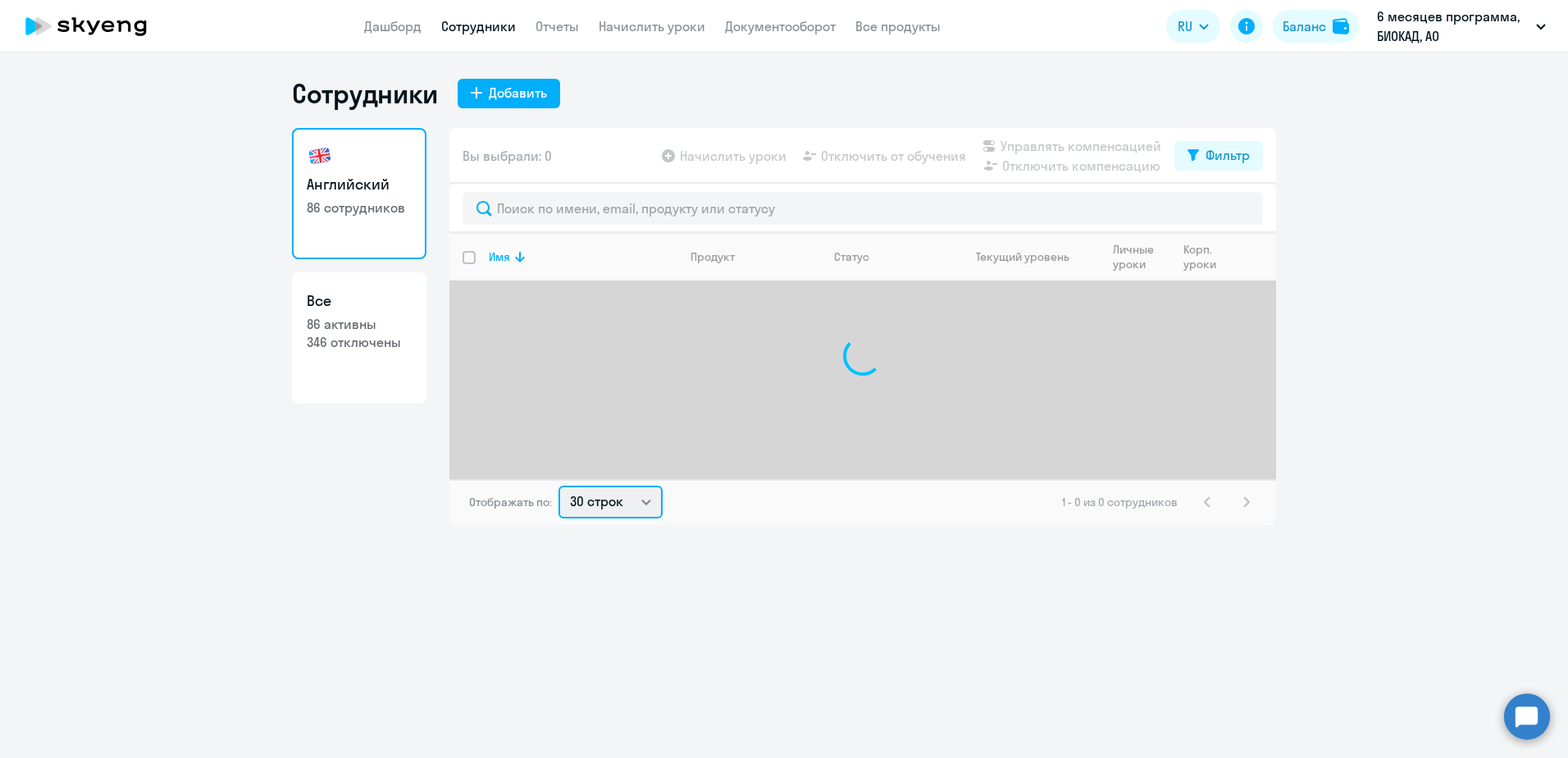
click at [621, 496] on select "30 строк 50 строк 100 строк" at bounding box center [611, 502] width 105 height 33
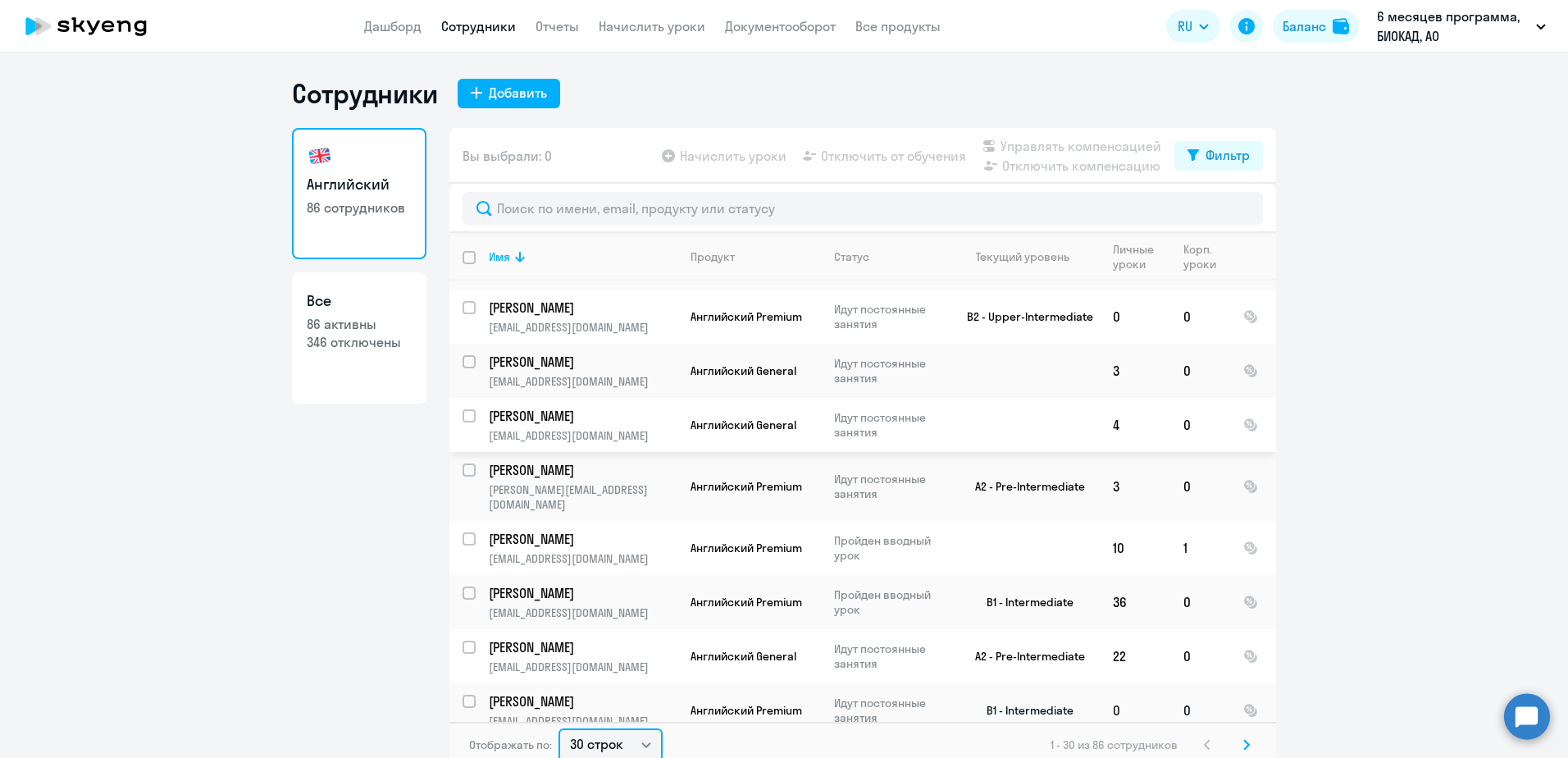
scroll to position [246, 0]
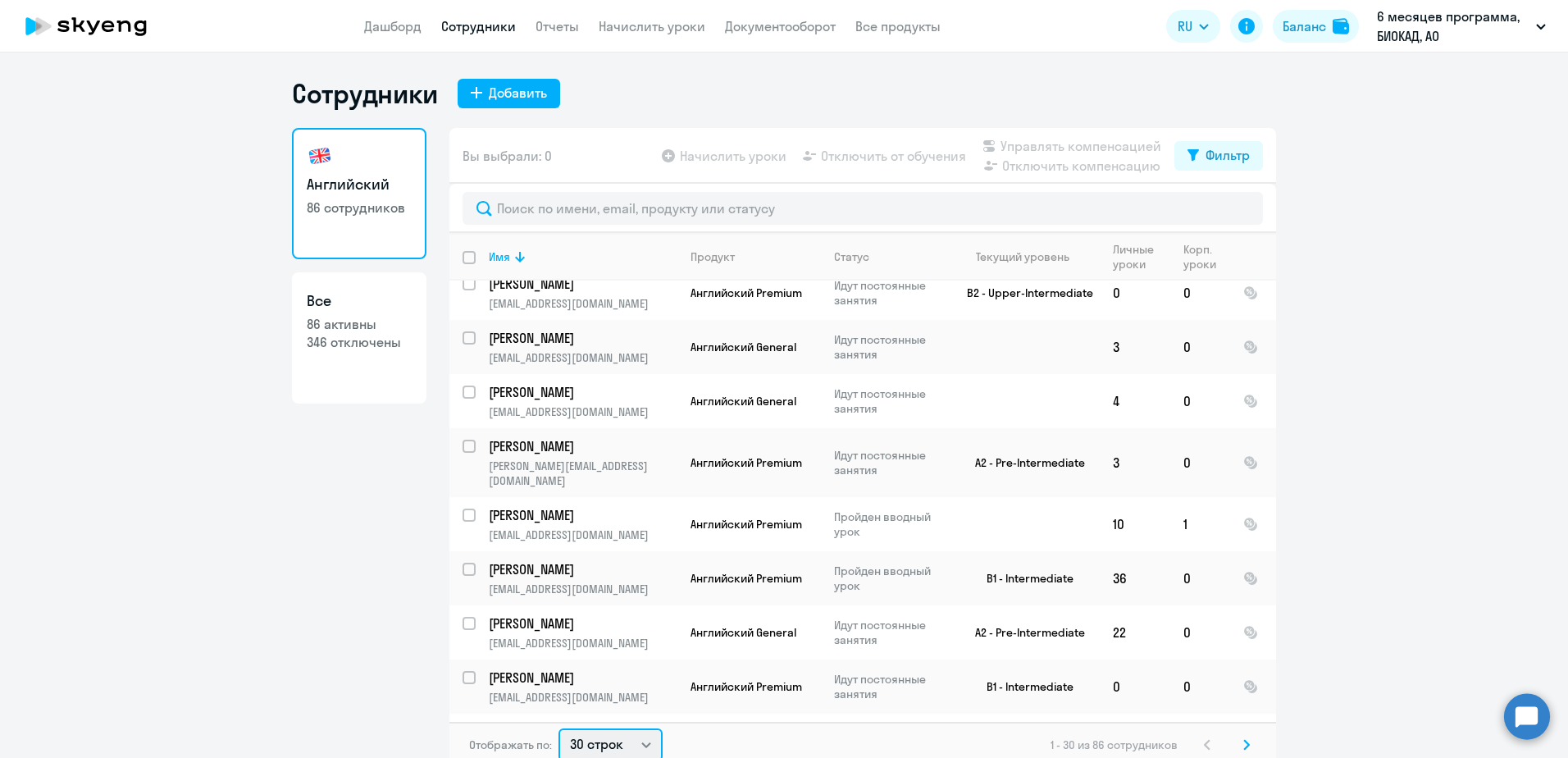
click at [636, 753] on select "30 строк 50 строк 100 строк" at bounding box center [611, 745] width 105 height 33
select select "100"
click at [558, 729] on select "30 строк 50 строк 100 строк" at bounding box center [611, 745] width 105 height 33
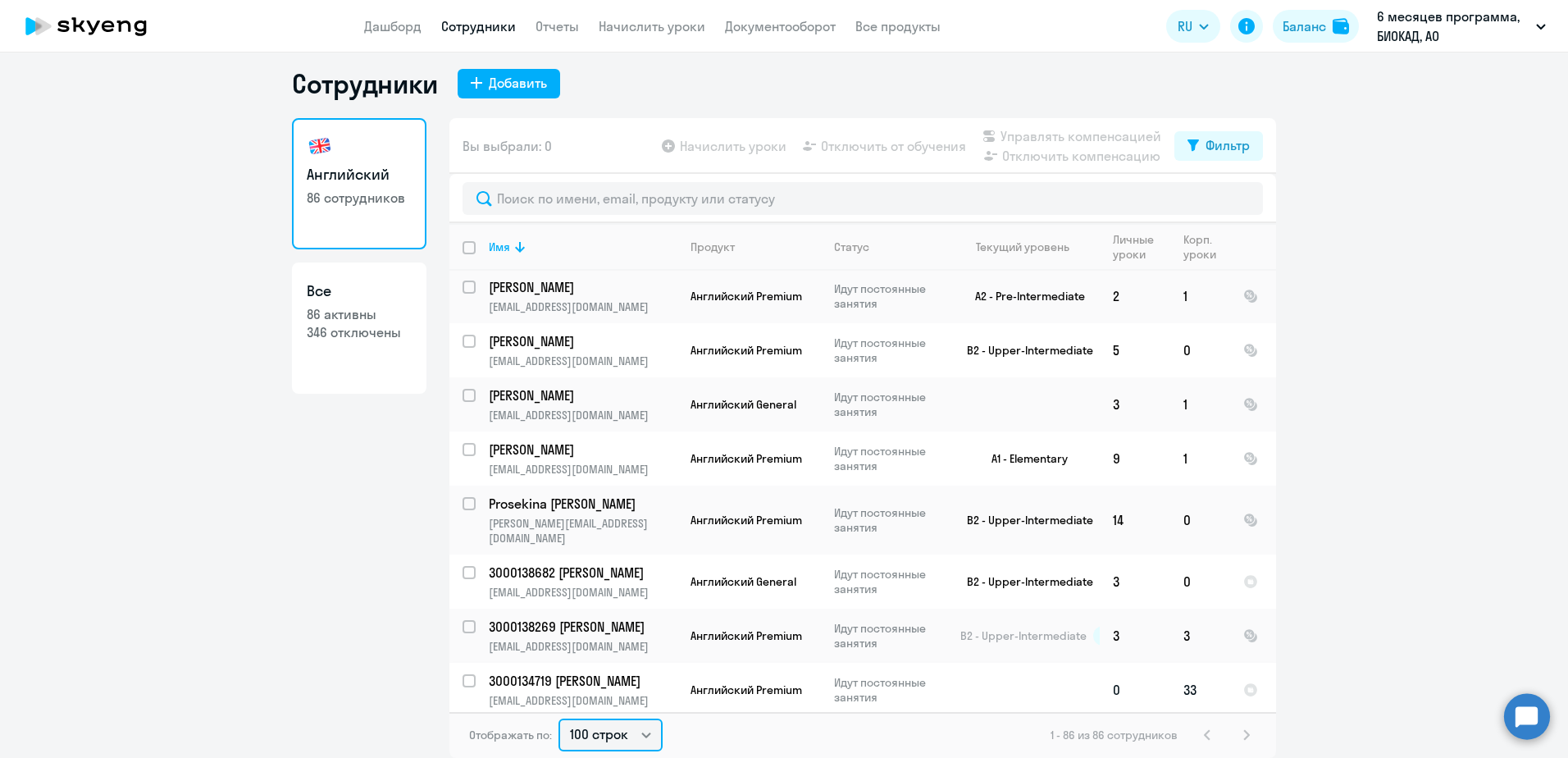
scroll to position [4216, 0]
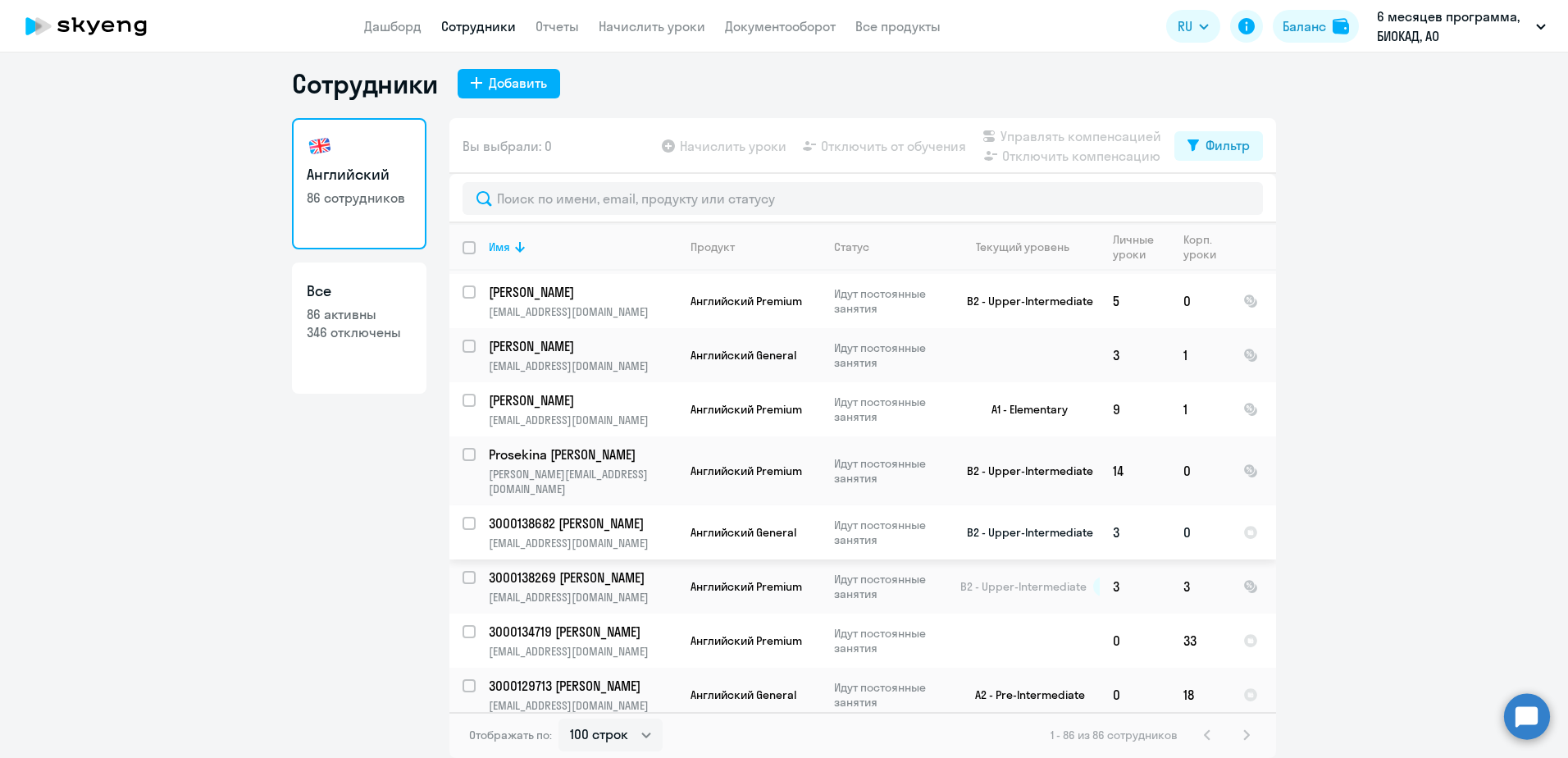
click at [466, 517] on input "select row 1501597" at bounding box center [479, 533] width 33 height 33
checkbox input "true"
click at [1104, 131] on span "Управлять компенсацией" at bounding box center [1080, 137] width 160 height 20
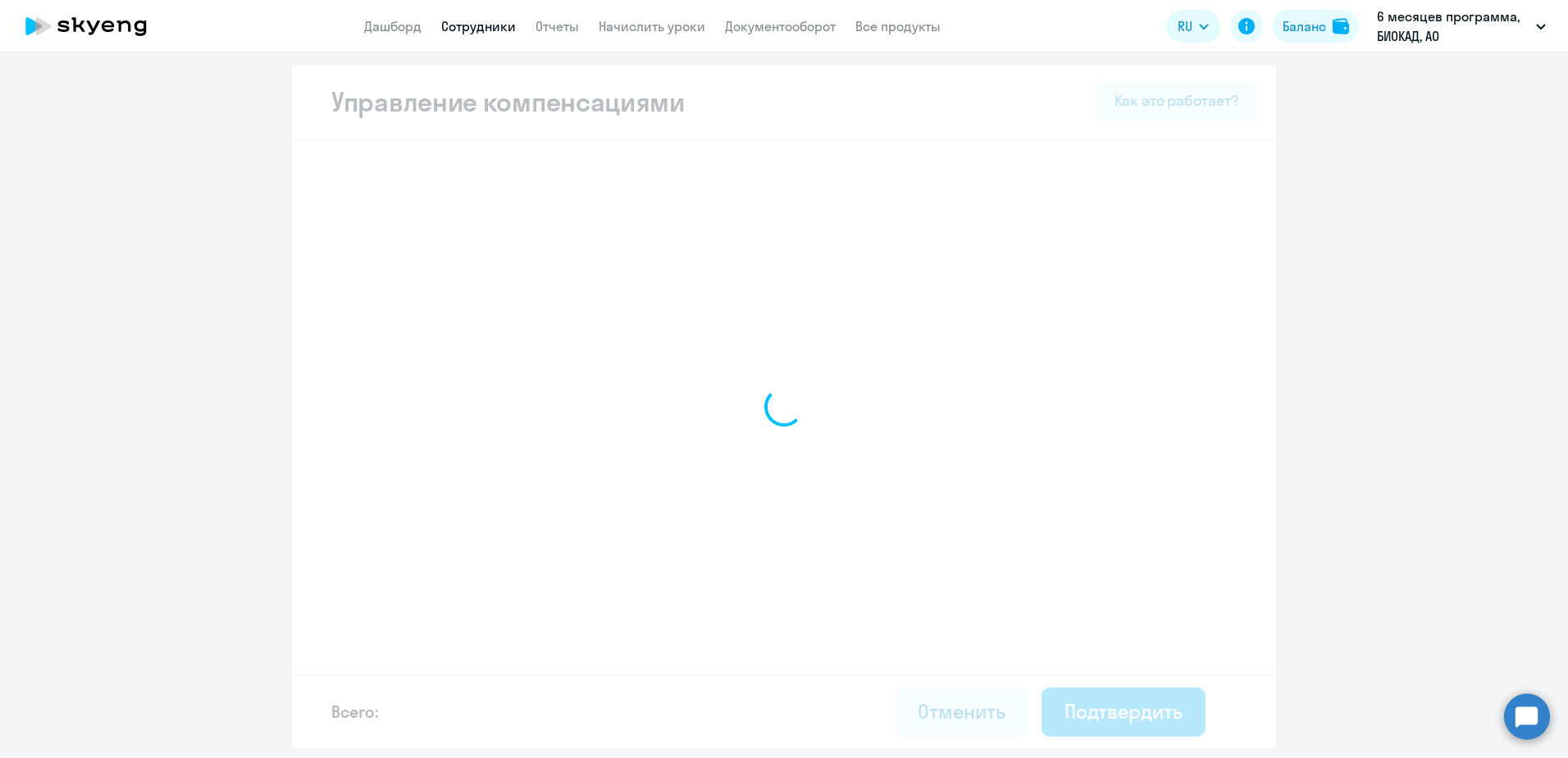
select select "MONTHLY"
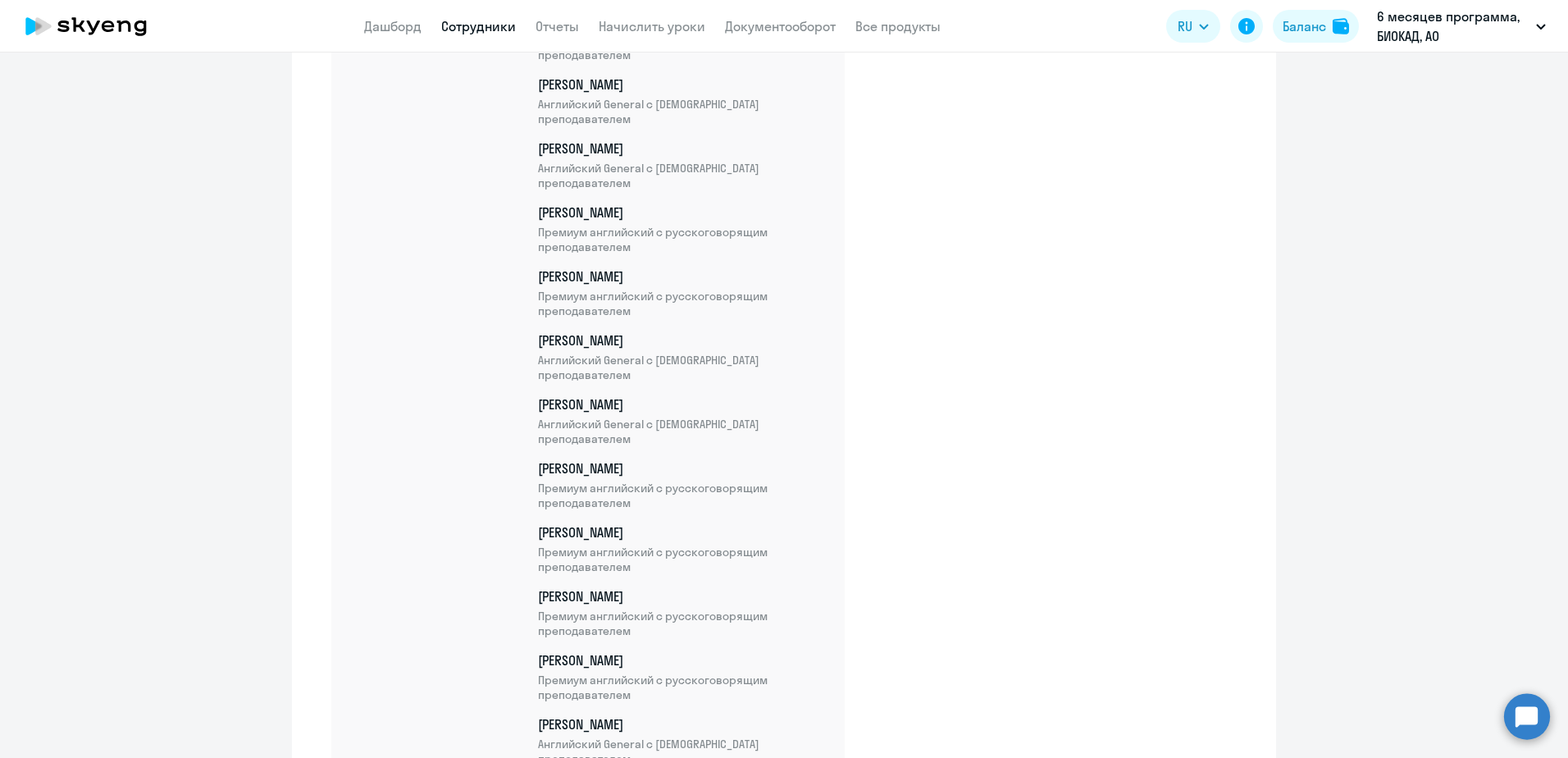
scroll to position [5299, 0]
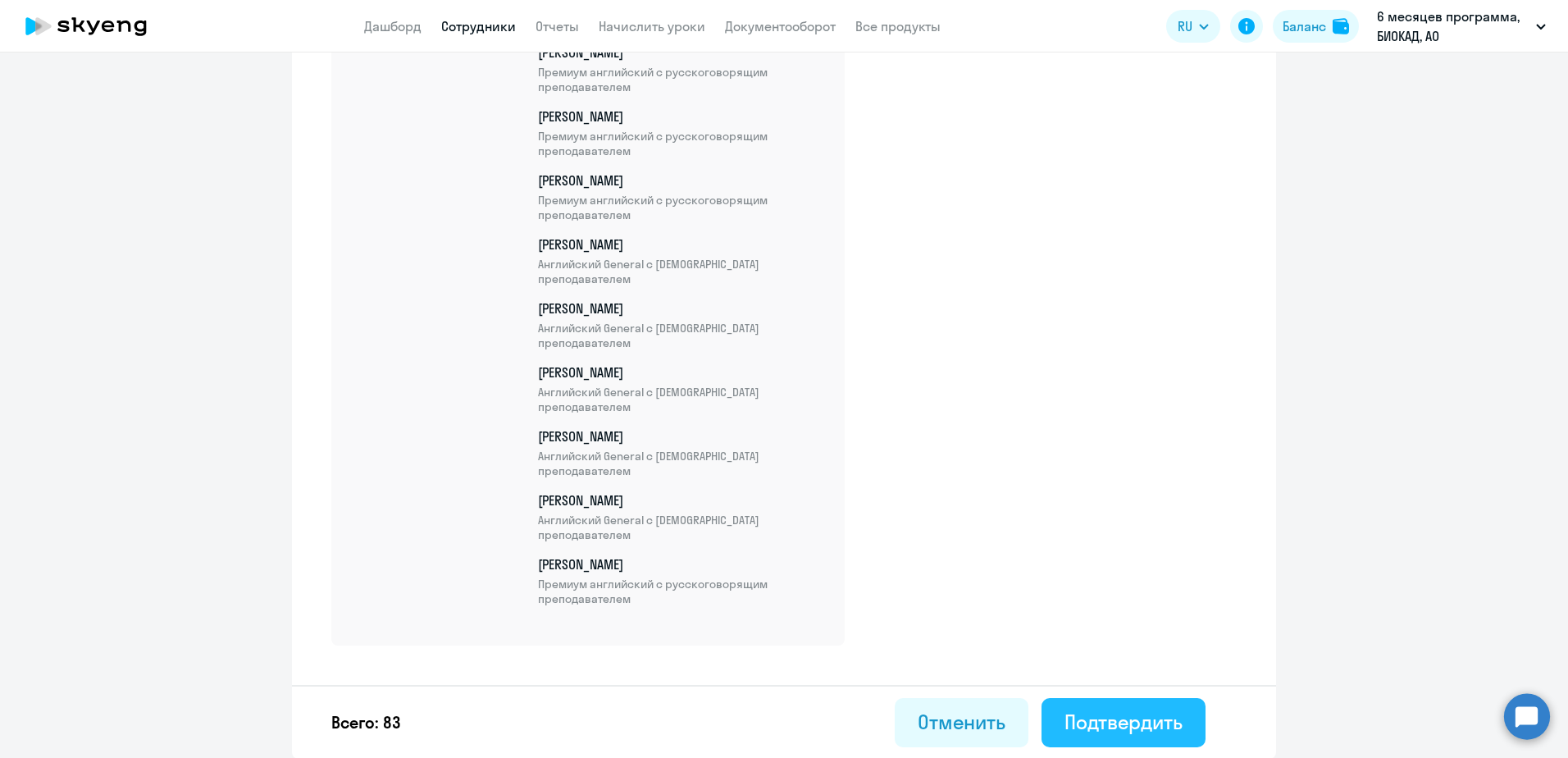
click at [1158, 717] on div "Подтвердить" at bounding box center [1123, 723] width 118 height 27
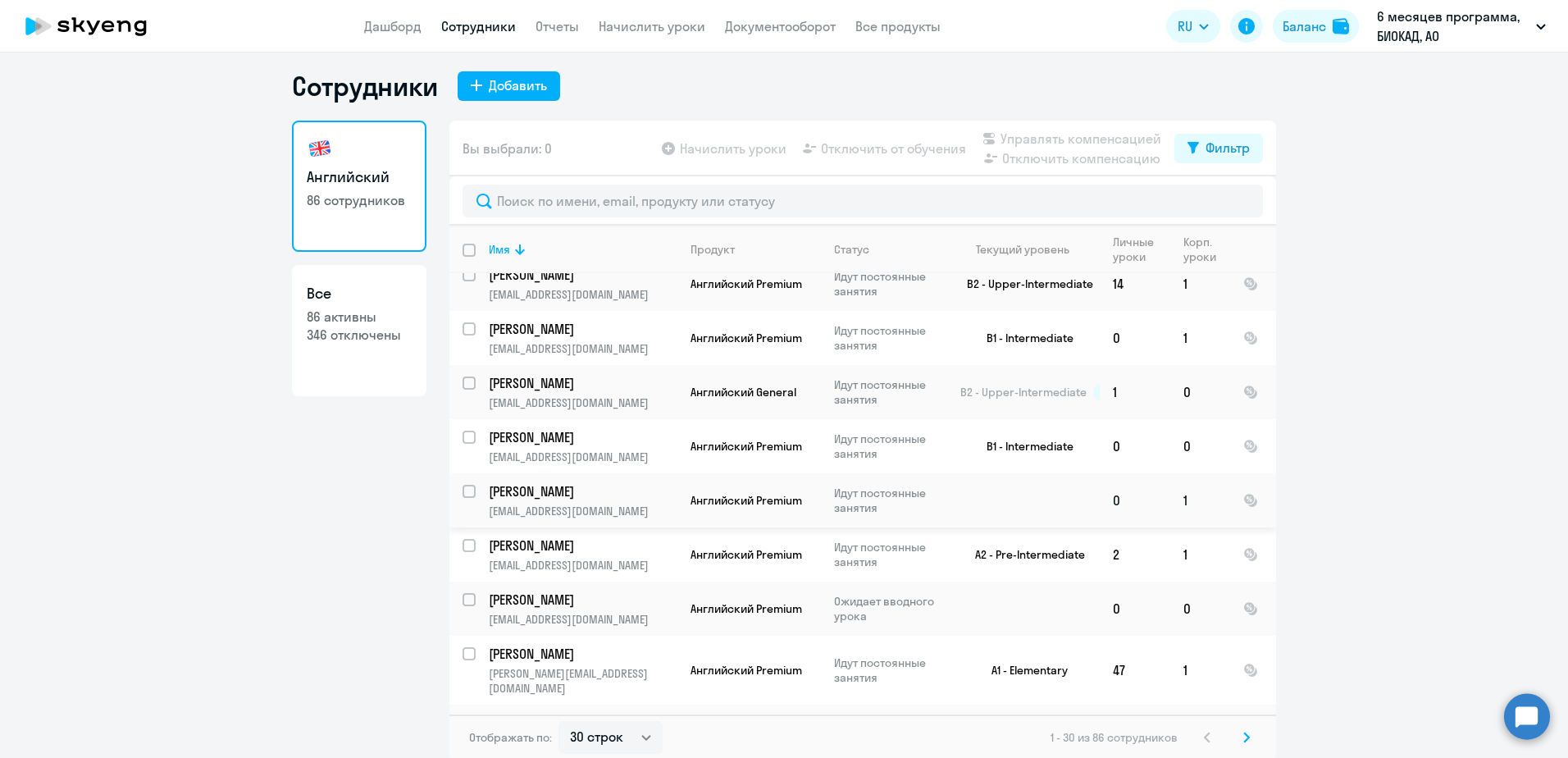
scroll to position [10, 0]
click at [617, 727] on select "30 строк 50 строк 100 строк" at bounding box center [611, 735] width 105 height 33
select select "100"
click at [558, 719] on select "30 строк 50 строк 100 строк" at bounding box center [611, 735] width 105 height 33
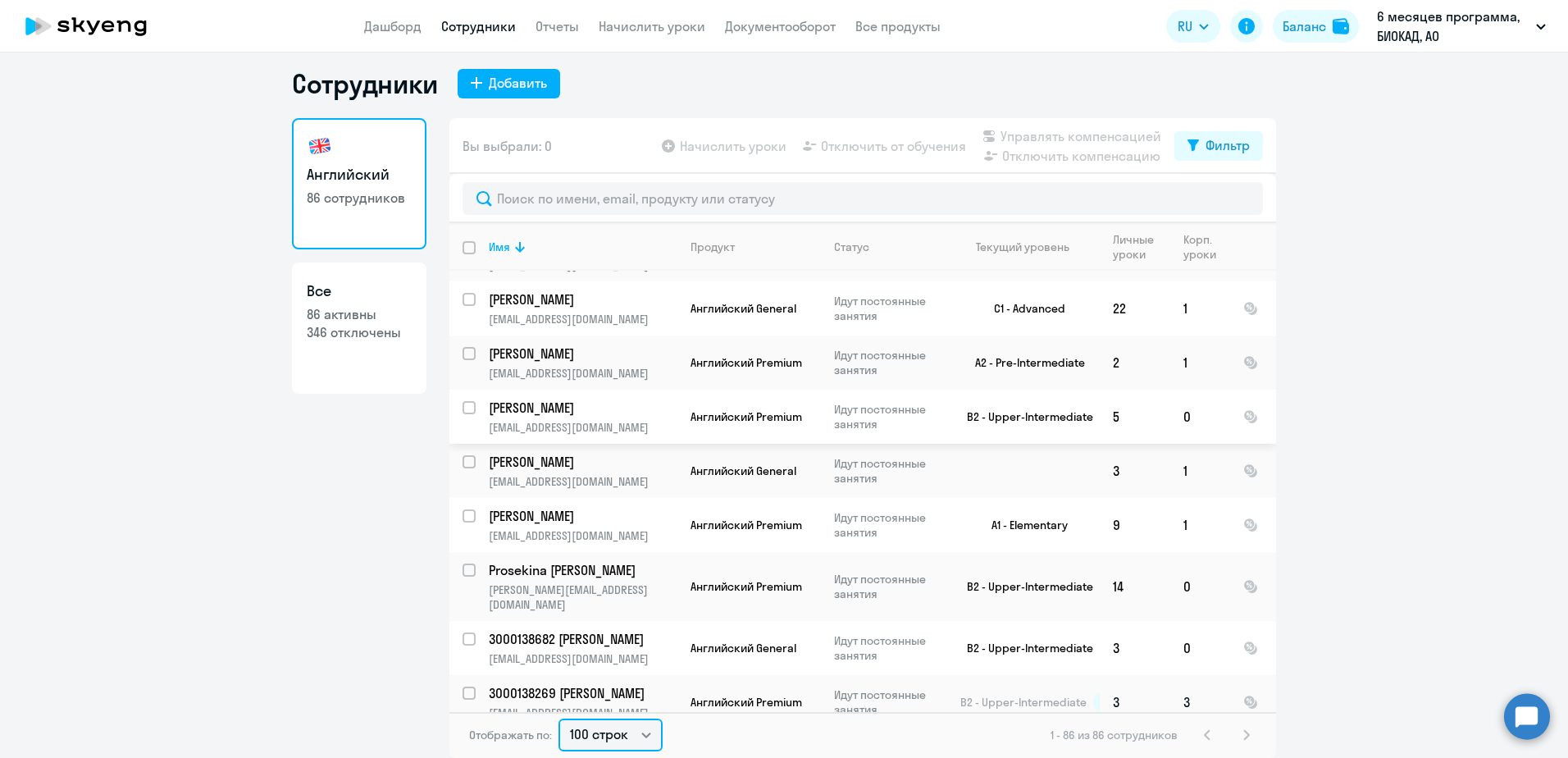
scroll to position [4216, 0]
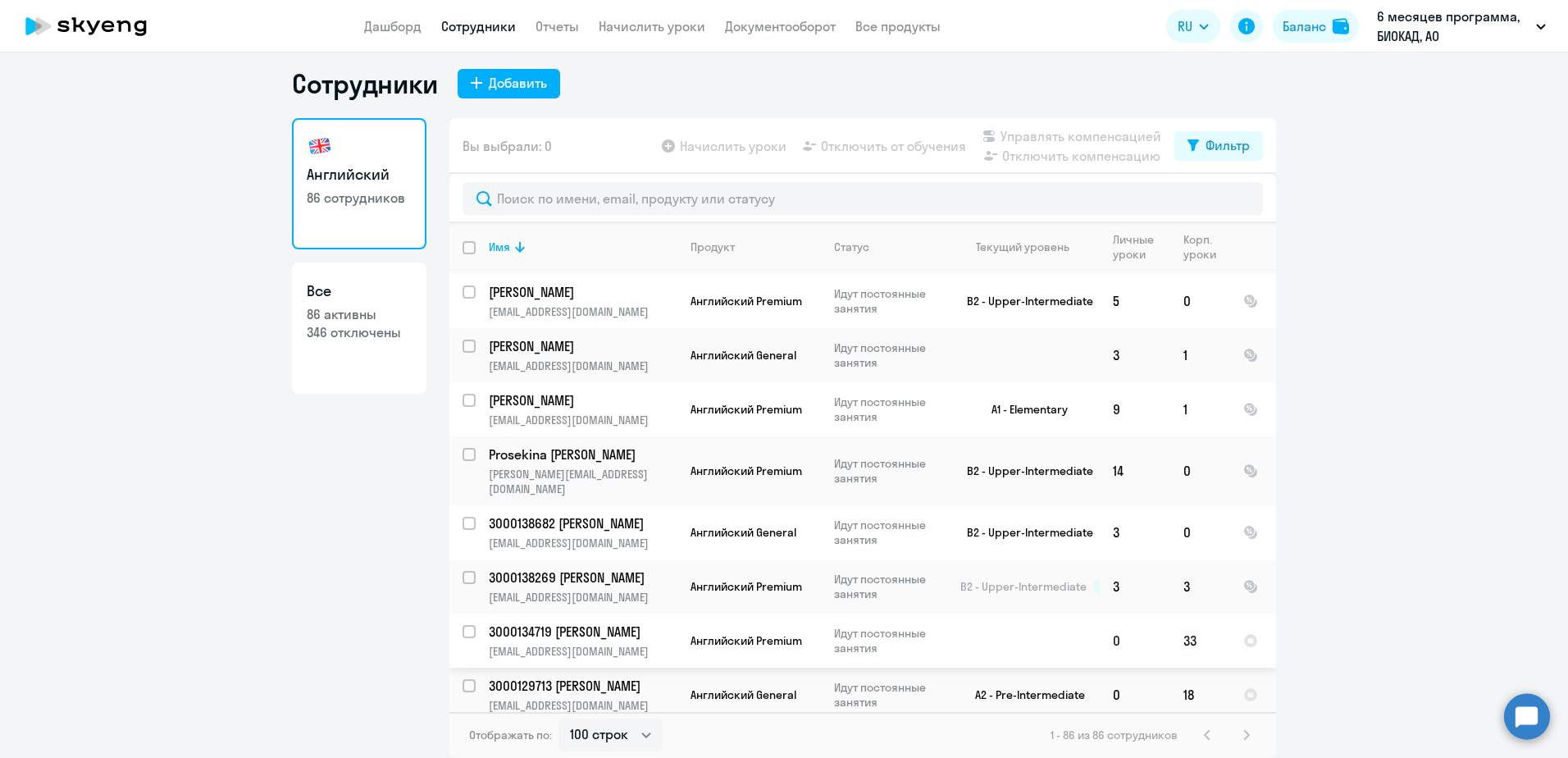
click at [464, 625] on input "select row 42140293" at bounding box center [479, 641] width 33 height 33
click at [463, 625] on input "deselect row 42140293" at bounding box center [479, 641] width 33 height 33
checkbox input "false"
click at [473, 33] on link "Сотрудники" at bounding box center [479, 26] width 74 height 17
